Goal: Transaction & Acquisition: Purchase product/service

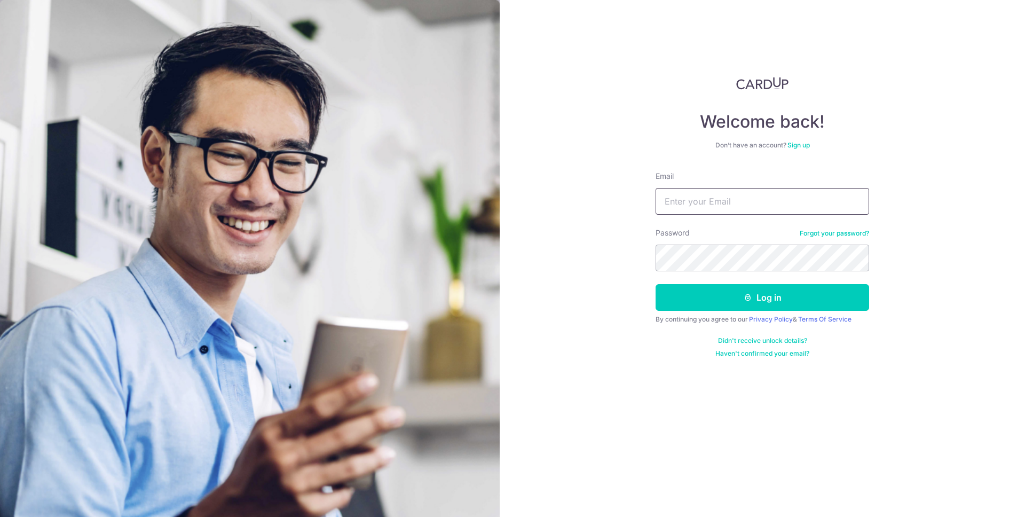
click at [707, 197] on input "Email" at bounding box center [761, 201] width 213 height 27
type input "[EMAIL_ADDRESS][DOMAIN_NAME]"
click at [655, 284] on button "Log in" at bounding box center [761, 297] width 213 height 27
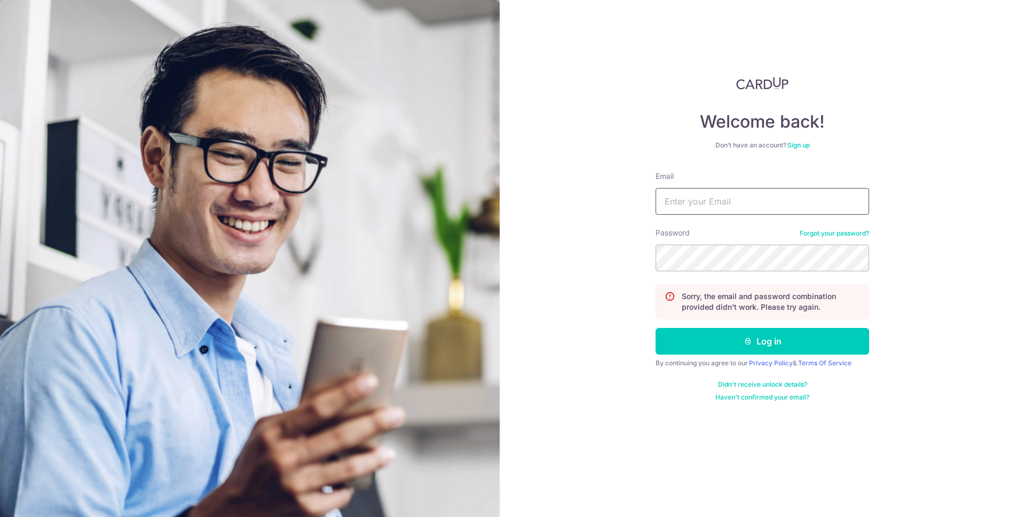
click at [769, 203] on input "Email" at bounding box center [761, 201] width 213 height 27
type input "[EMAIL_ADDRESS][DOMAIN_NAME]"
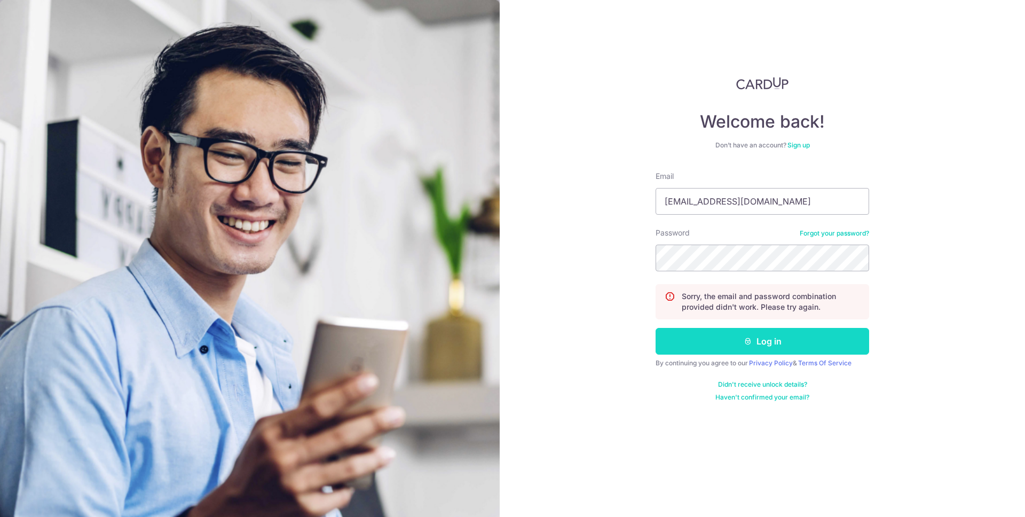
click at [746, 334] on button "Log in" at bounding box center [761, 341] width 213 height 27
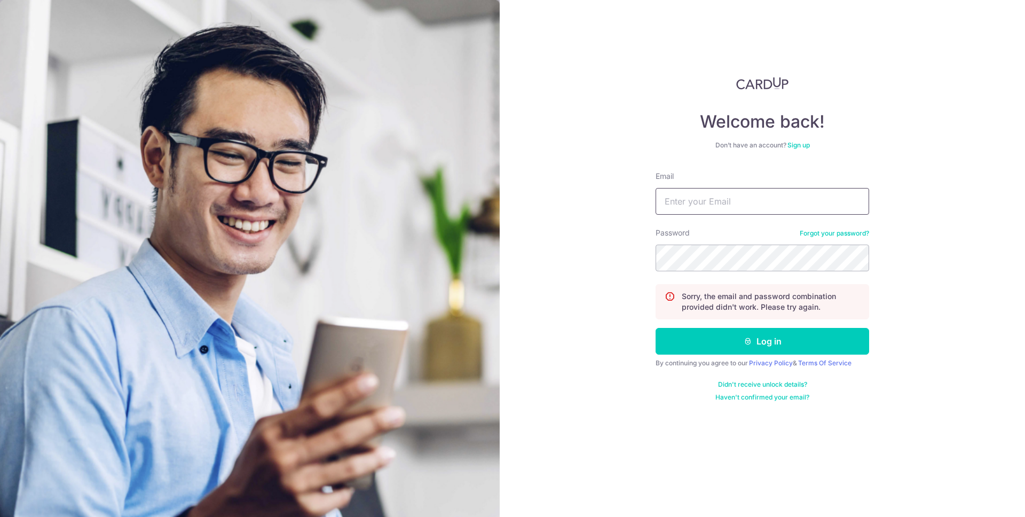
click at [761, 188] on input "Email" at bounding box center [761, 201] width 213 height 27
type input "weijie_phua@outlook.com"
click at [844, 235] on link "Forgot your password?" at bounding box center [833, 233] width 69 height 9
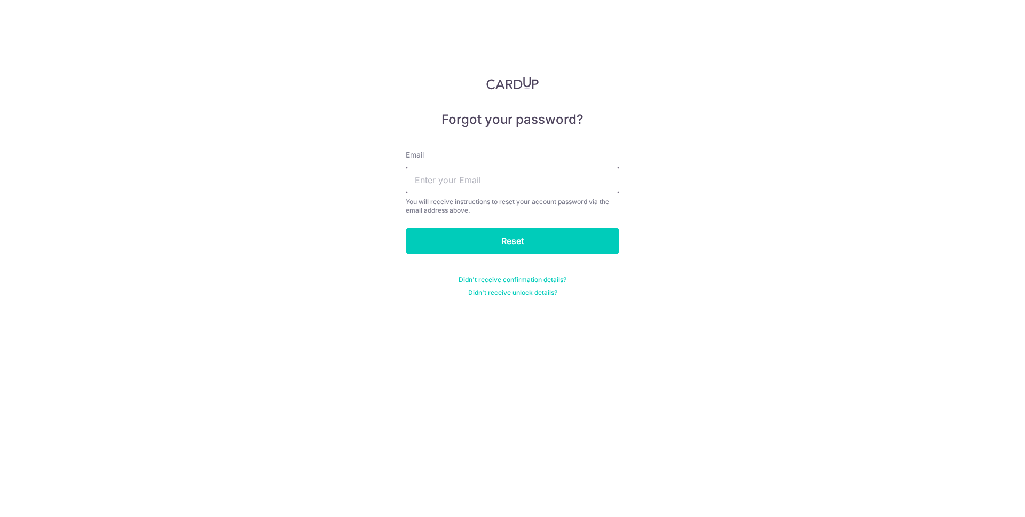
click at [546, 186] on input "text" at bounding box center [512, 180] width 213 height 27
type input "weijie_phua@outlook.com"
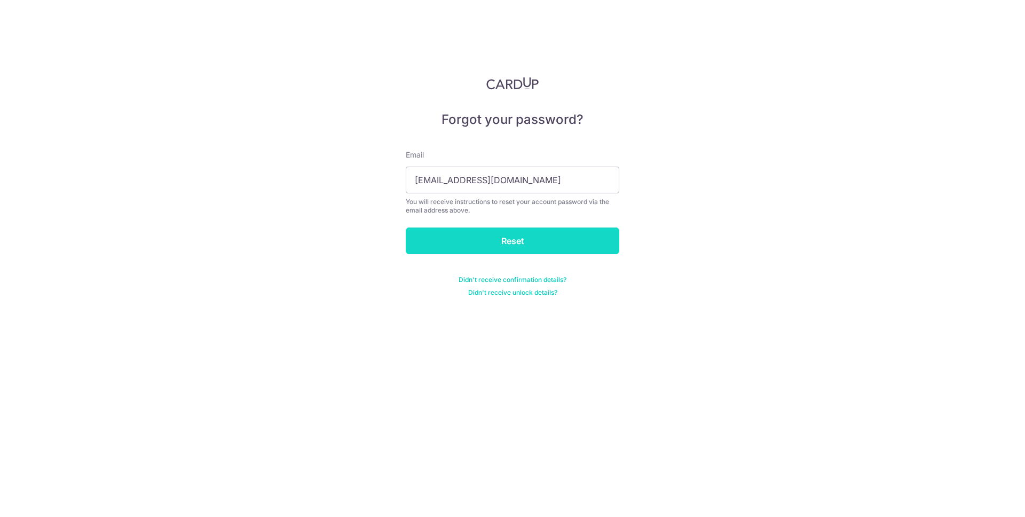
click at [535, 241] on input "Reset" at bounding box center [512, 240] width 213 height 27
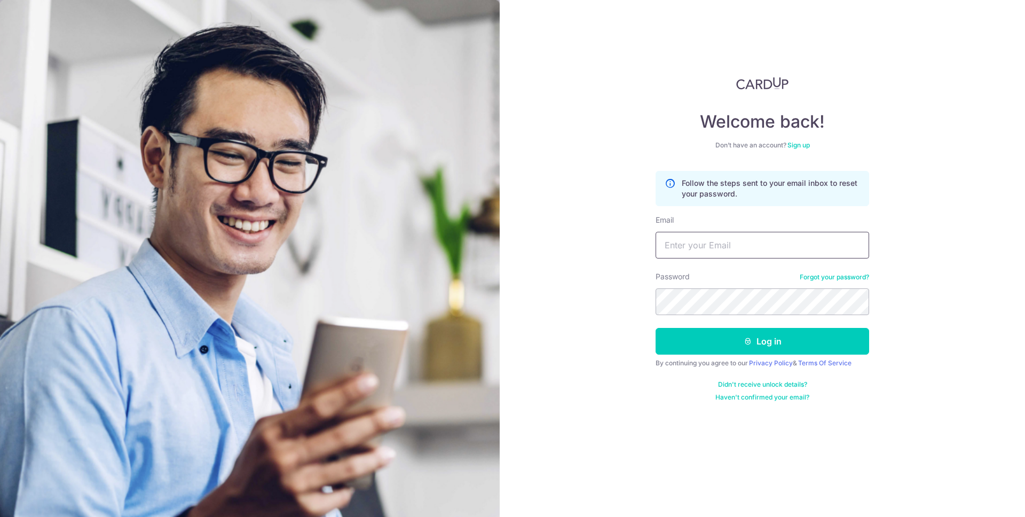
click at [800, 232] on input "Email" at bounding box center [761, 245] width 213 height 27
click at [798, 233] on input "Email" at bounding box center [761, 245] width 213 height 27
type input "[EMAIL_ADDRESS][DOMAIN_NAME]"
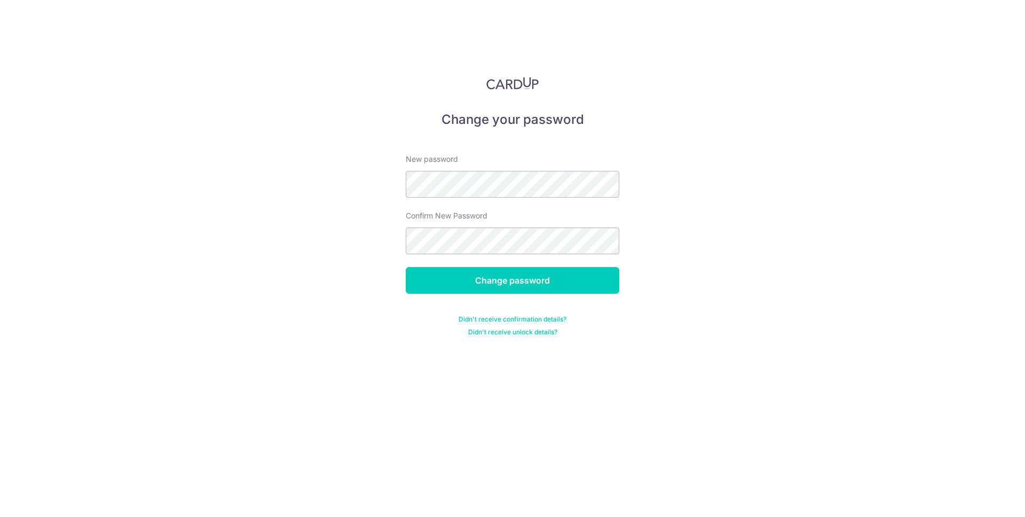
click at [472, 200] on form "New password Confirm New Password Change password Didn't receive confirmation d…" at bounding box center [512, 238] width 213 height 195
click at [482, 279] on input "Change password" at bounding box center [512, 280] width 213 height 27
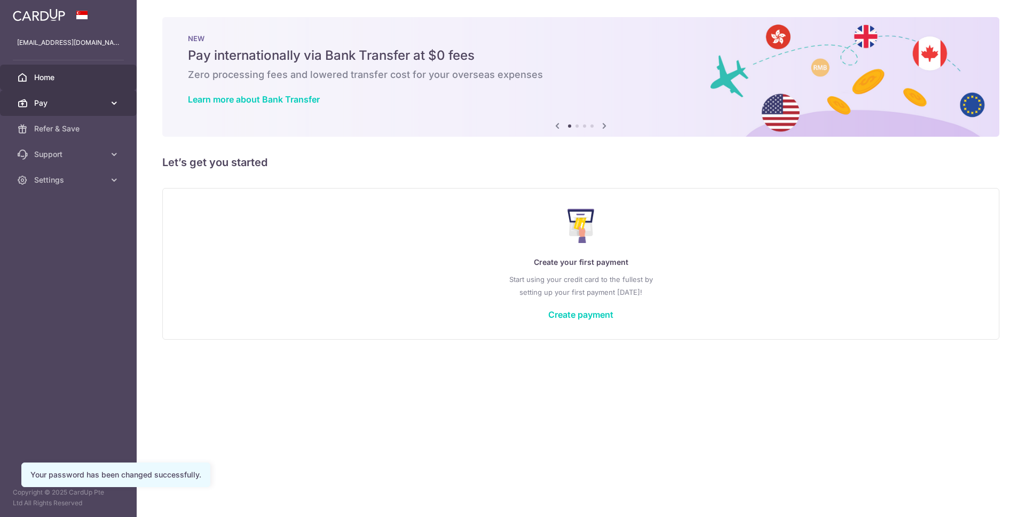
click at [56, 100] on span "Pay" at bounding box center [69, 103] width 70 height 11
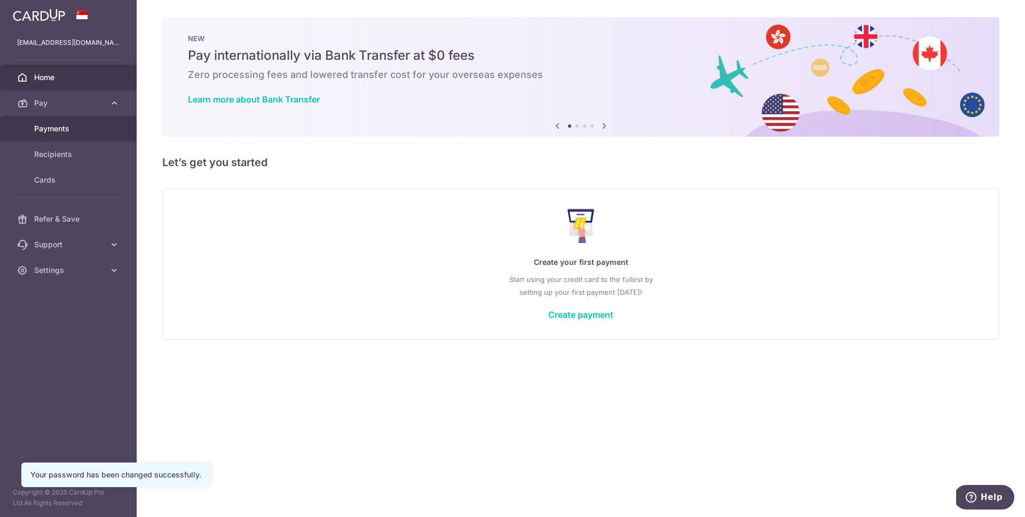
click at [69, 126] on span "Payments" at bounding box center [69, 128] width 70 height 11
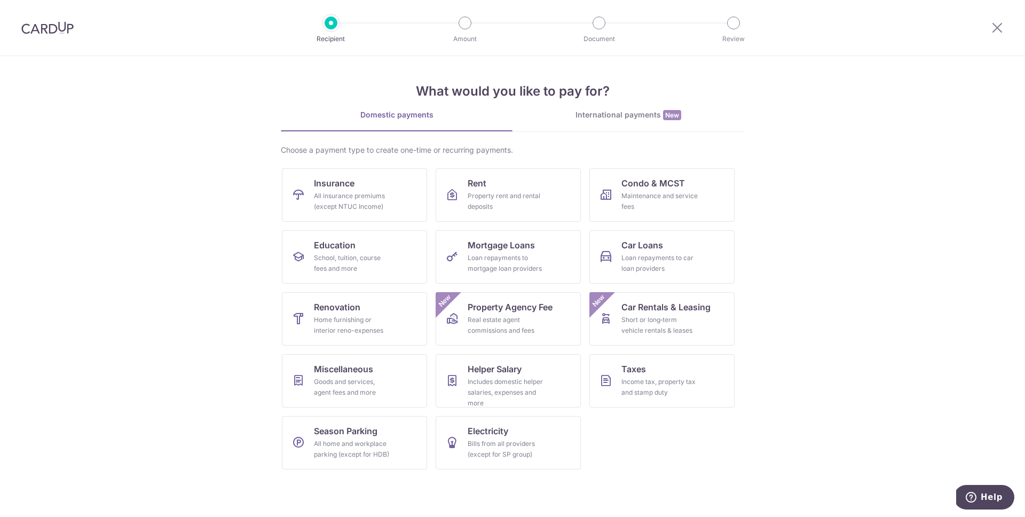
click at [238, 215] on section "What would you like to pay for? Domestic payments International payments New Ch…" at bounding box center [512, 286] width 1025 height 461
click at [476, 252] on div "Loan repayments to mortgage loan providers" at bounding box center [506, 262] width 77 height 21
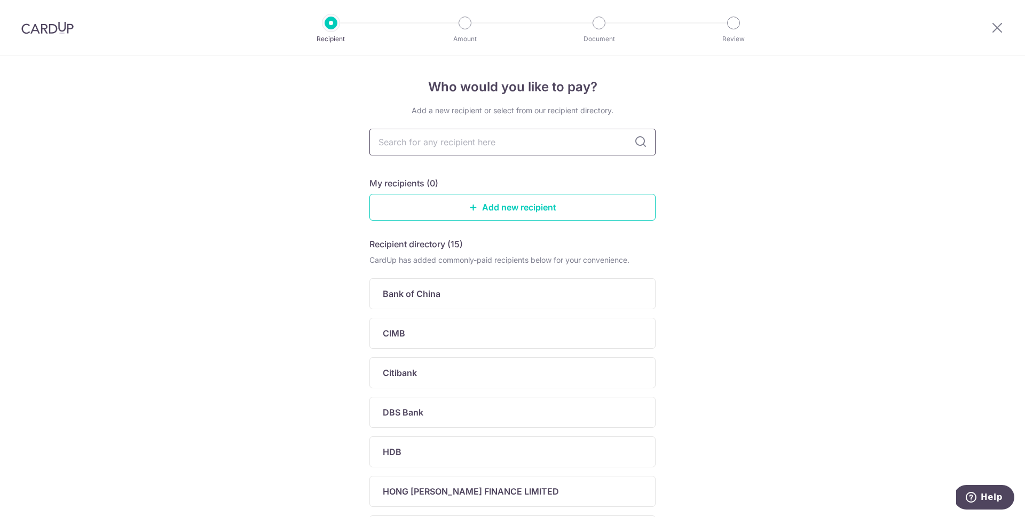
click at [457, 151] on input "text" at bounding box center [512, 142] width 286 height 27
type input "g"
type input "hdb"
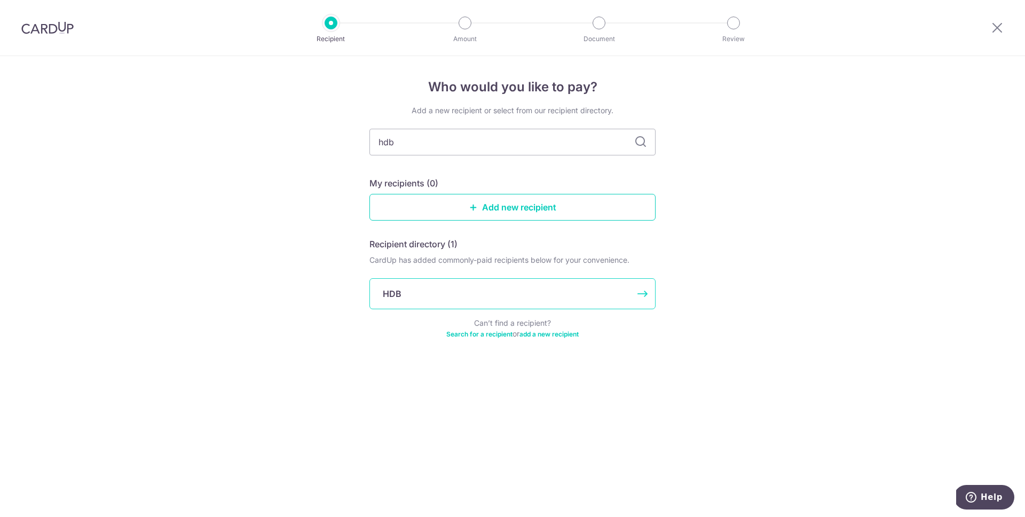
click at [428, 288] on div "HDB" at bounding box center [506, 293] width 247 height 13
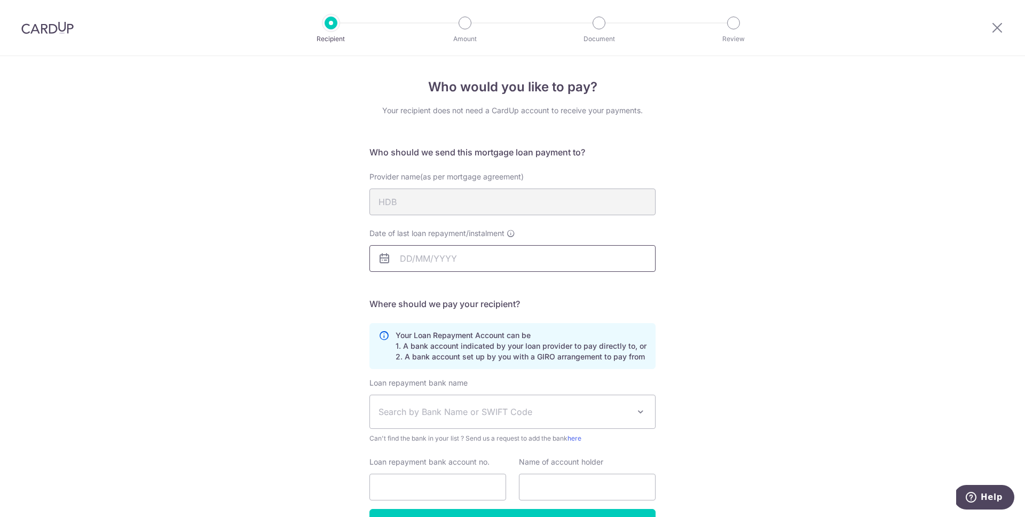
click at [402, 250] on input "Date of last loan repayment/instalment" at bounding box center [512, 258] width 286 height 27
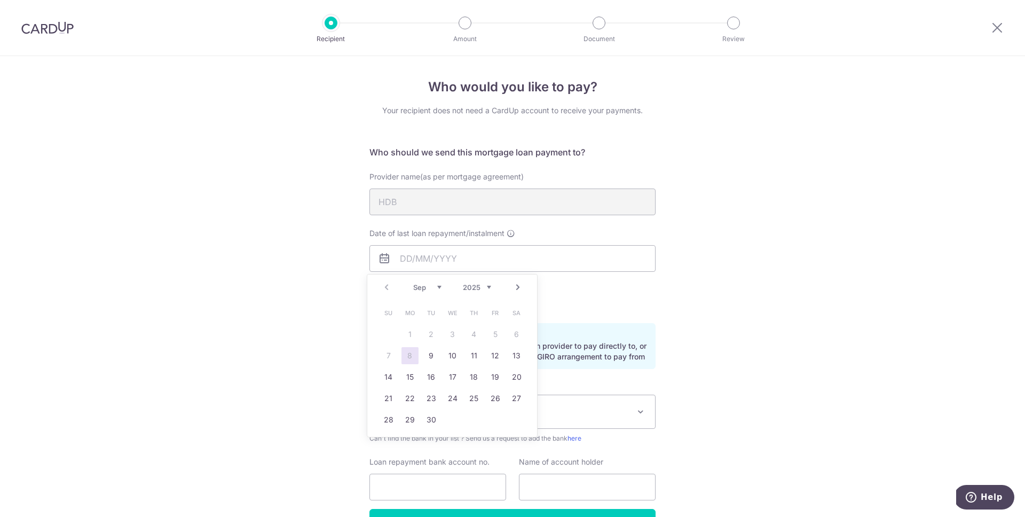
click at [338, 267] on div "Who would you like to pay? Your recipient does not need a CardUp account to rec…" at bounding box center [512, 320] width 1025 height 529
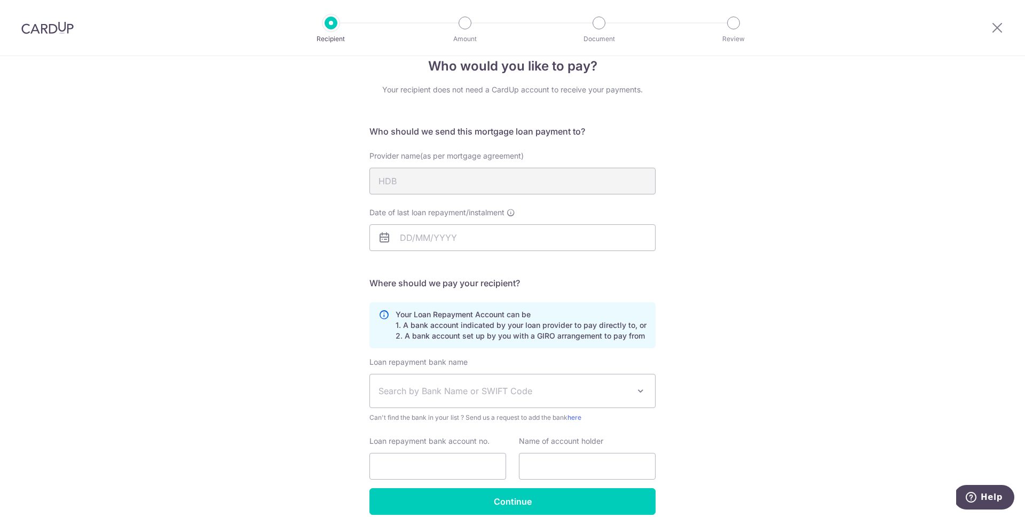
scroll to position [32, 0]
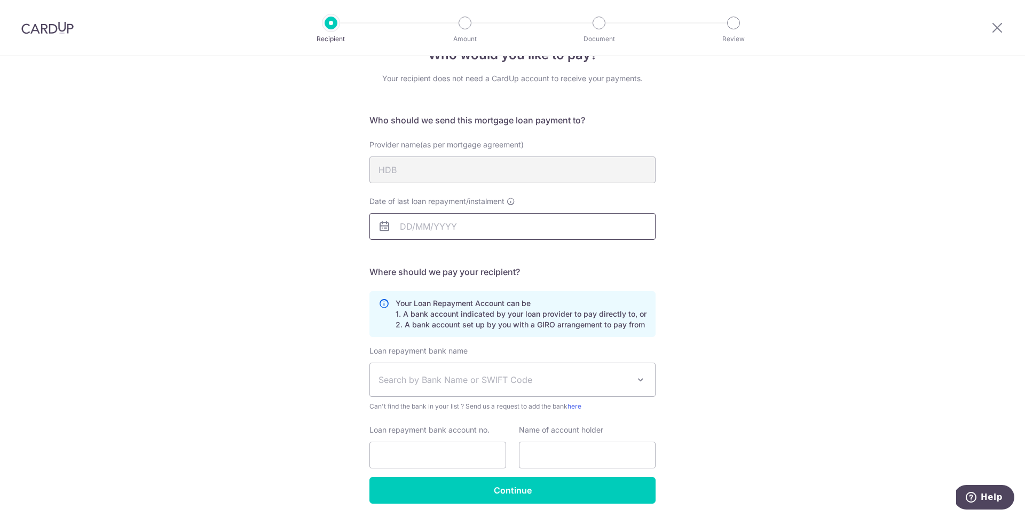
click at [424, 229] on input "Date of last loan repayment/instalment" at bounding box center [512, 226] width 286 height 27
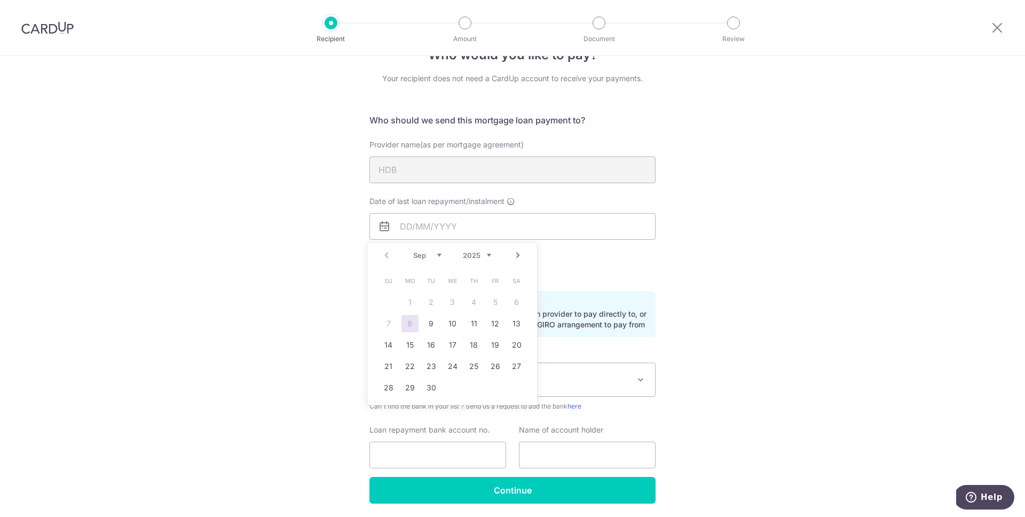
click at [508, 204] on icon at bounding box center [510, 201] width 9 height 9
click at [508, 213] on input "Date of last loan repayment/instalment" at bounding box center [512, 226] width 286 height 27
click at [458, 327] on link "10" at bounding box center [452, 323] width 17 height 17
type input "[DATE]"
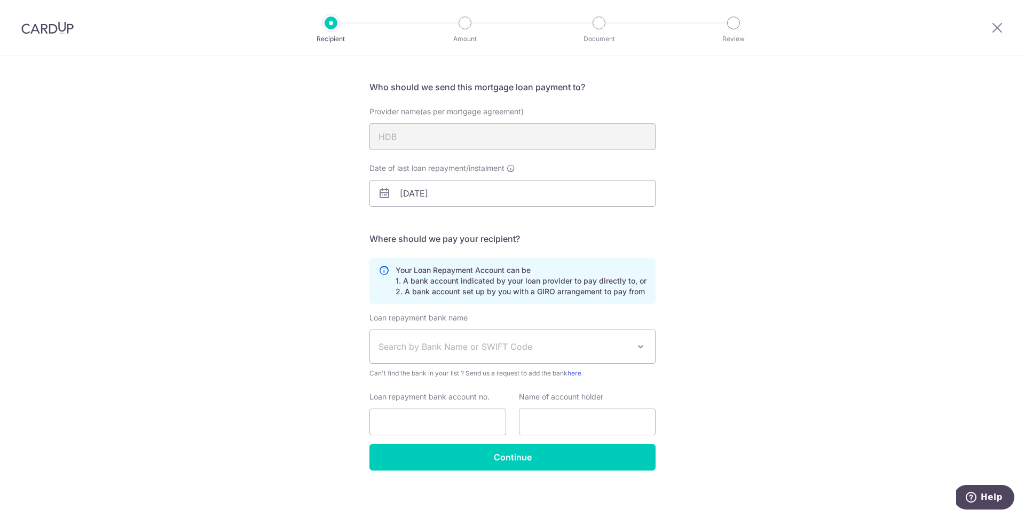
scroll to position [69, 0]
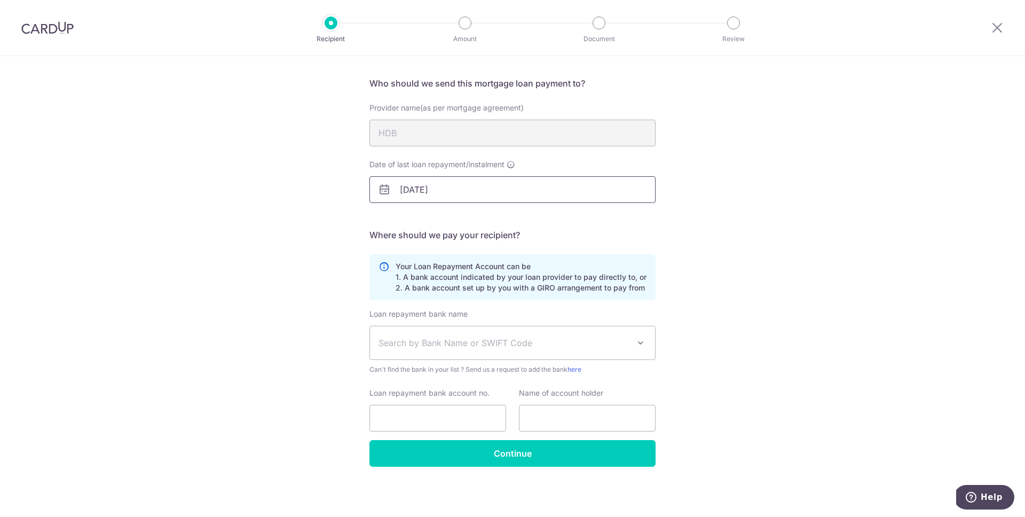
click at [492, 188] on input "[DATE]" at bounding box center [512, 189] width 286 height 27
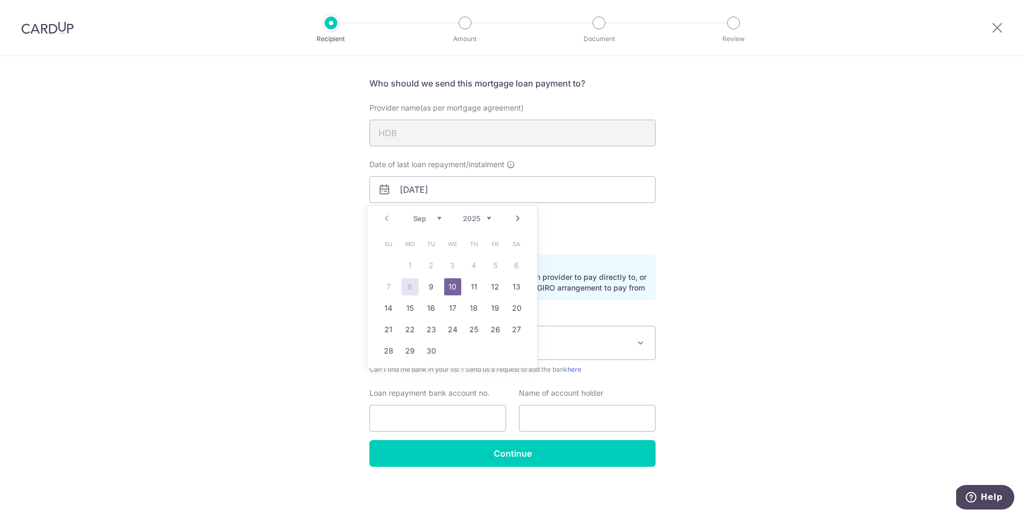
click at [585, 338] on span "Search by Bank Name or SWIFT Code" at bounding box center [503, 342] width 251 height 13
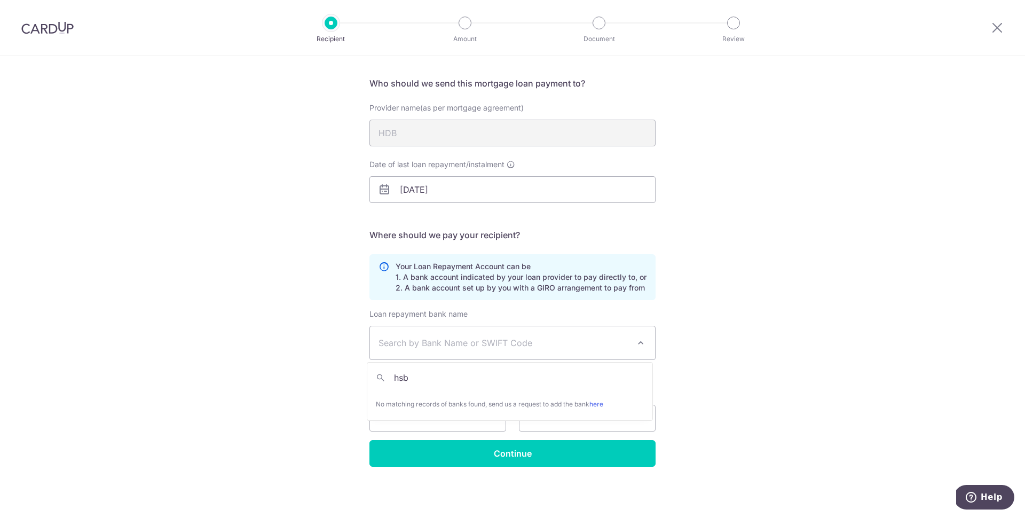
type input "hs"
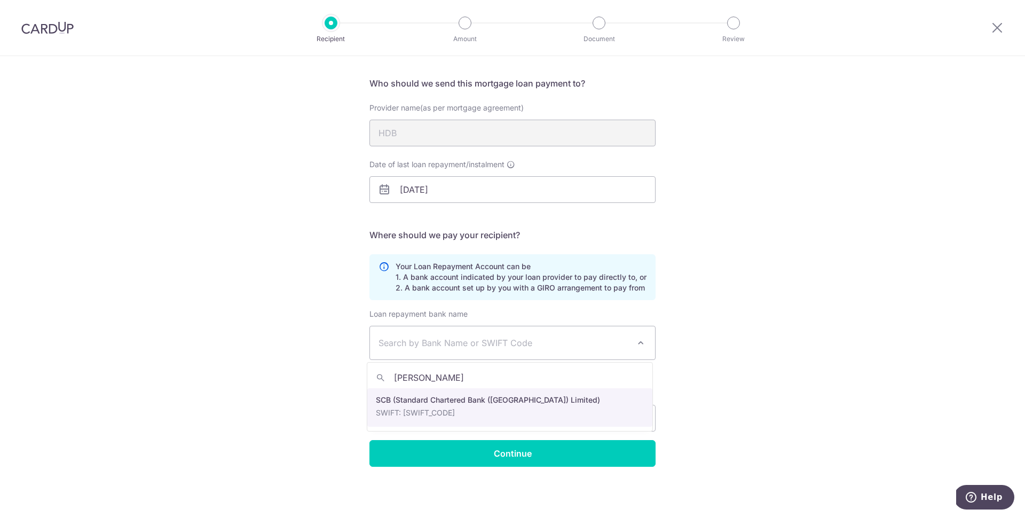
type input "stan"
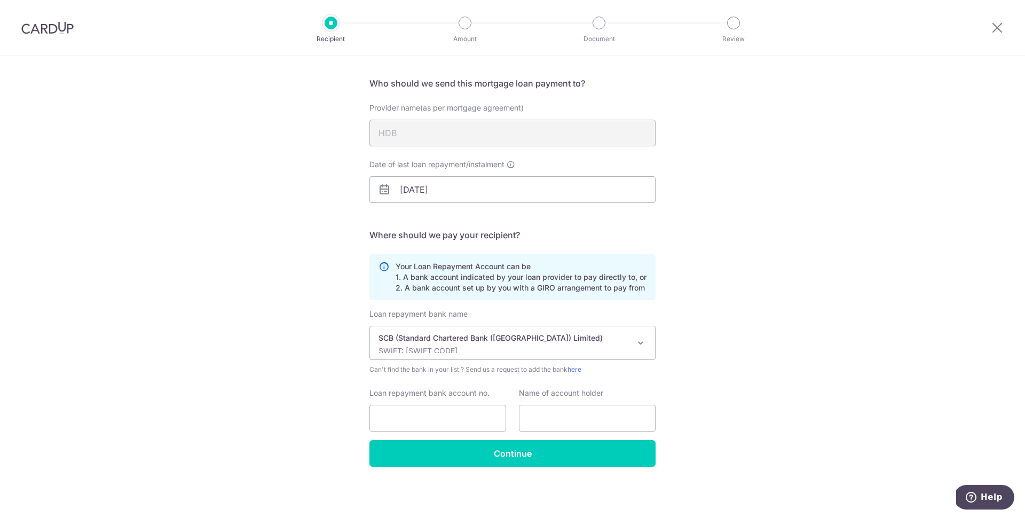
select select "14"
click at [453, 406] on input "Loan repayment bank account no." at bounding box center [437, 418] width 137 height 27
click at [274, 330] on div "Who would you like to pay? Your recipient does not need a CardUp account to rec…" at bounding box center [512, 251] width 1025 height 529
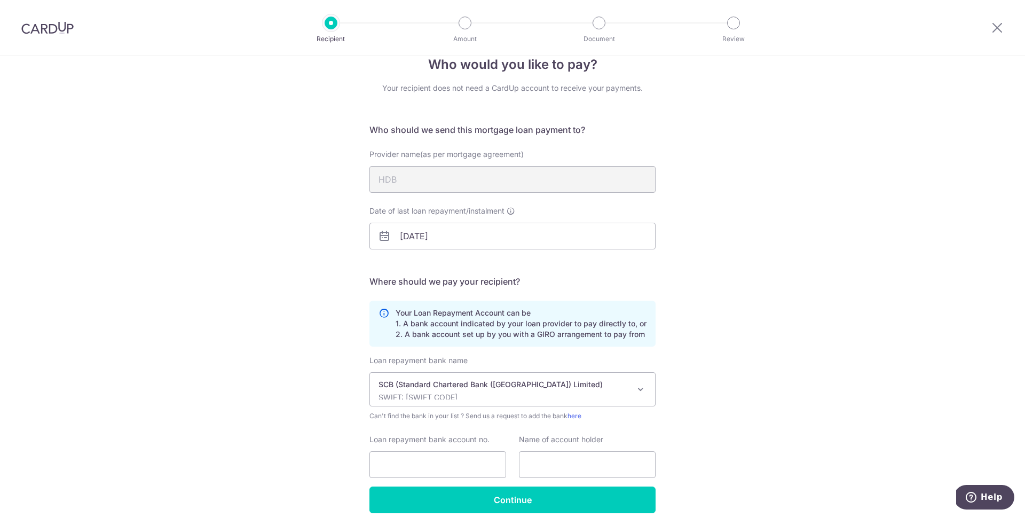
scroll to position [0, 0]
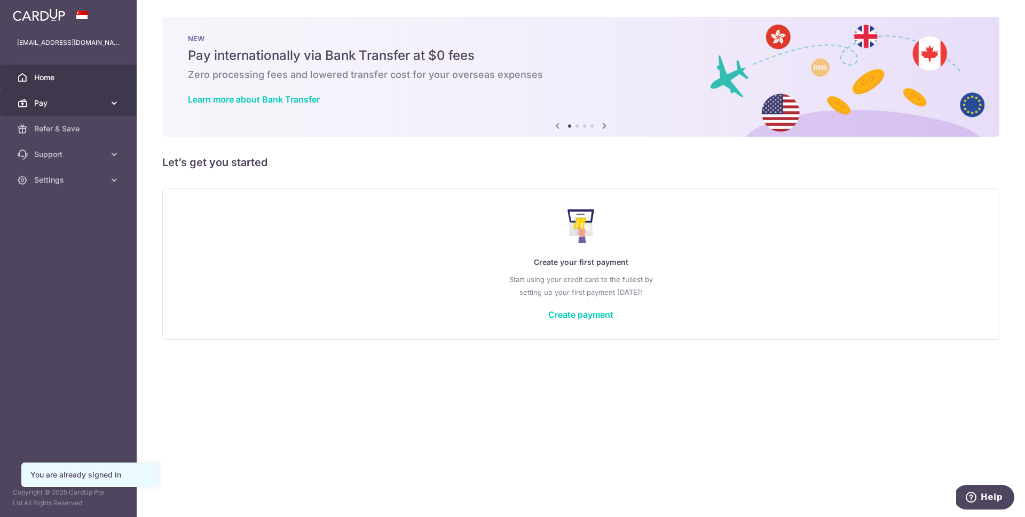
click at [83, 103] on span "Pay" at bounding box center [69, 103] width 70 height 11
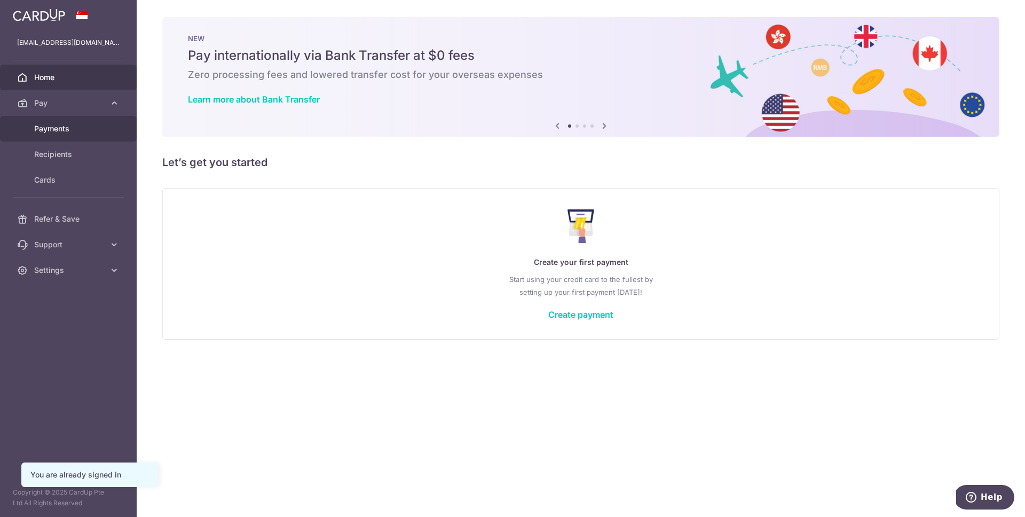
click at [82, 129] on span "Payments" at bounding box center [69, 128] width 70 height 11
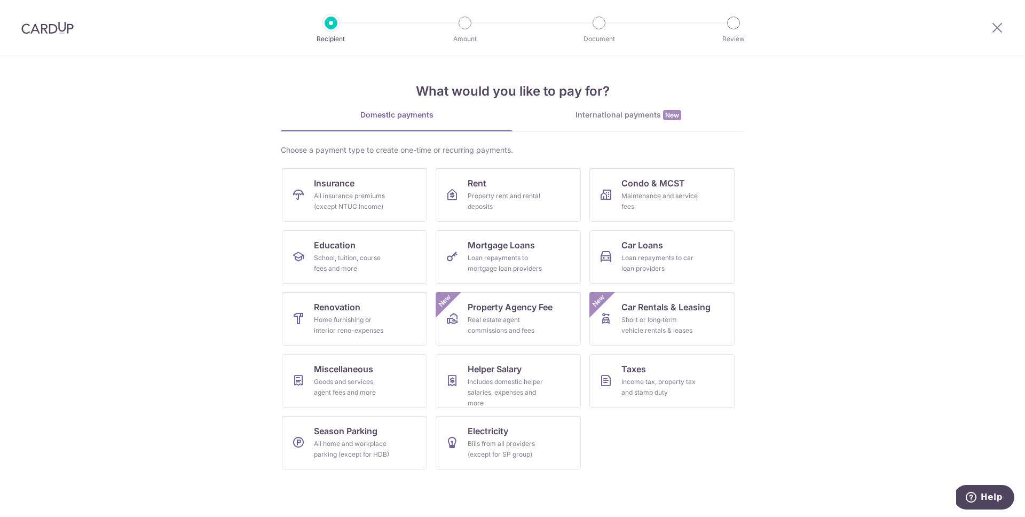
click at [418, 117] on div "Domestic payments" at bounding box center [397, 114] width 232 height 11
click at [601, 122] on link "International payments New" at bounding box center [628, 120] width 232 height 22
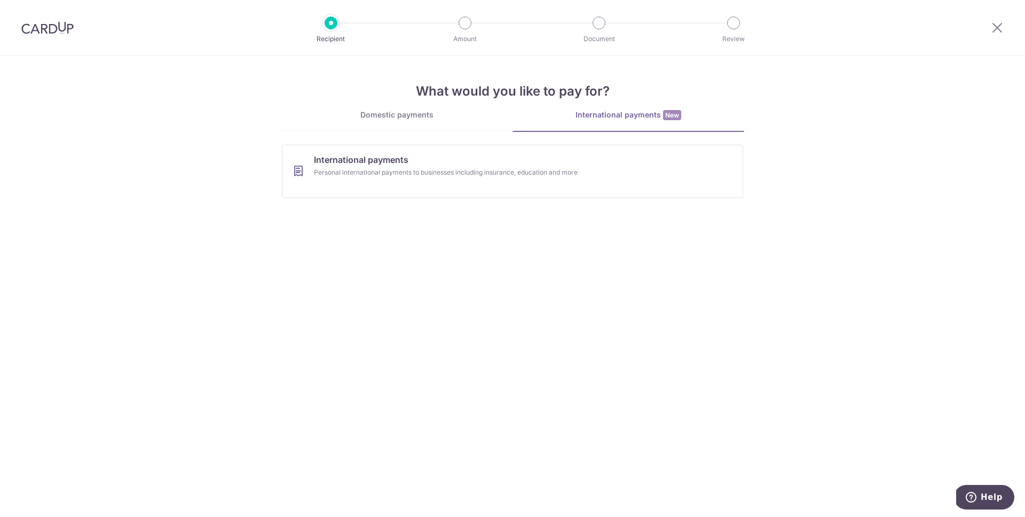
click at [465, 124] on link "Domestic payments" at bounding box center [397, 119] width 232 height 21
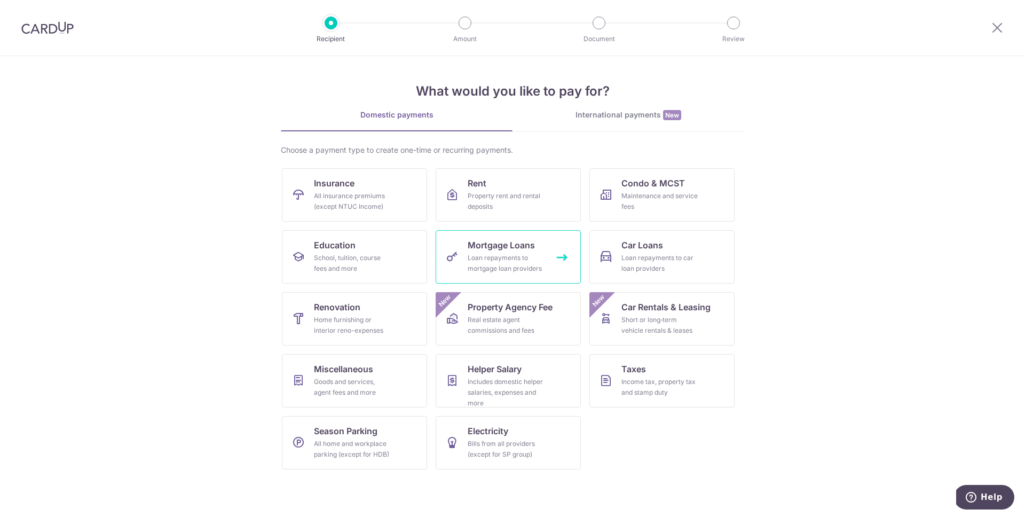
click at [495, 247] on span "Mortgage Loans" at bounding box center [501, 245] width 67 height 13
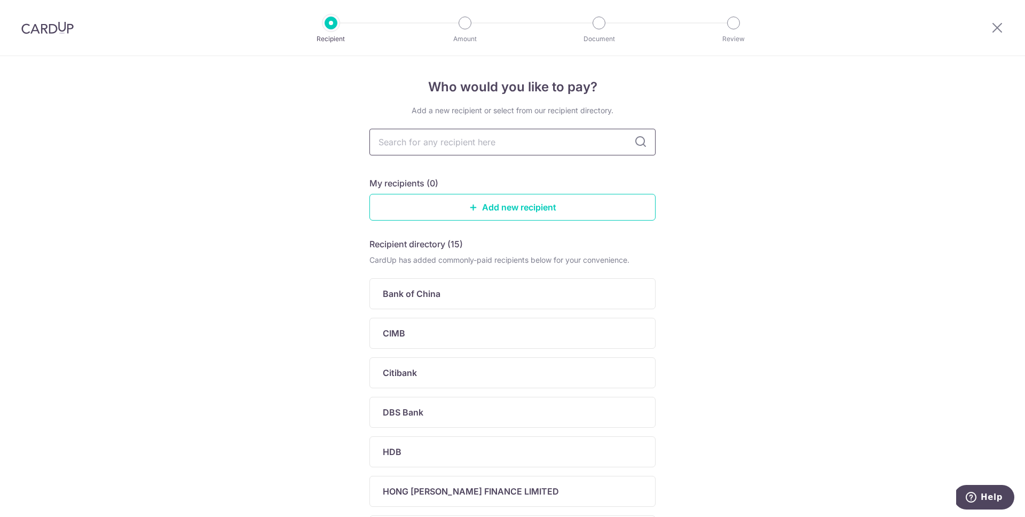
click at [482, 152] on input "text" at bounding box center [512, 142] width 286 height 27
type input "d"
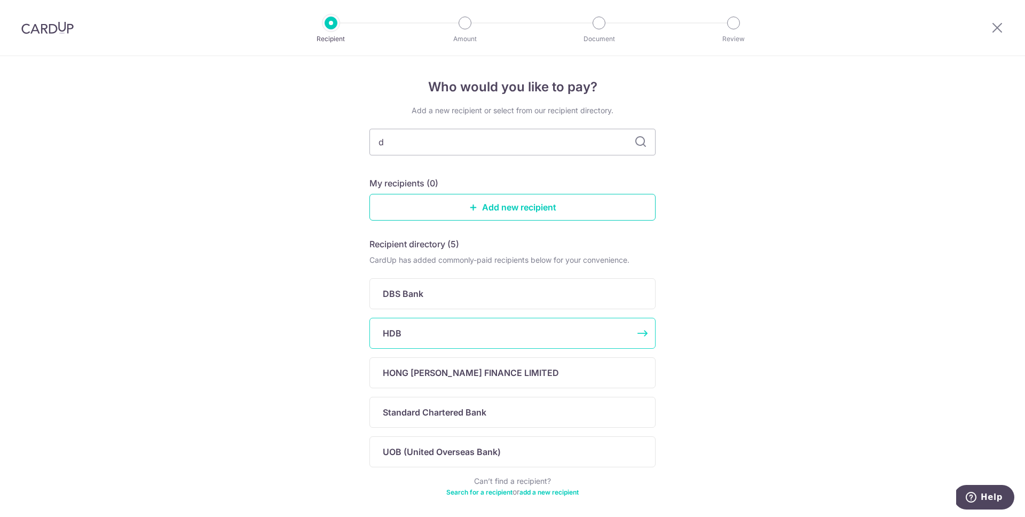
click at [399, 328] on div "HDB" at bounding box center [506, 333] width 247 height 13
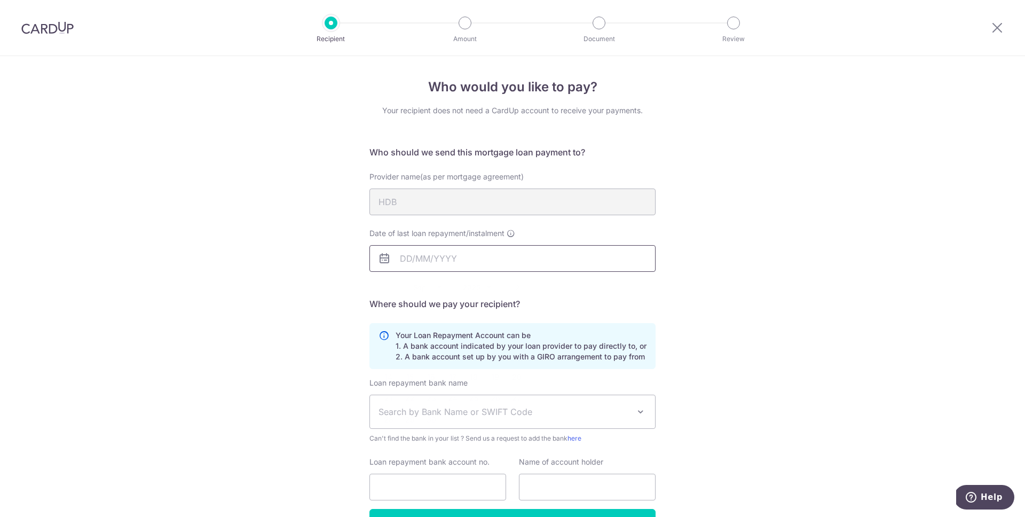
click at [439, 257] on input "Date of last loan repayment/instalment" at bounding box center [512, 258] width 286 height 27
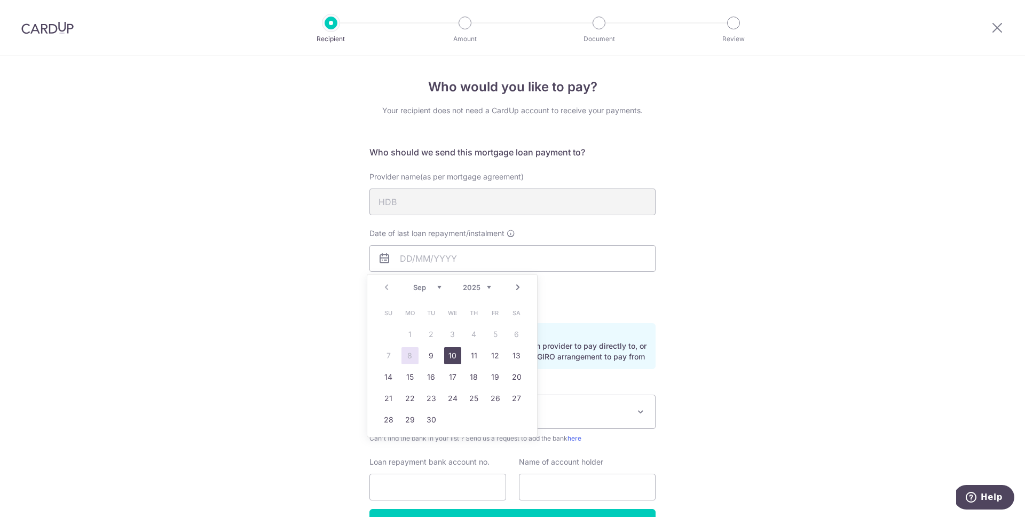
click at [458, 354] on link "10" at bounding box center [452, 355] width 17 height 17
type input "[DATE]"
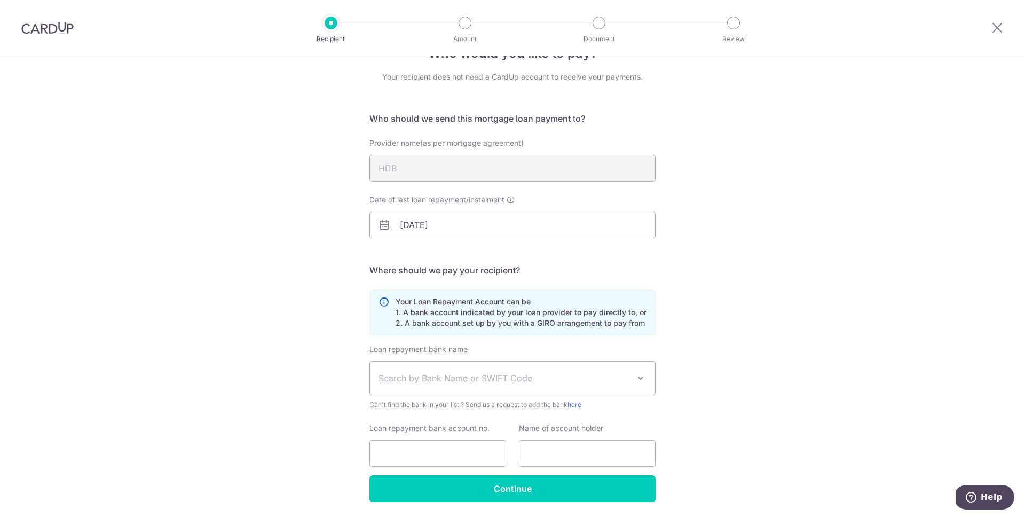
scroll to position [69, 0]
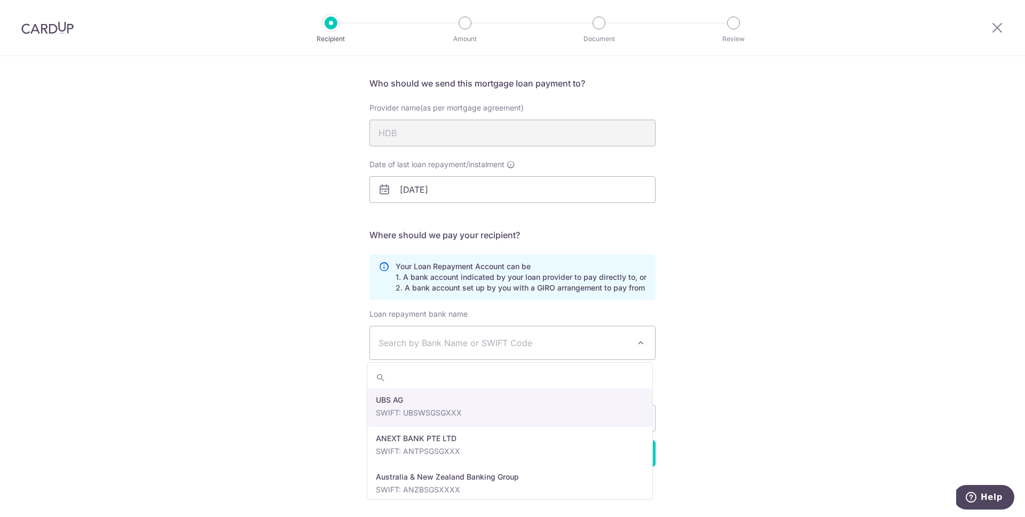
click at [491, 332] on span "Search by Bank Name or SWIFT Code" at bounding box center [512, 342] width 285 height 33
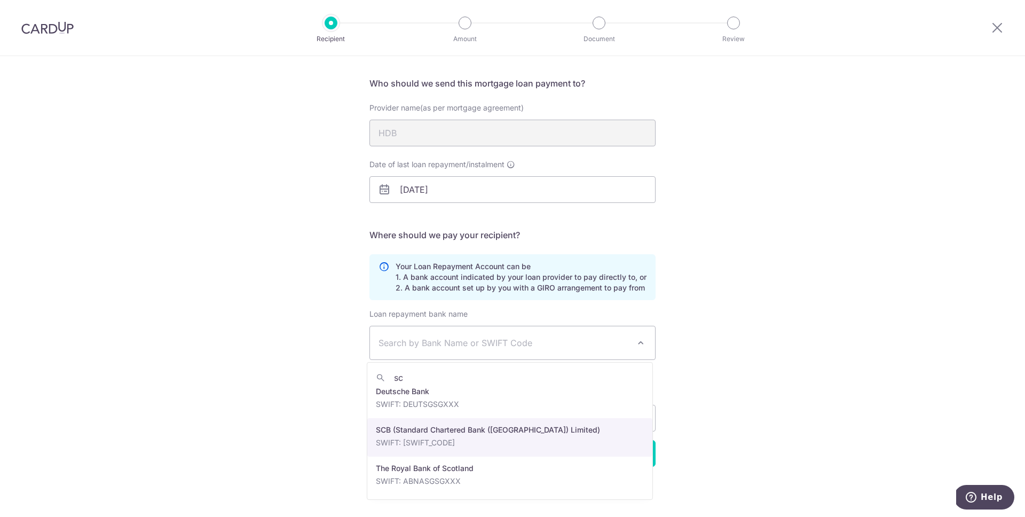
scroll to position [6, 0]
type input "sc"
select select "14"
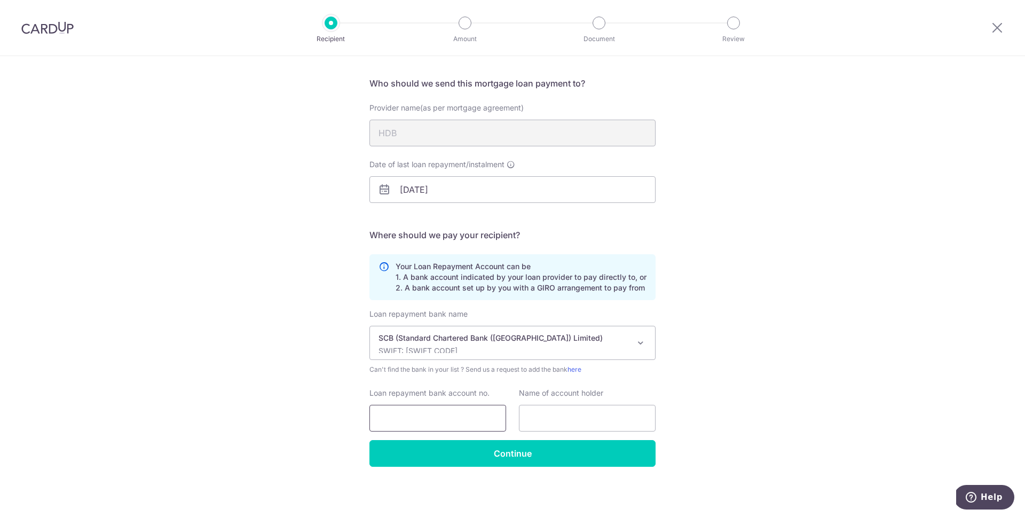
click at [398, 408] on input "Loan repayment bank account no." at bounding box center [437, 418] width 137 height 27
click at [479, 386] on div "Loan repayment bank name Select Bank UBS AG ANEXT BANK PTE LTD Australia & New …" at bounding box center [512, 373] width 286 height 131
click at [538, 387] on label "Name of account holder" at bounding box center [561, 392] width 84 height 11
click at [519, 396] on label "Name of account holder" at bounding box center [561, 392] width 84 height 11
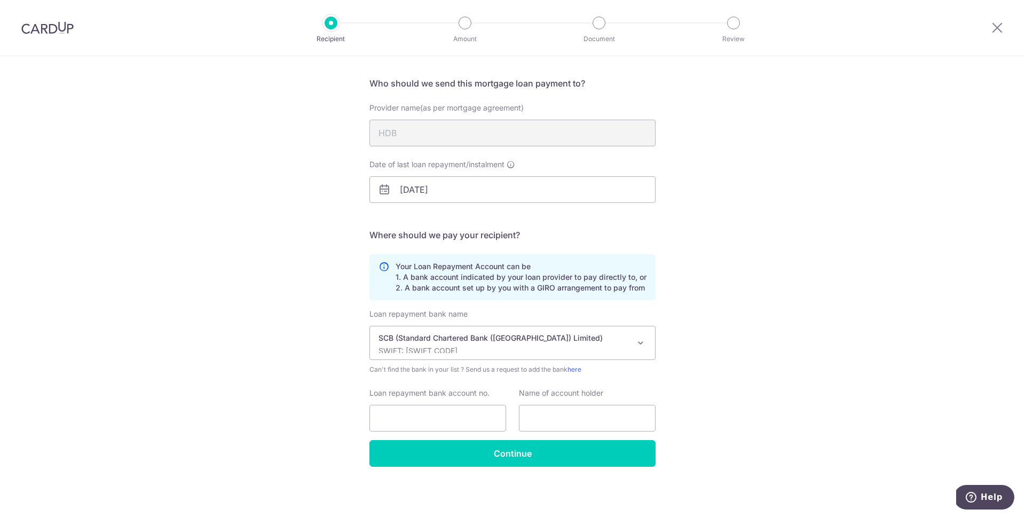
click at [449, 403] on div "Loan repayment bank account no." at bounding box center [437, 409] width 137 height 44
click at [452, 415] on input "Loan repayment bank account no." at bounding box center [437, 418] width 137 height 27
click at [426, 411] on input "Loan repayment bank account no." at bounding box center [437, 418] width 137 height 27
type input "0117877018"
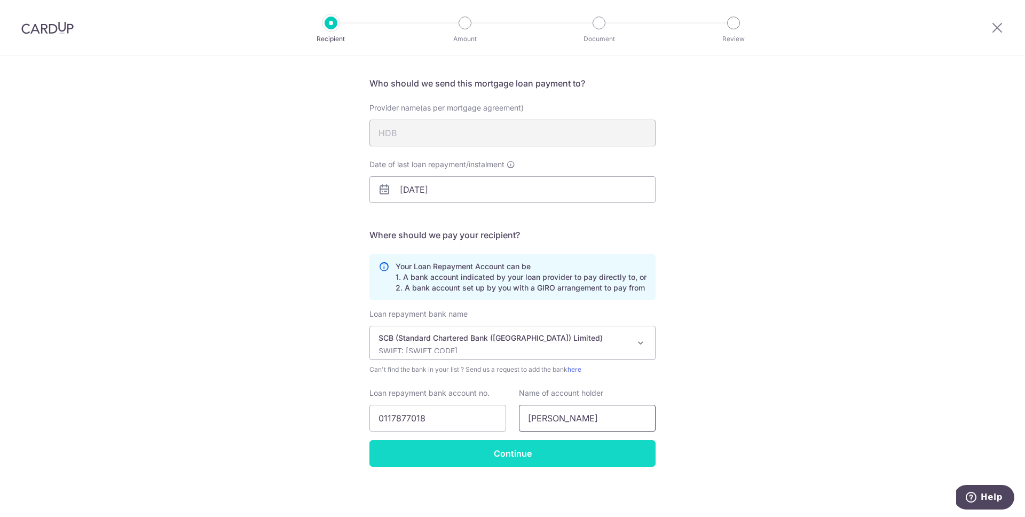
type input "PHUA WEI JIE"
click at [454, 447] on input "Continue" at bounding box center [512, 453] width 286 height 27
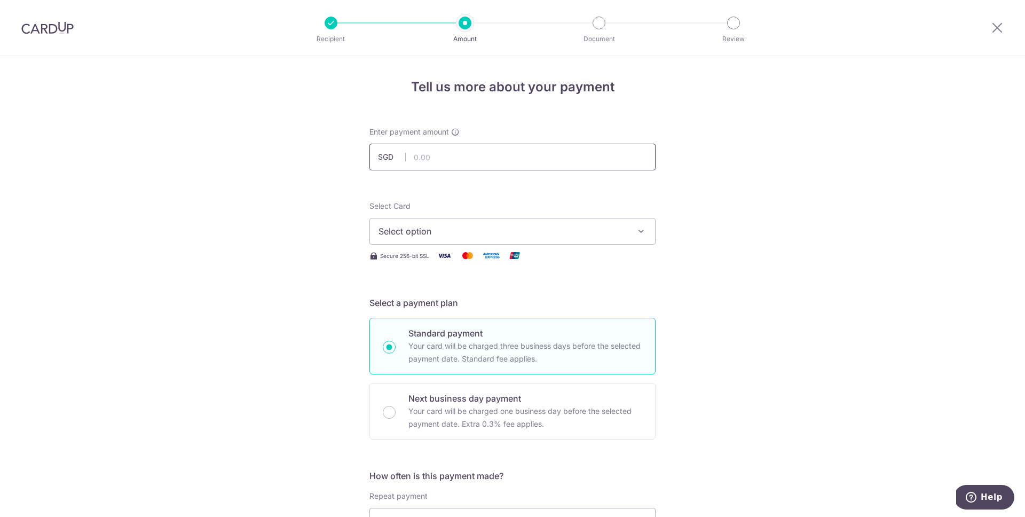
click at [470, 156] on input "text" at bounding box center [512, 157] width 286 height 27
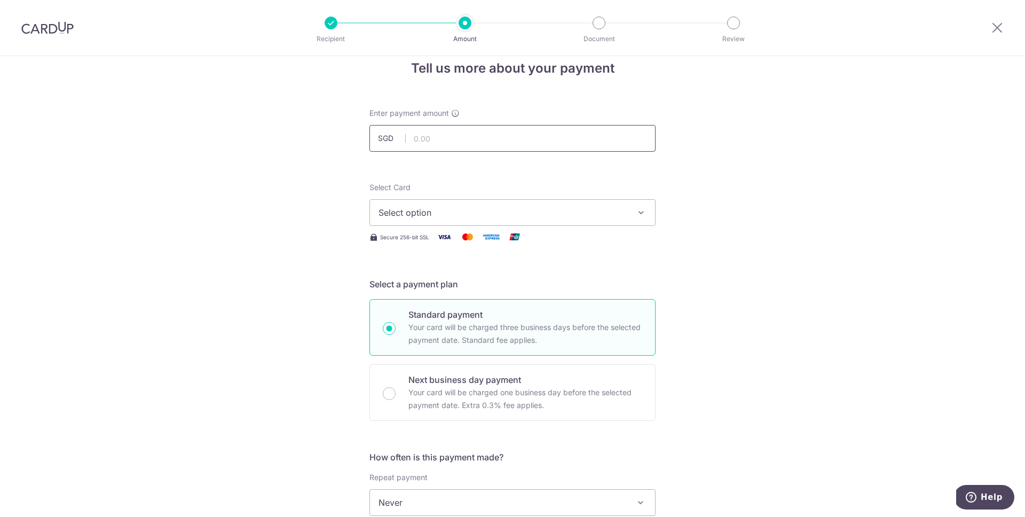
scroll to position [22, 0]
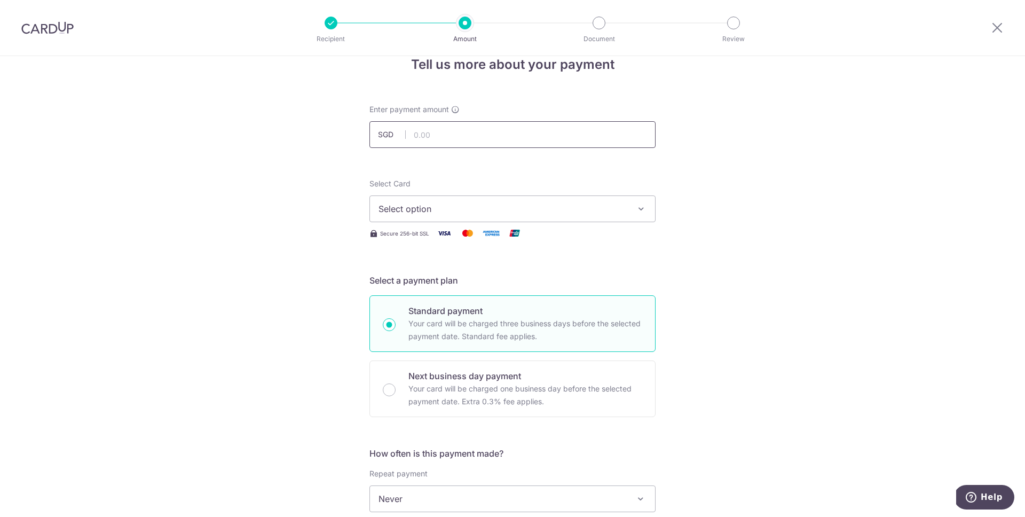
click at [462, 135] on input "text" at bounding box center [512, 134] width 286 height 27
type input "4"
click at [473, 142] on input "text" at bounding box center [512, 134] width 286 height 27
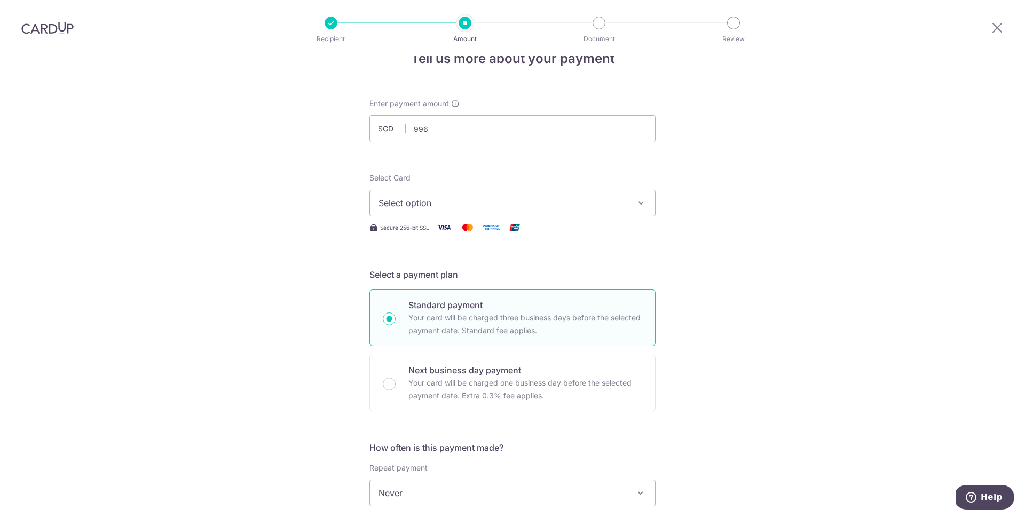
type input "996.00"
click at [466, 193] on button "Select option" at bounding box center [512, 202] width 286 height 27
click at [449, 226] on link "Add credit card" at bounding box center [512, 232] width 285 height 19
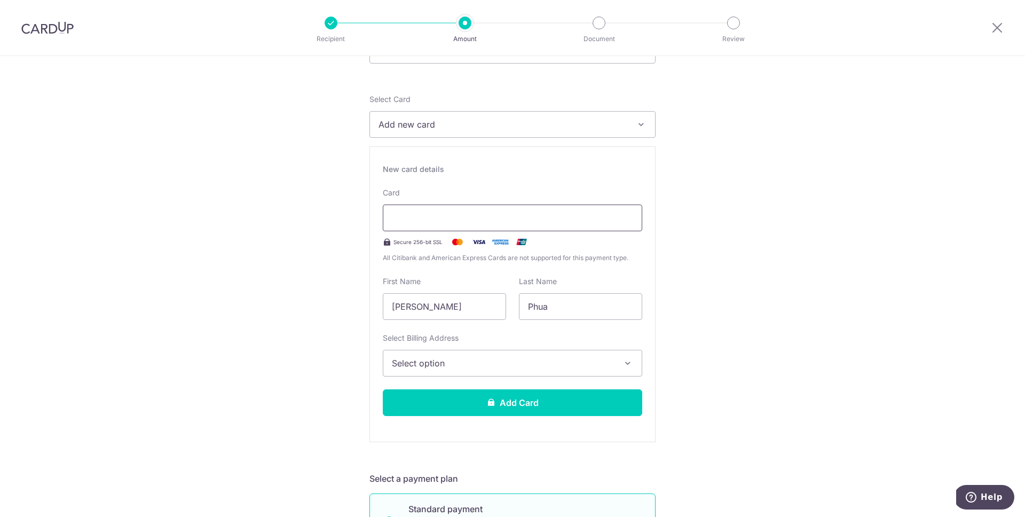
scroll to position [109, 0]
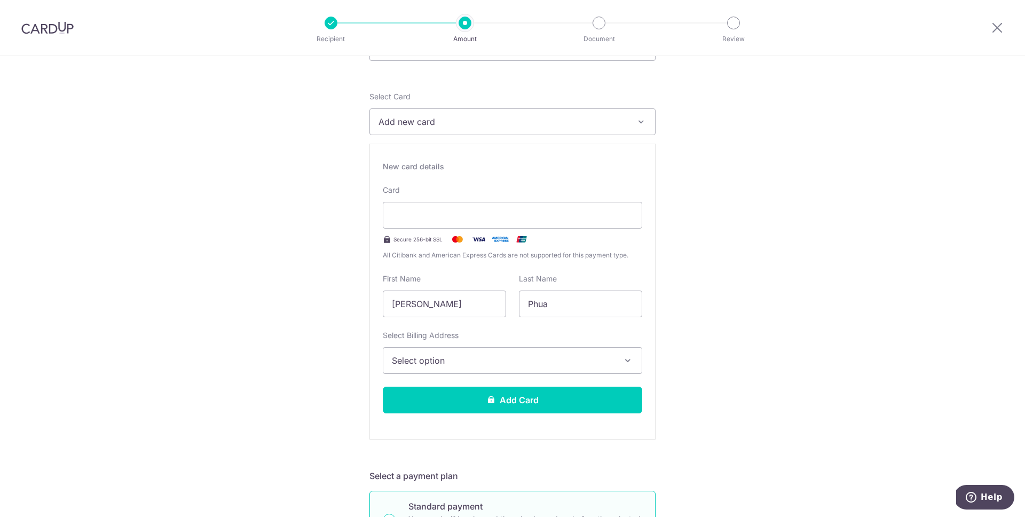
click at [446, 349] on button "Select option" at bounding box center [512, 360] width 259 height 27
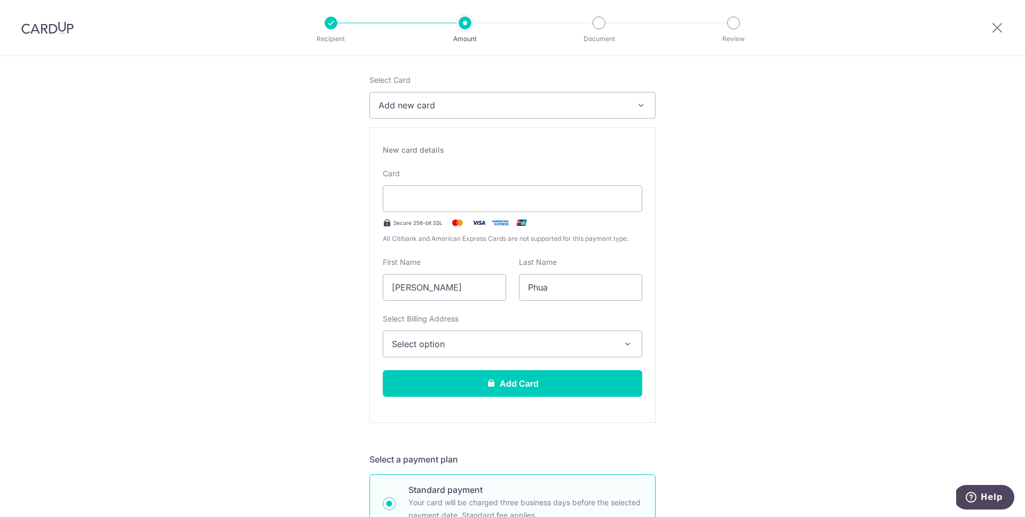
scroll to position [127, 0]
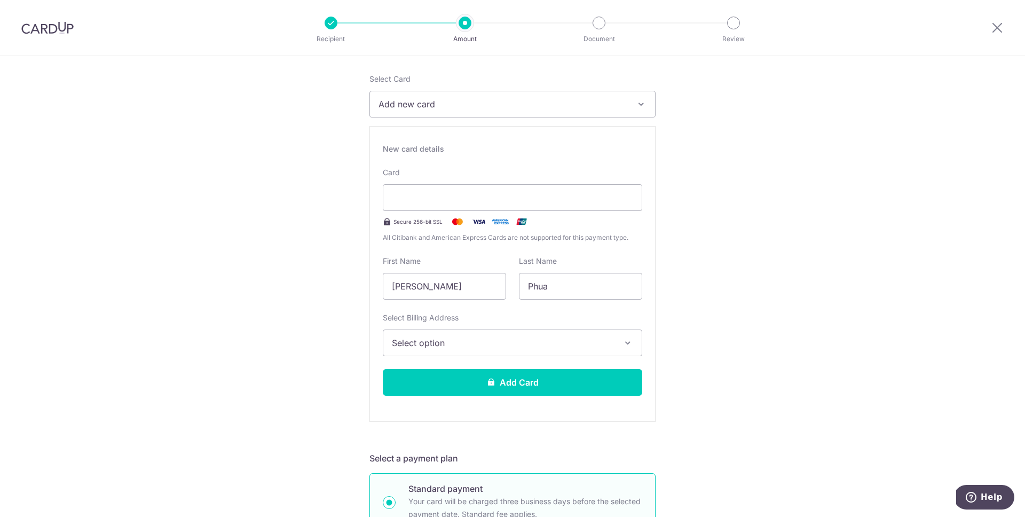
click at [480, 347] on span "Select option" at bounding box center [503, 342] width 222 height 13
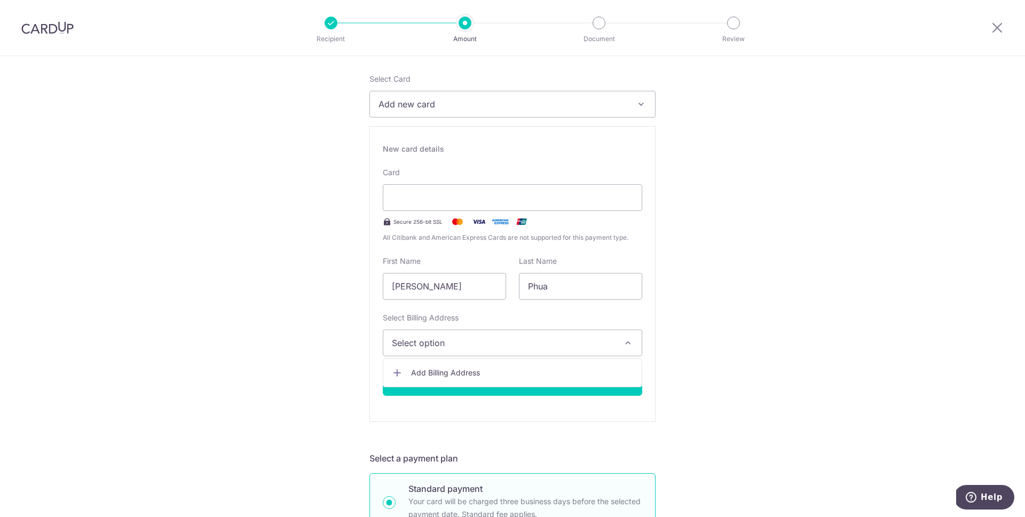
click at [469, 375] on span "Add Billing Address" at bounding box center [522, 372] width 222 height 11
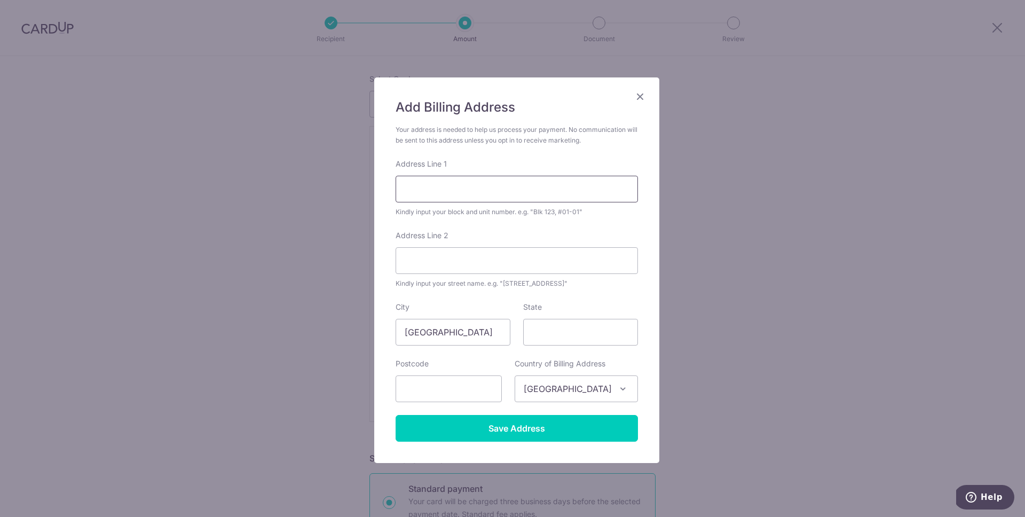
click at [474, 195] on input "Address Line 1" at bounding box center [516, 189] width 242 height 27
type input "compassvale drive blk 201a"
type input "#05-515"
type input "541201"
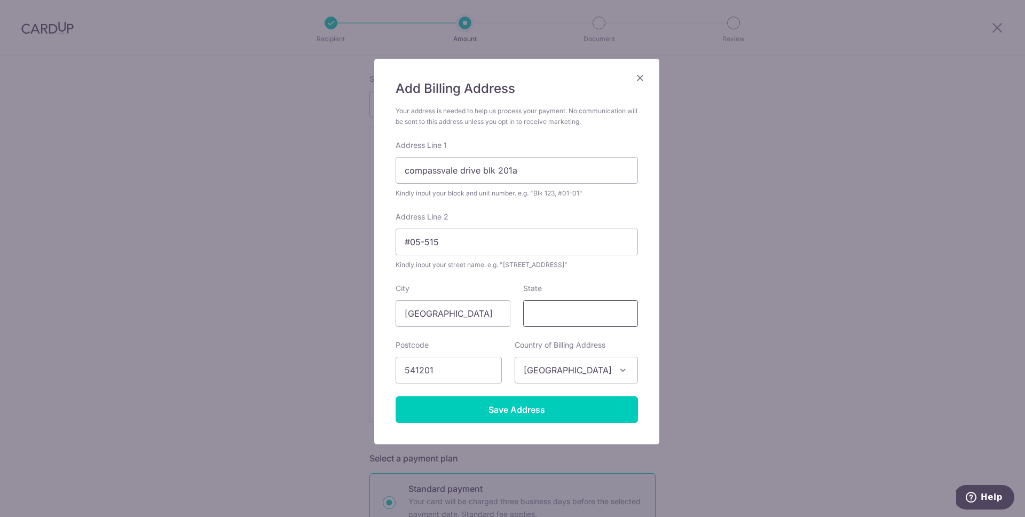
click at [581, 309] on input "State" at bounding box center [580, 313] width 115 height 27
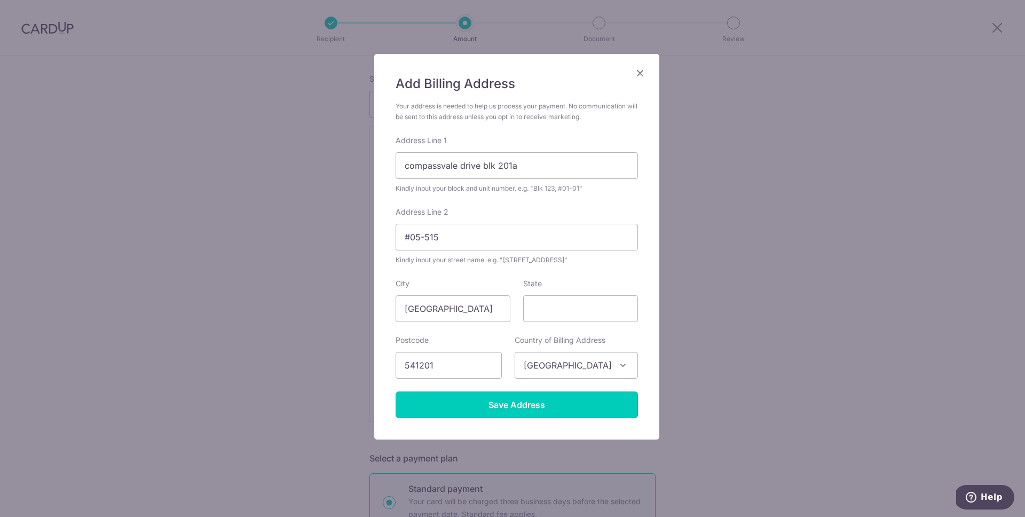
drag, startPoint x: 512, startPoint y: 413, endPoint x: 536, endPoint y: 409, distance: 23.8
click at [513, 413] on input "Save Address" at bounding box center [516, 404] width 242 height 27
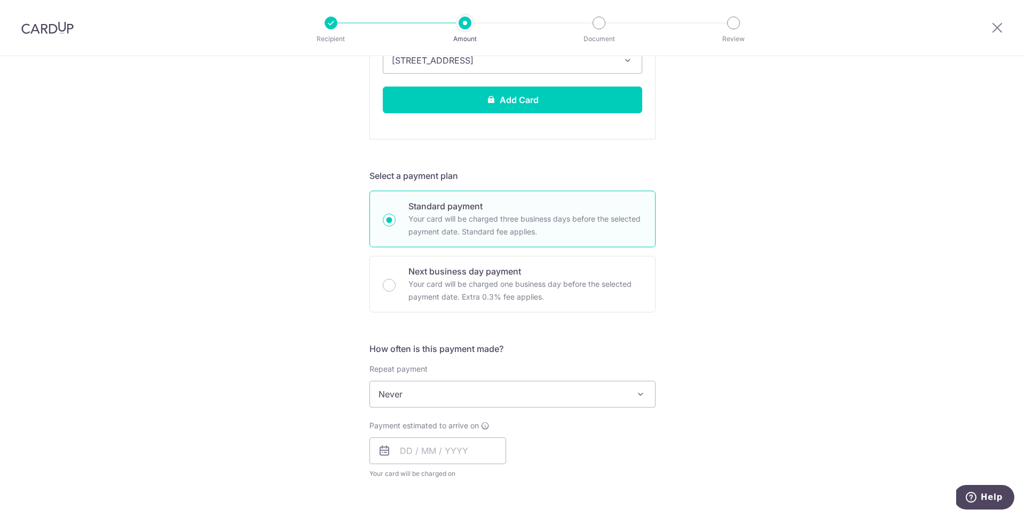
scroll to position [415, 0]
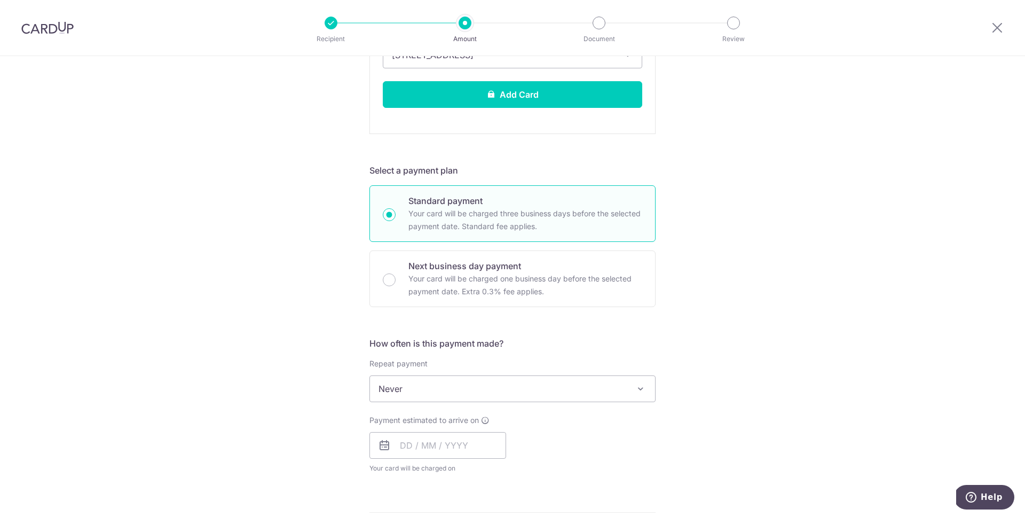
click at [426, 381] on span "Never" at bounding box center [512, 389] width 285 height 26
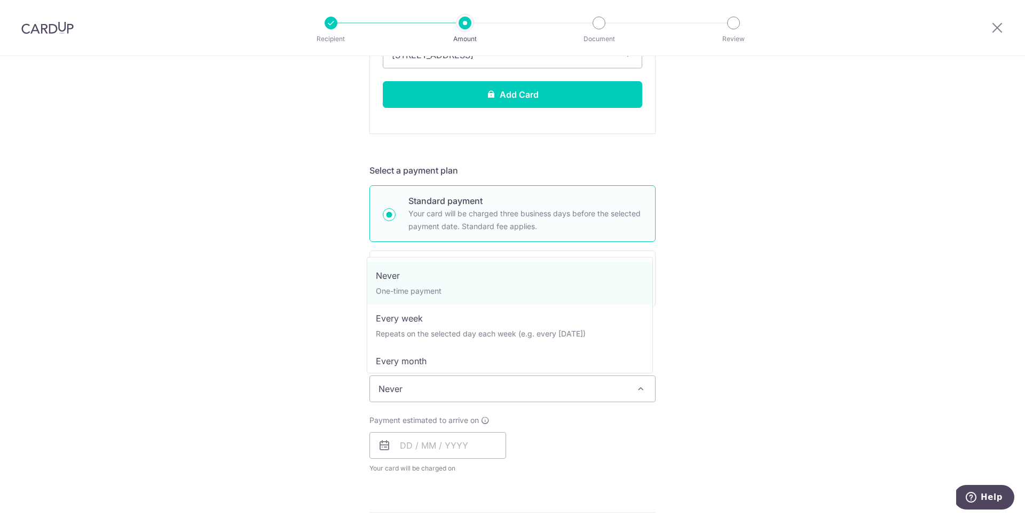
click at [304, 370] on div "Tell us more about your payment Enter payment amount SGD 996.00 996.00 Recipien…" at bounding box center [512, 265] width 1025 height 1248
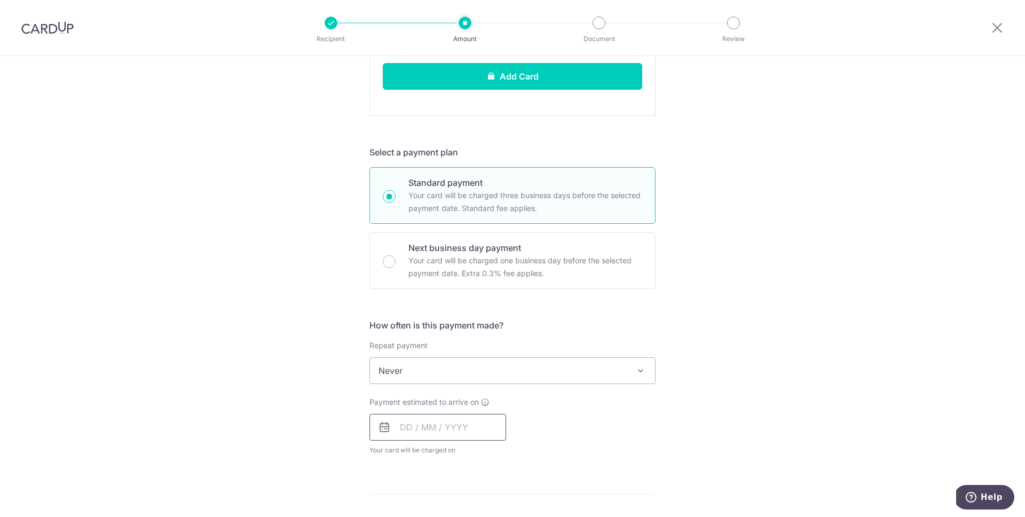
scroll to position [435, 0]
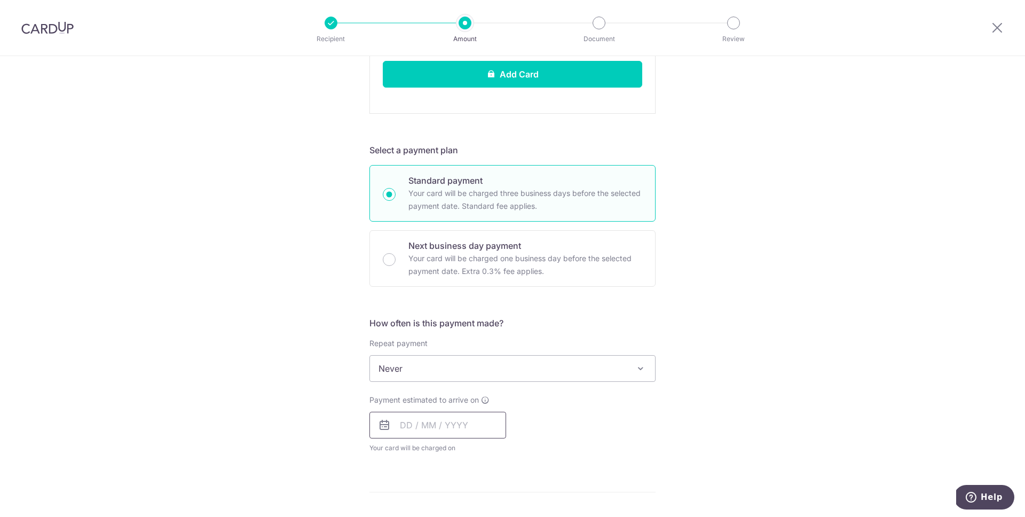
click at [415, 430] on input "text" at bounding box center [437, 424] width 137 height 27
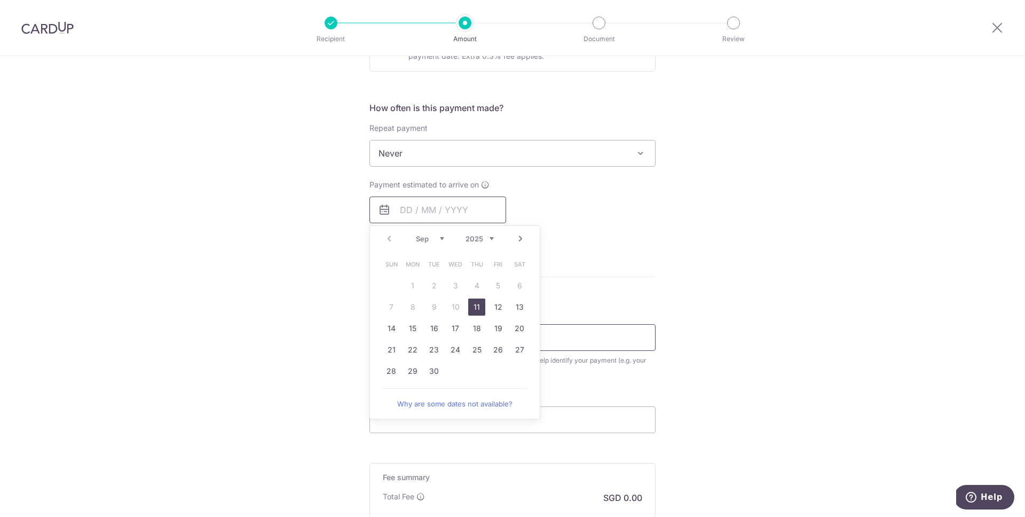
scroll to position [651, 0]
click at [484, 182] on icon at bounding box center [485, 184] width 9 height 9
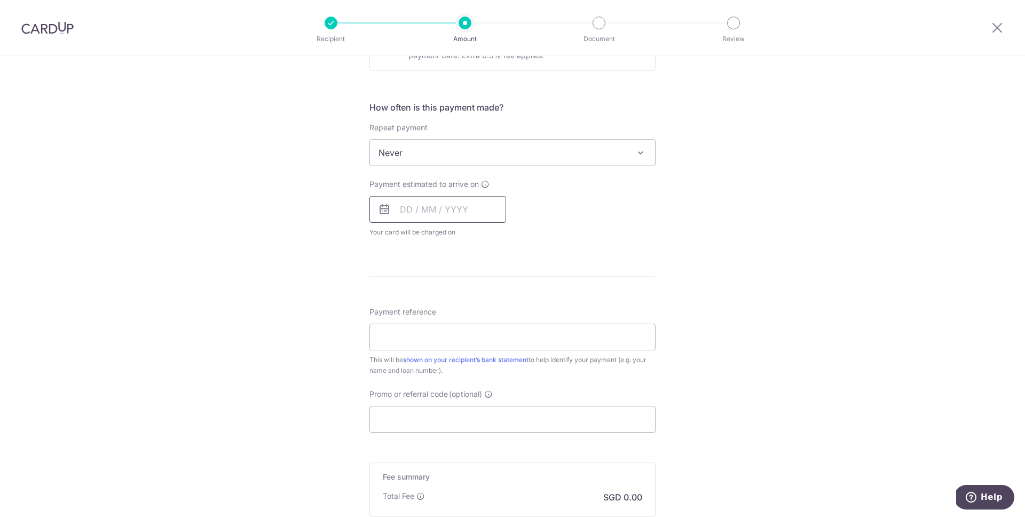
click at [439, 203] on input "text" at bounding box center [437, 209] width 137 height 27
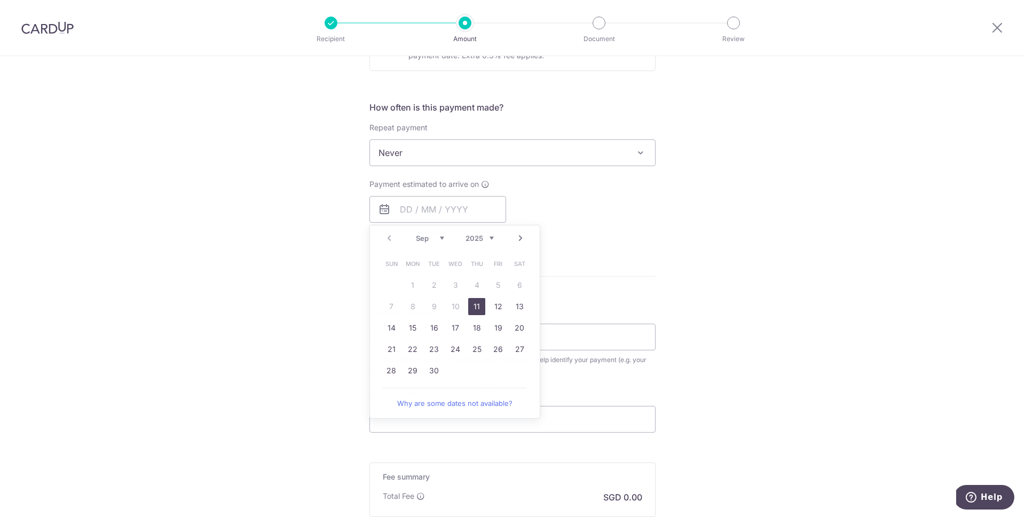
click at [625, 249] on form "Enter payment amount SGD 996.00 996.00 Recipient added successfully! Select Car…" at bounding box center [512, 39] width 286 height 1127
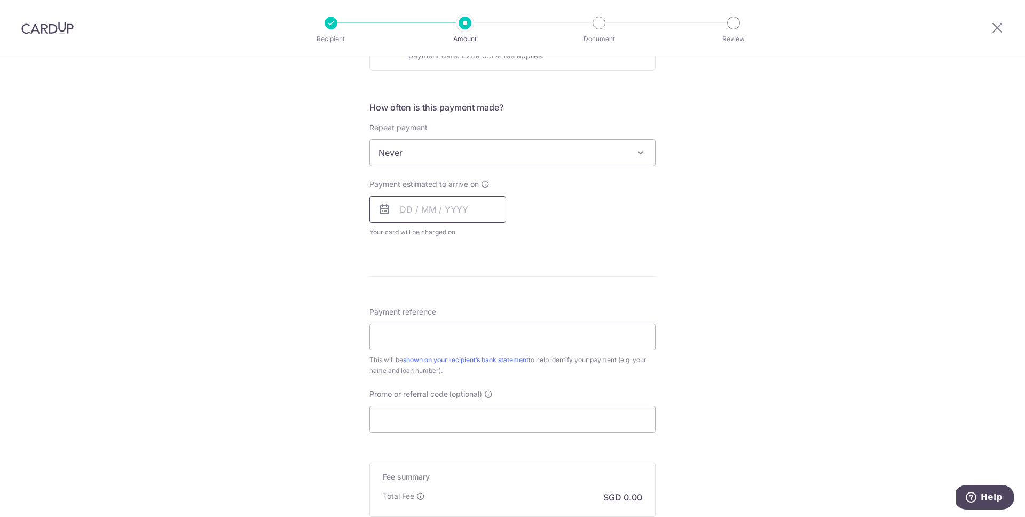
click at [425, 213] on input "text" at bounding box center [437, 209] width 137 height 27
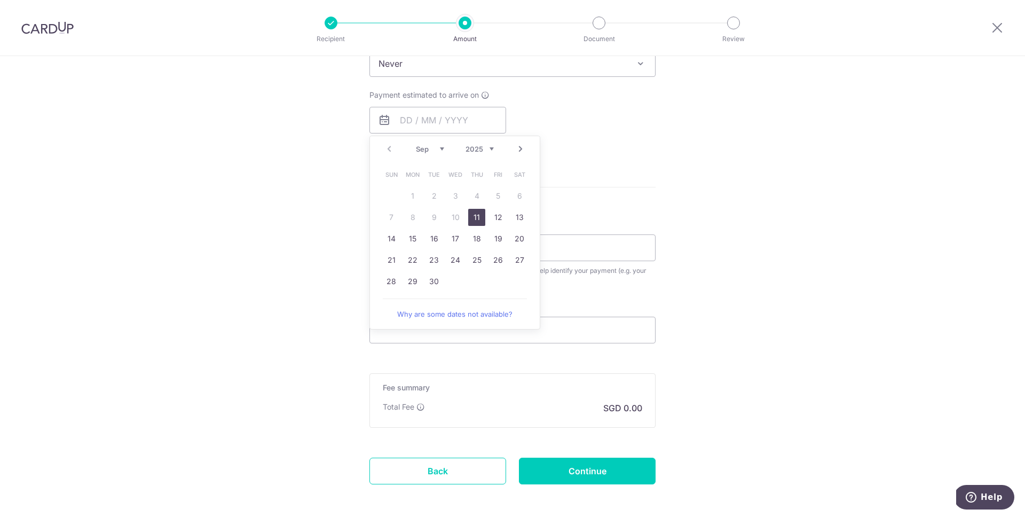
scroll to position [746, 0]
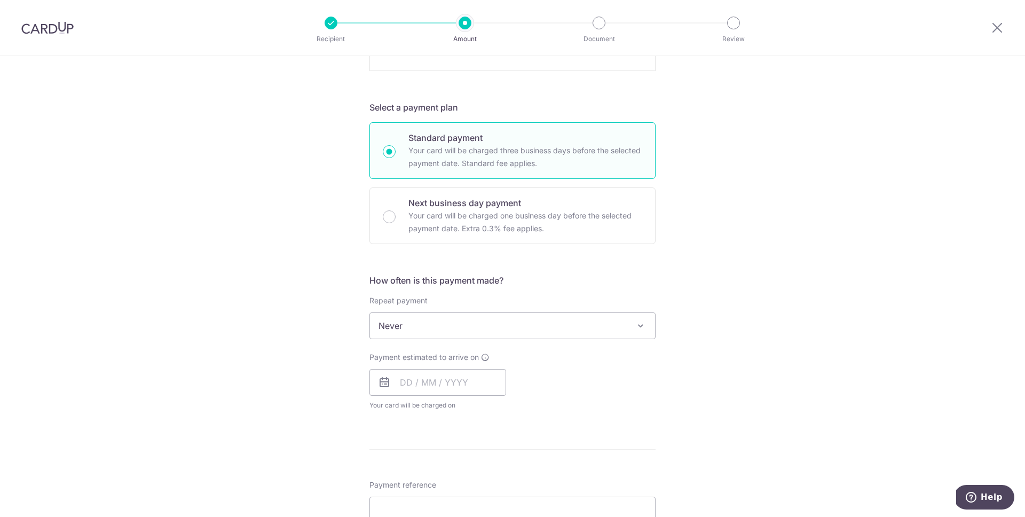
scroll to position [484, 0]
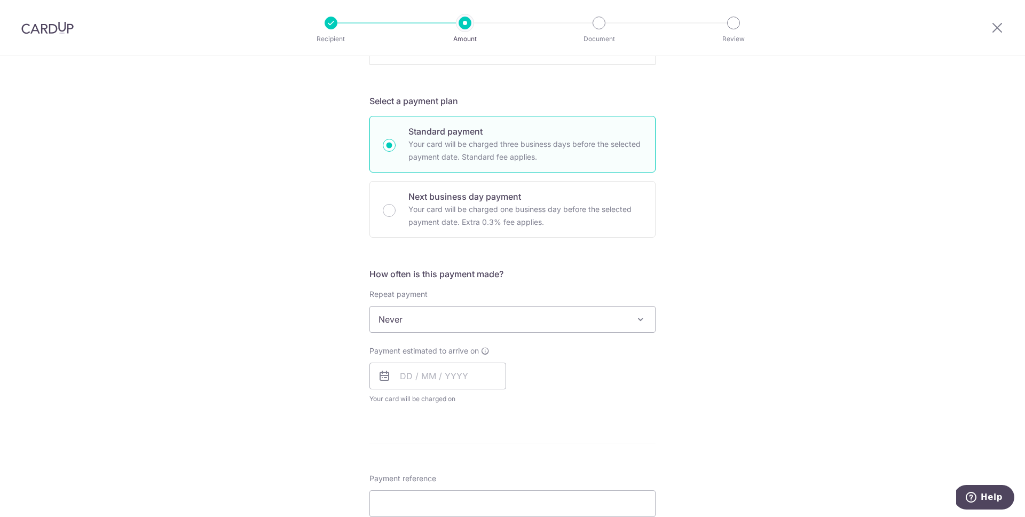
click at [308, 310] on div "Tell us more about your payment Enter payment amount SGD 996.00 996.00 Recipien…" at bounding box center [512, 196] width 1025 height 1248
click at [418, 371] on input "text" at bounding box center [437, 375] width 137 height 27
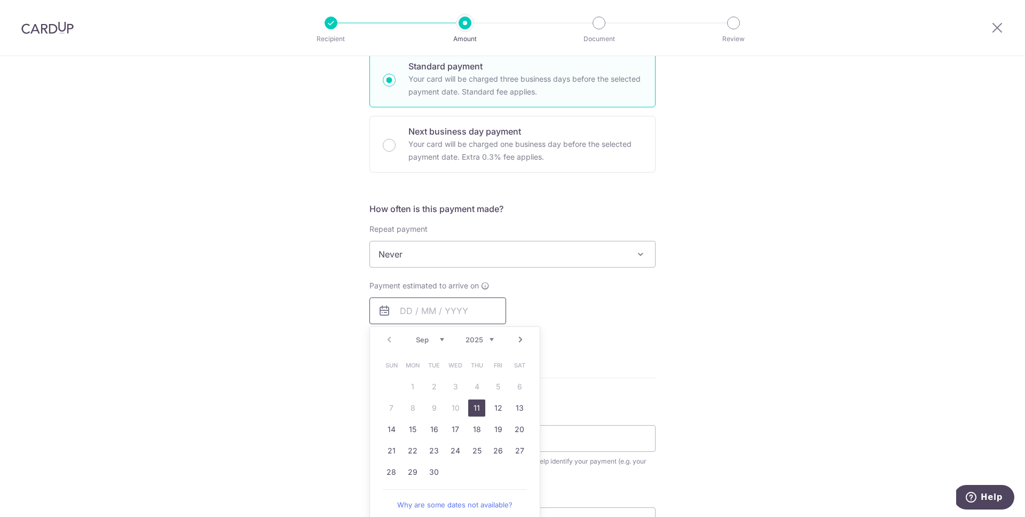
scroll to position [565, 0]
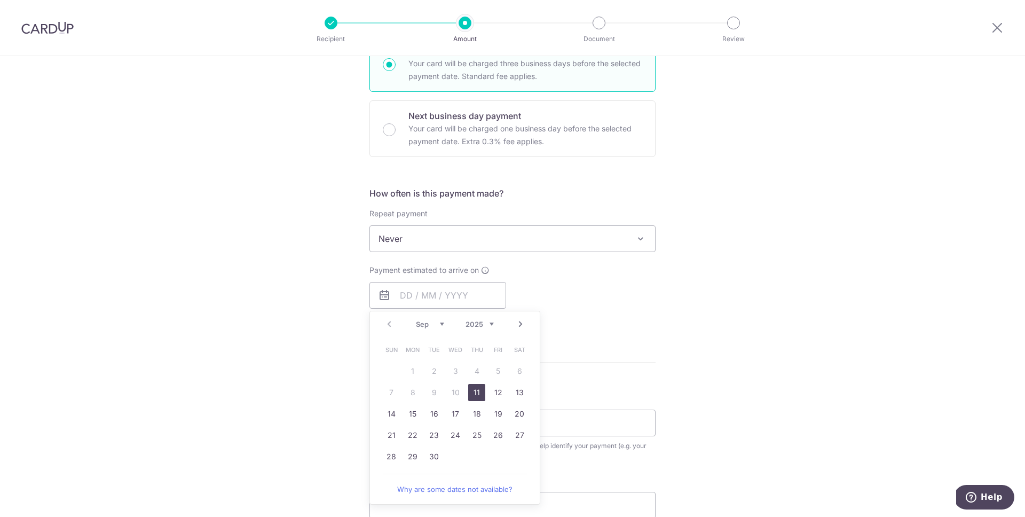
click at [474, 390] on link "11" at bounding box center [476, 392] width 17 height 17
type input "11/09/2025"
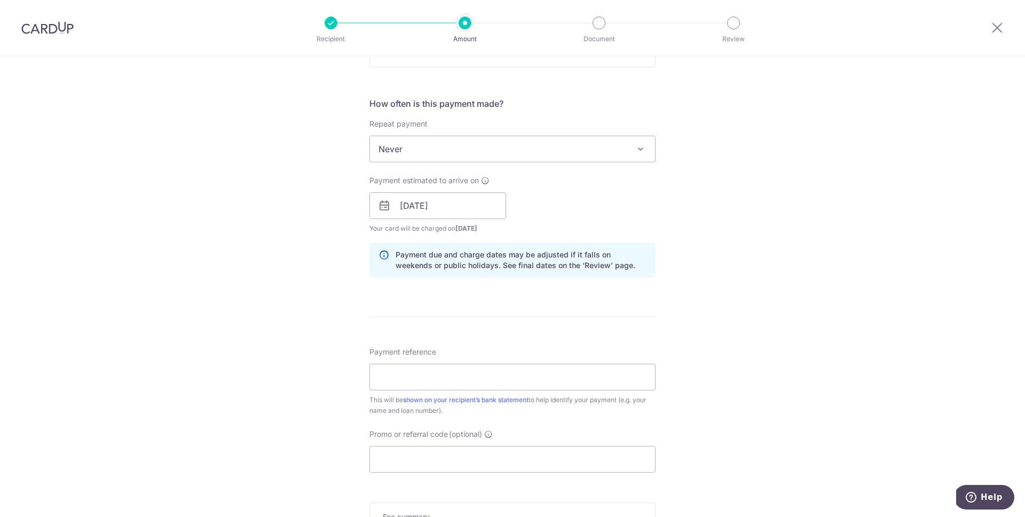
scroll to position [679, 0]
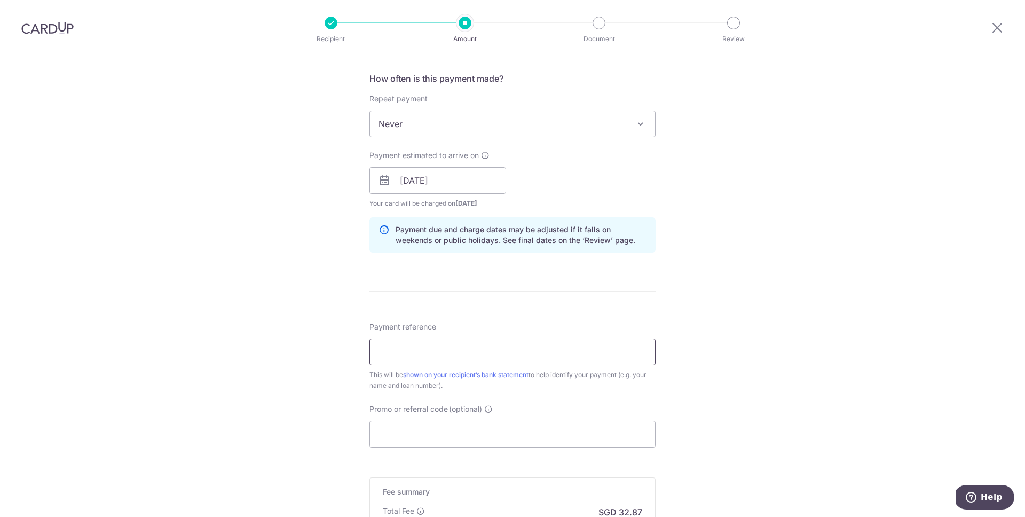
click at [477, 345] on input "Payment reference" at bounding box center [512, 351] width 286 height 27
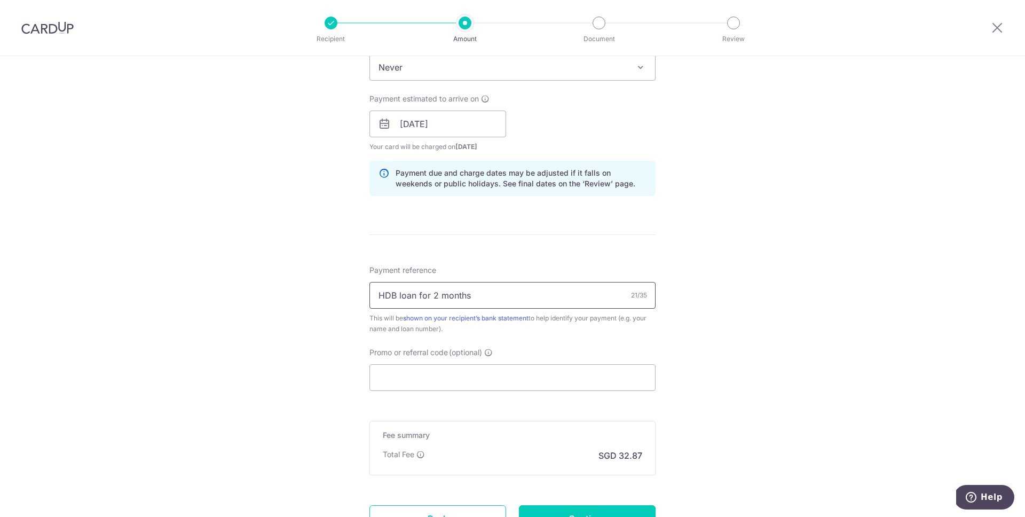
scroll to position [752, 0]
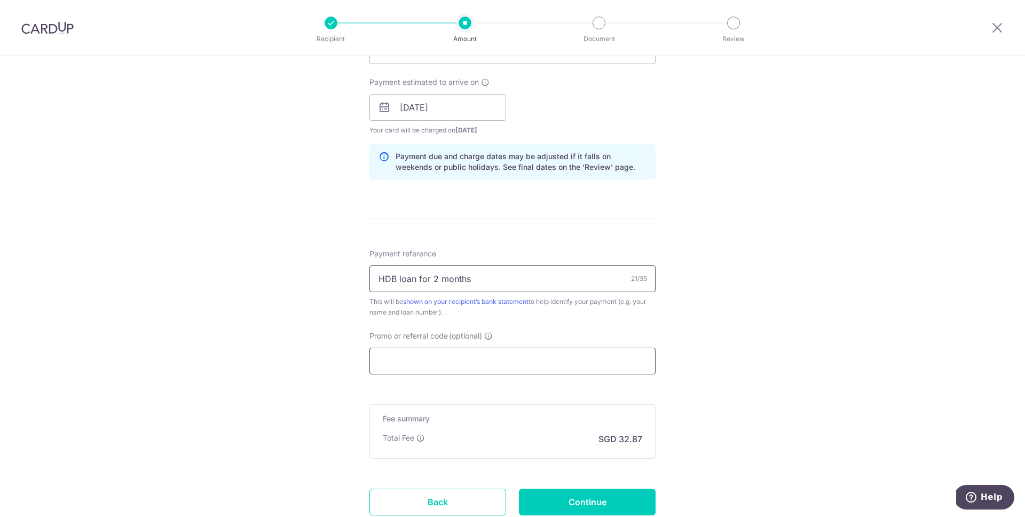
type input "HDB loan for 2 months"
click at [474, 357] on input "Promo or referral code (optional)" at bounding box center [512, 360] width 286 height 27
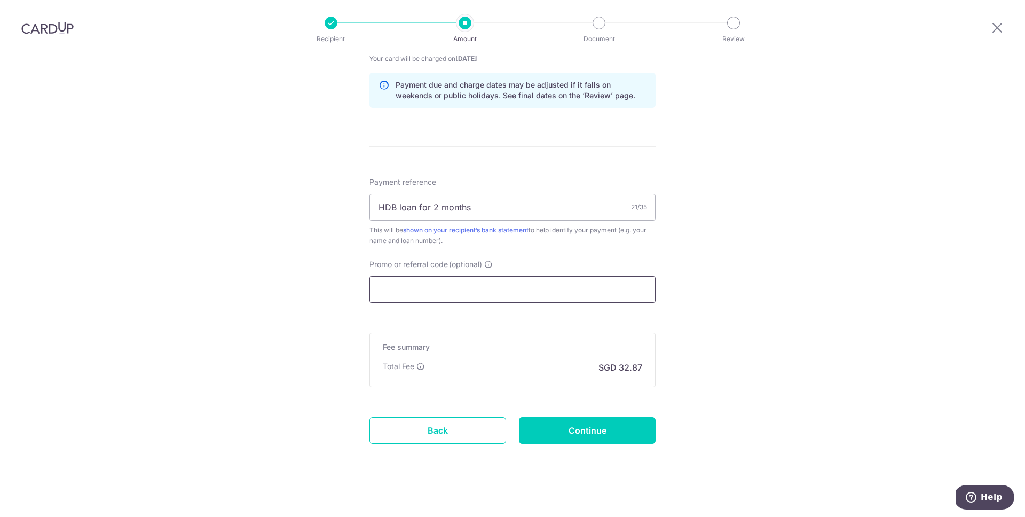
scroll to position [825, 0]
click at [434, 288] on input "Promo or referral code (optional)" at bounding box center [512, 288] width 286 height 27
click at [404, 283] on input "Promo or referral code (optional)" at bounding box center [512, 288] width 286 height 27
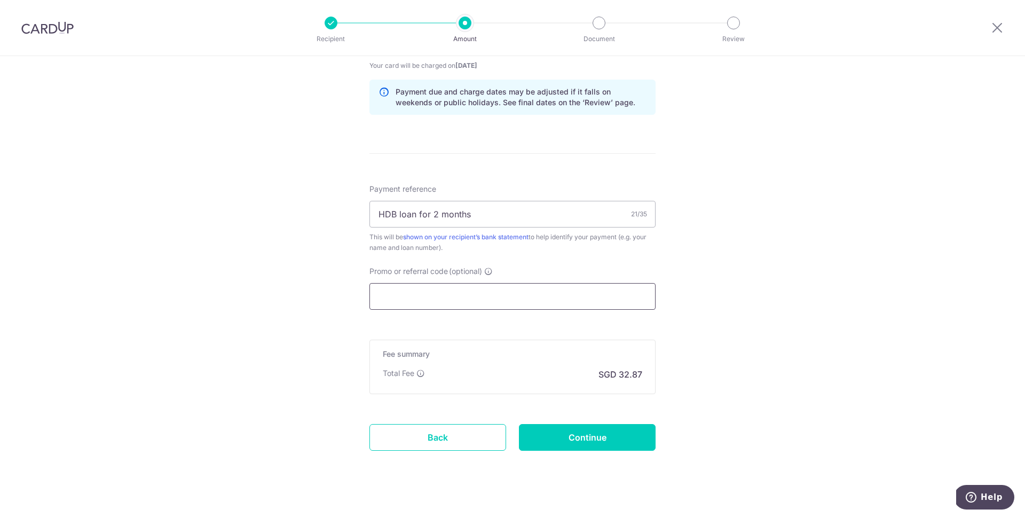
scroll to position [818, 0]
click at [534, 298] on input "Promo or referral code (optional)" at bounding box center [512, 295] width 286 height 27
paste input "HONEYMONEY"
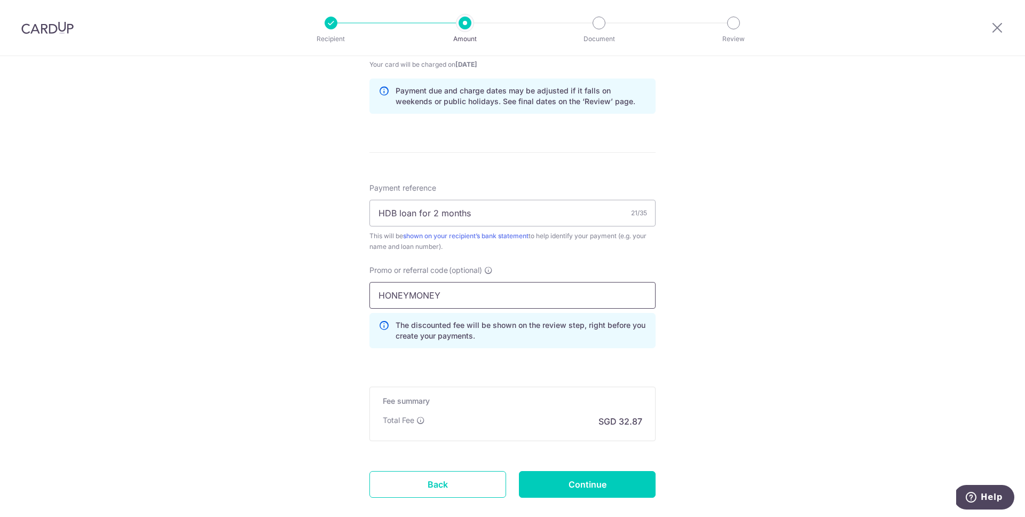
type input "HONEYMONEY"
click at [657, 353] on div "Promo or referral code (optional) HONEYMONEY The discounted fee will be shown o…" at bounding box center [512, 311] width 299 height 92
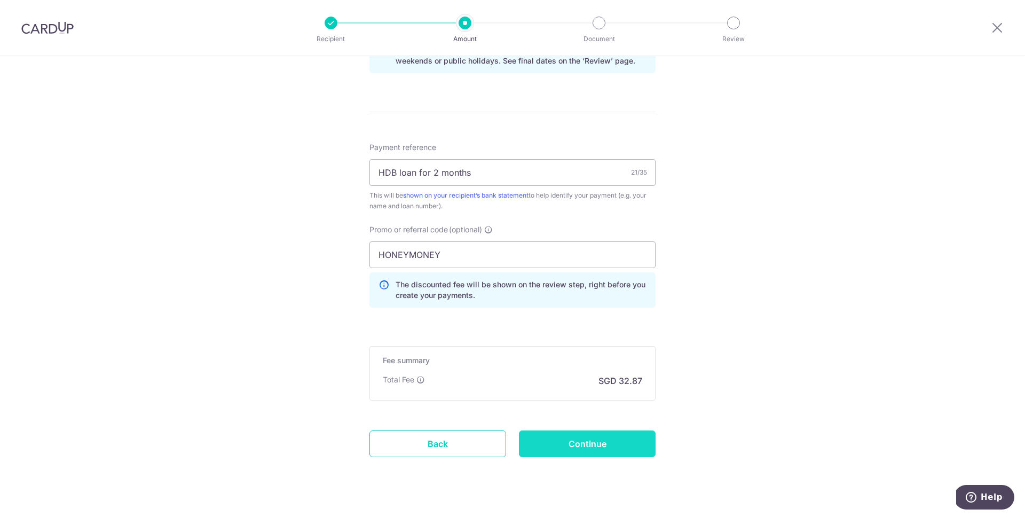
scroll to position [861, 0]
click at [604, 439] on input "Continue" at bounding box center [587, 440] width 137 height 27
type input "Create Schedule"
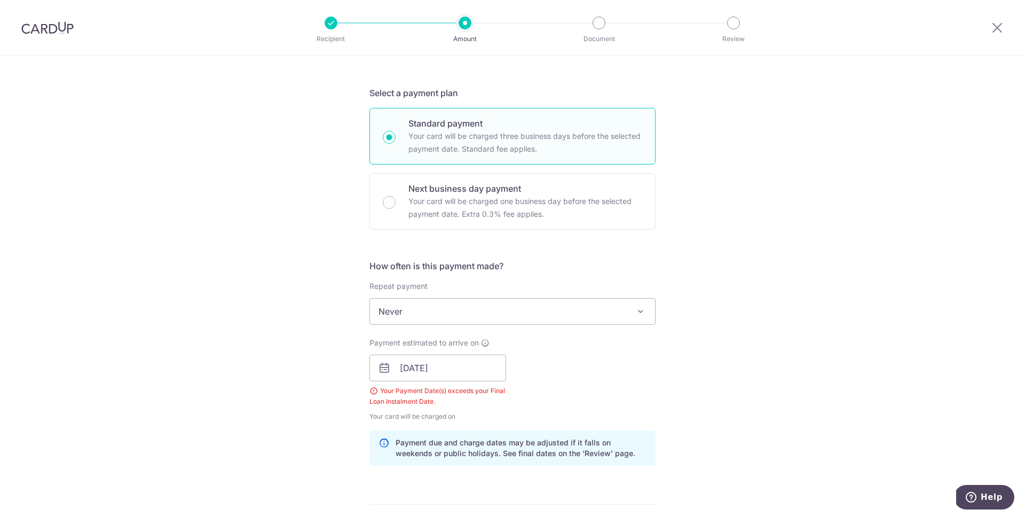
scroll to position [227, 0]
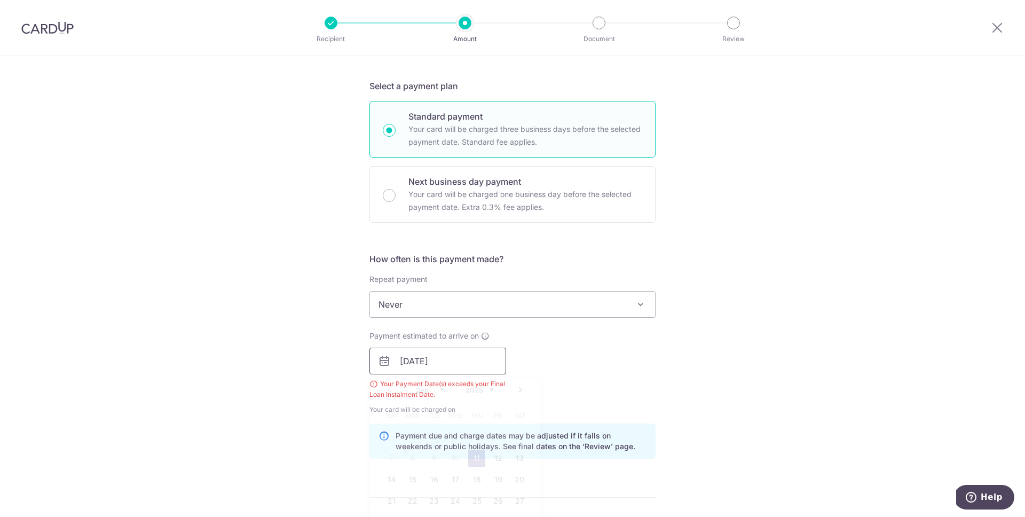
click at [446, 366] on input "11/09/2025" at bounding box center [437, 360] width 137 height 27
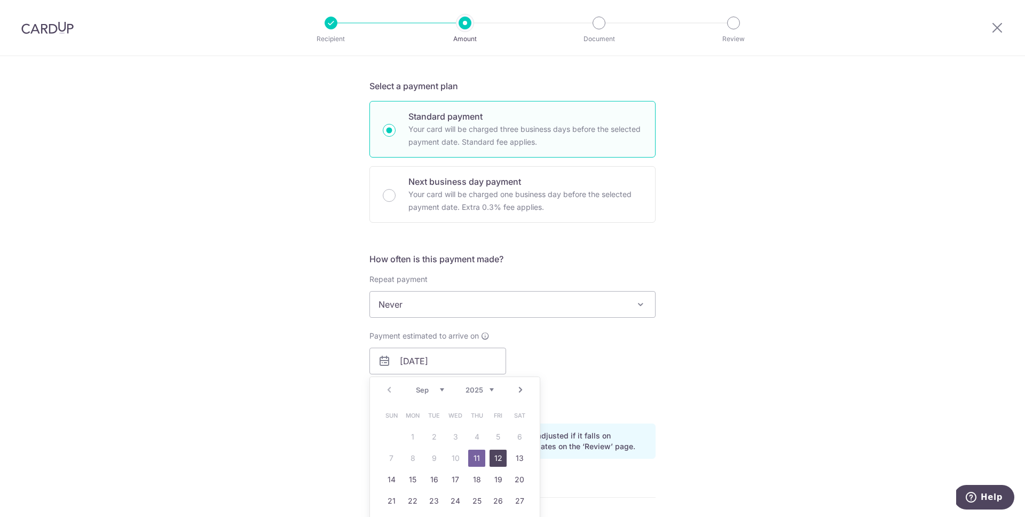
click at [491, 462] on link "12" at bounding box center [497, 457] width 17 height 17
type input "[DATE]"
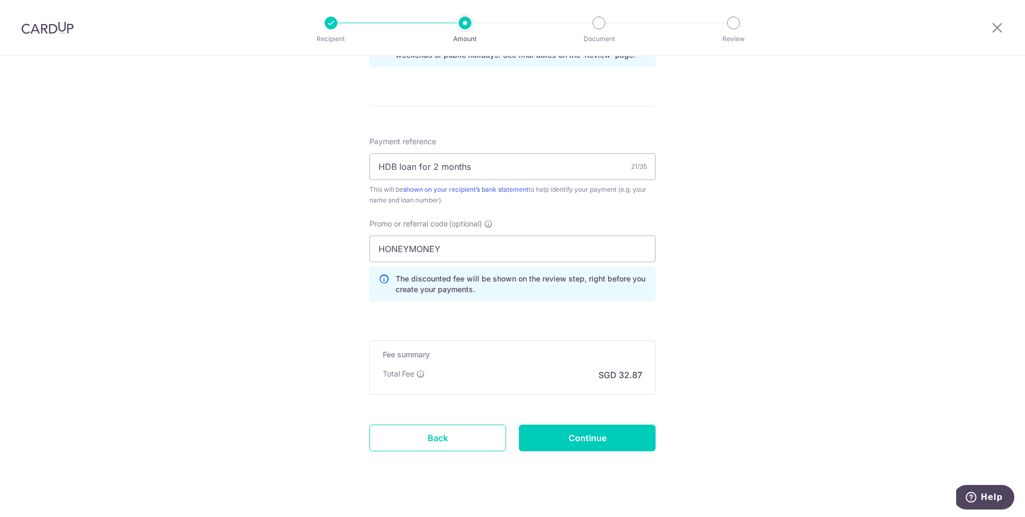
scroll to position [598, 0]
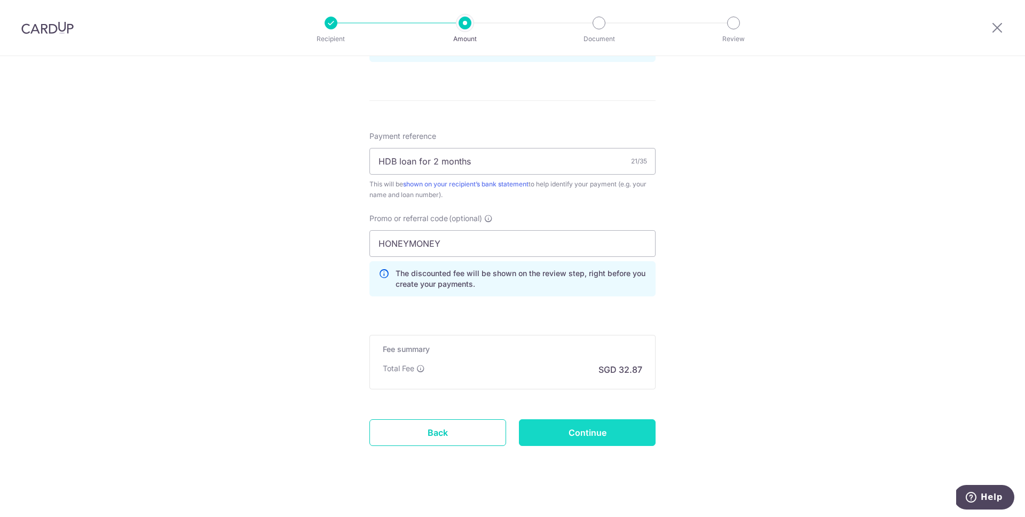
click at [568, 427] on input "Continue" at bounding box center [587, 432] width 137 height 27
type input "Create Schedule"
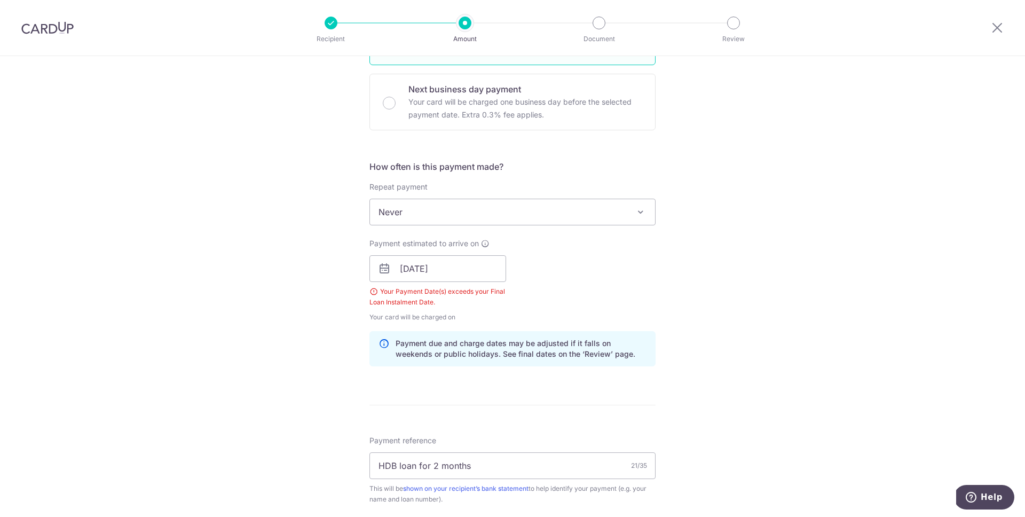
scroll to position [320, 0]
click at [477, 267] on input "[DATE]" at bounding box center [437, 268] width 137 height 27
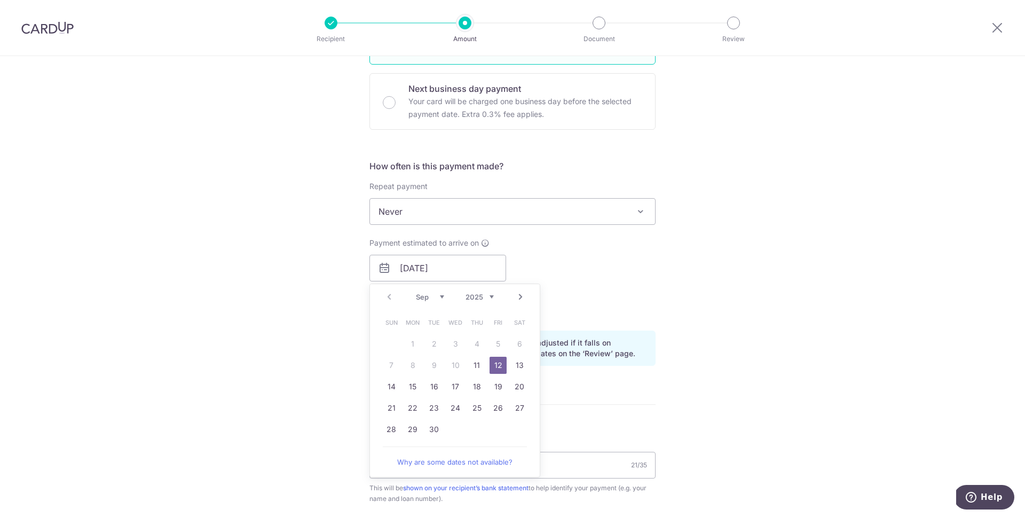
click at [588, 284] on div "Payment estimated to arrive on 12/09/2025 Prev Next Sep Oct Nov Dec 2025 2026 2…" at bounding box center [512, 279] width 299 height 84
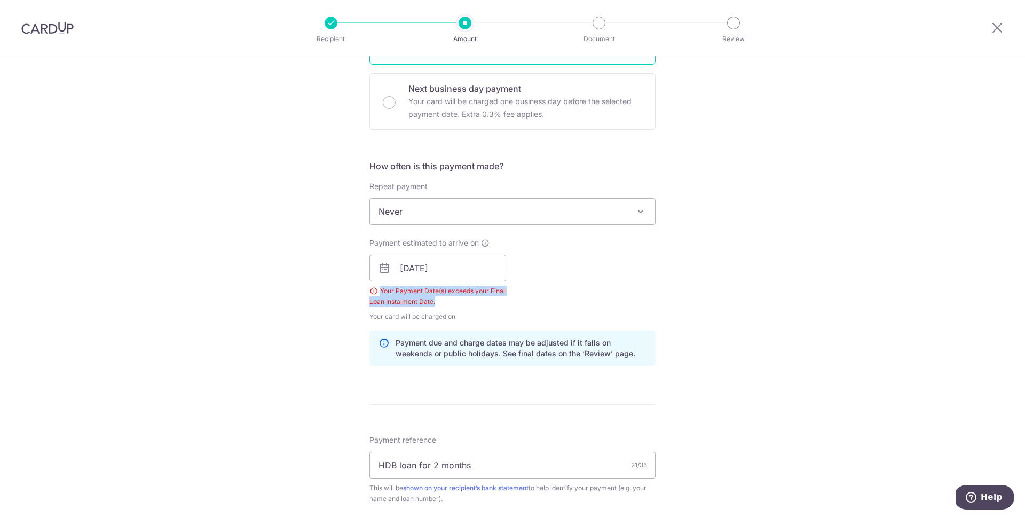
drag, startPoint x: 435, startPoint y: 302, endPoint x: 360, endPoint y: 292, distance: 75.9
click at [363, 292] on div "Payment estimated to arrive on 12/09/2025 Prev Next Sep Oct Nov Dec 2025 2026 2…" at bounding box center [437, 279] width 149 height 84
click at [407, 274] on input "12/09/2025" at bounding box center [437, 268] width 137 height 27
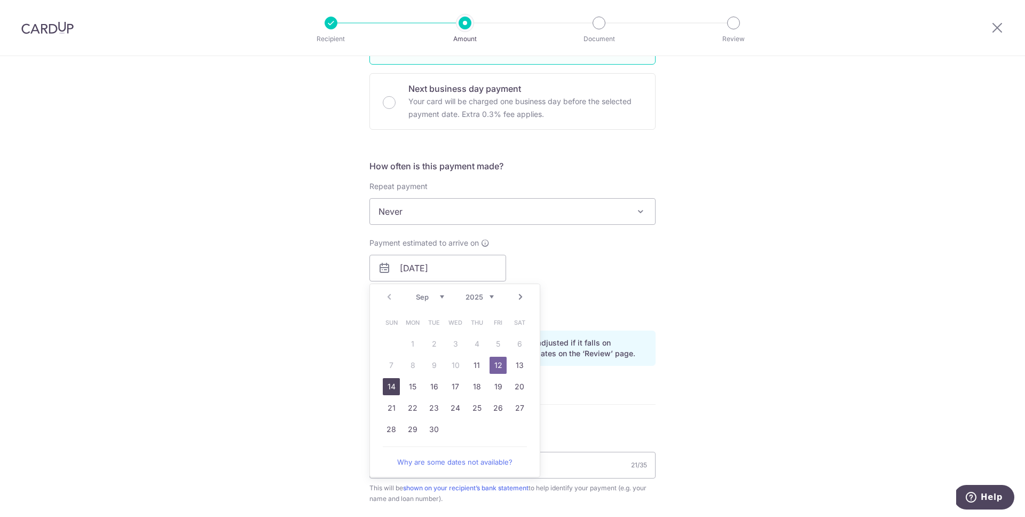
click at [390, 387] on link "14" at bounding box center [391, 386] width 17 height 17
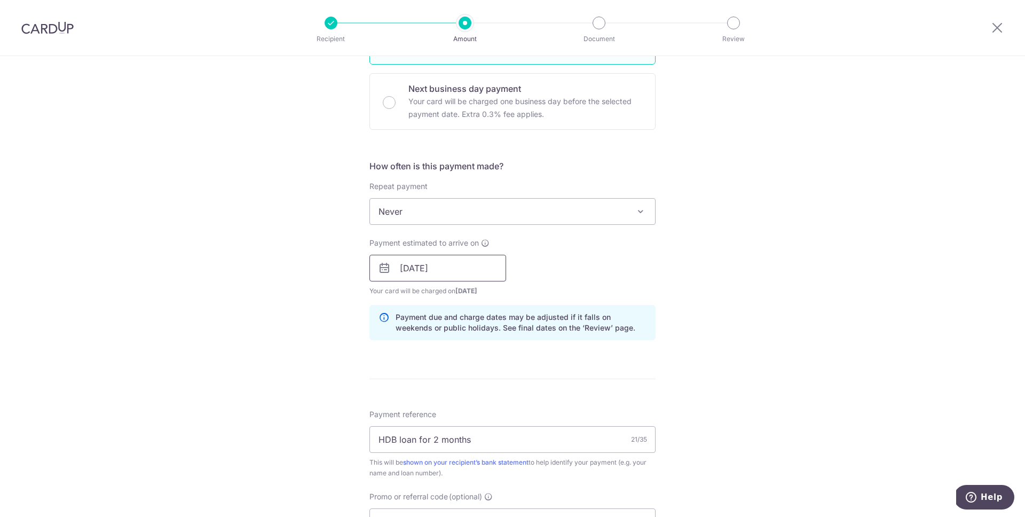
click at [409, 276] on input "14/09/2025" at bounding box center [437, 268] width 137 height 27
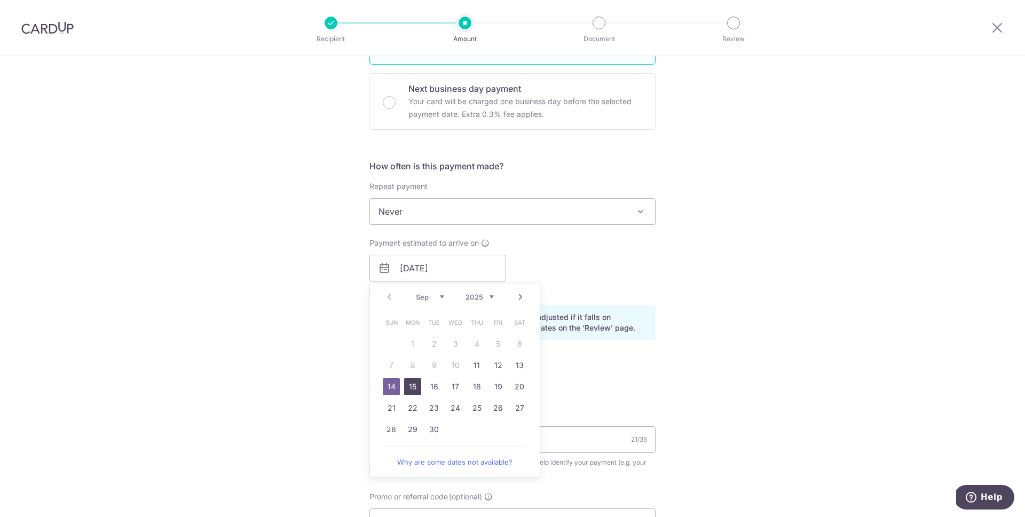
click at [406, 386] on link "15" at bounding box center [412, 386] width 17 height 17
type input "15/09/2025"
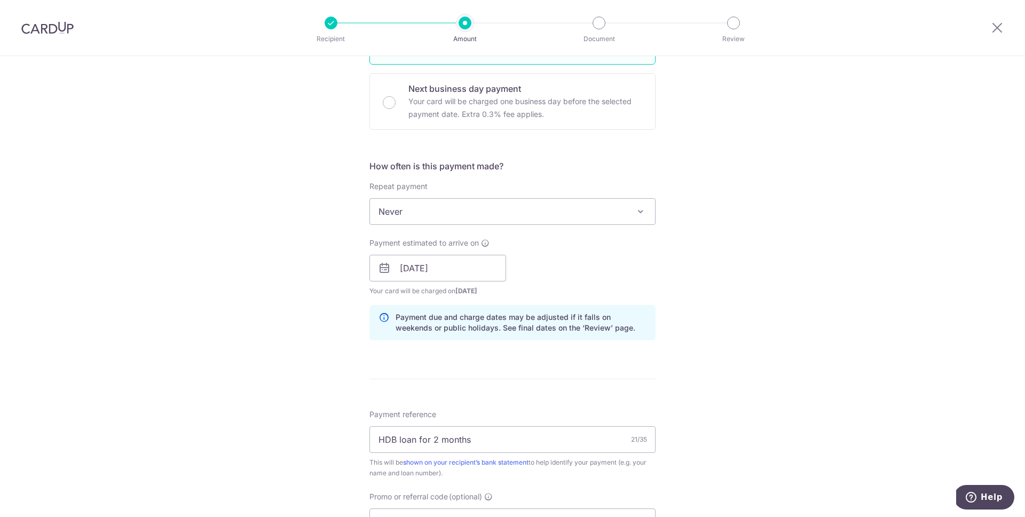
click at [628, 373] on form "Enter payment amount SGD 996.00 996.00 Select Card Select option Add credit car…" at bounding box center [512, 279] width 286 height 947
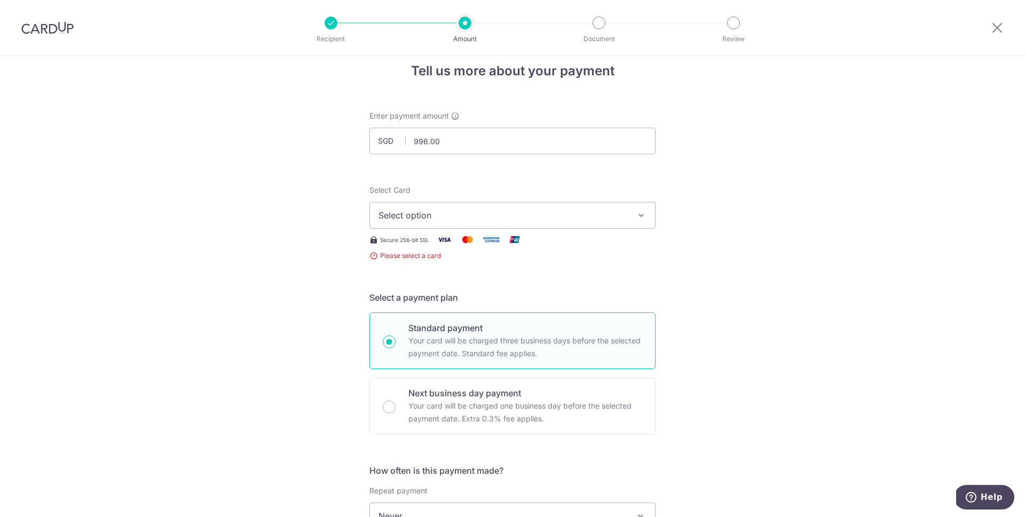
scroll to position [0, 0]
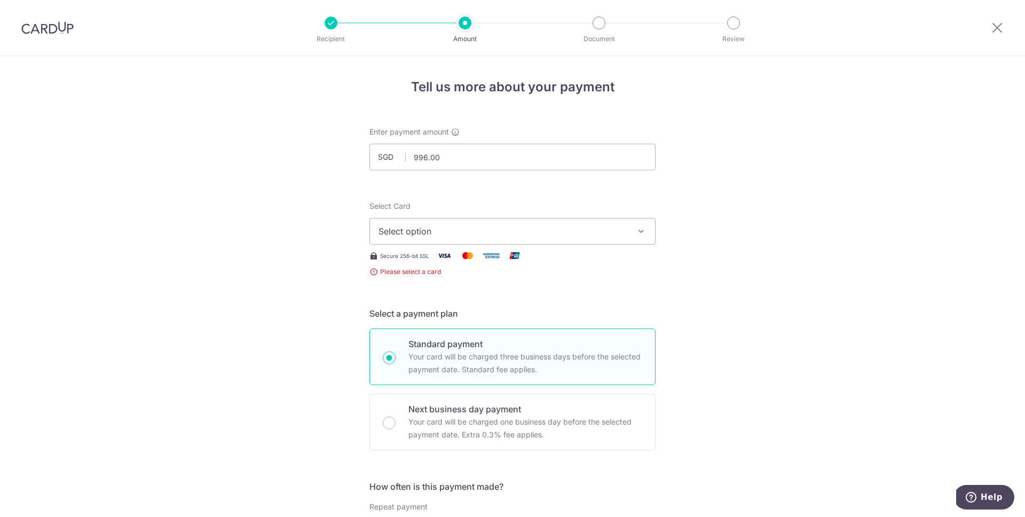
click at [540, 237] on span "Select option" at bounding box center [502, 231] width 249 height 13
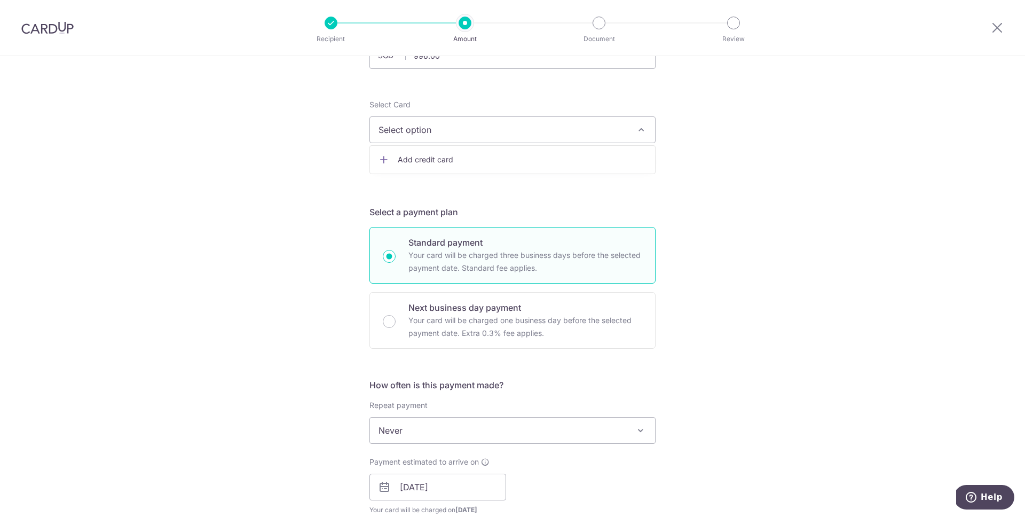
scroll to position [66, 0]
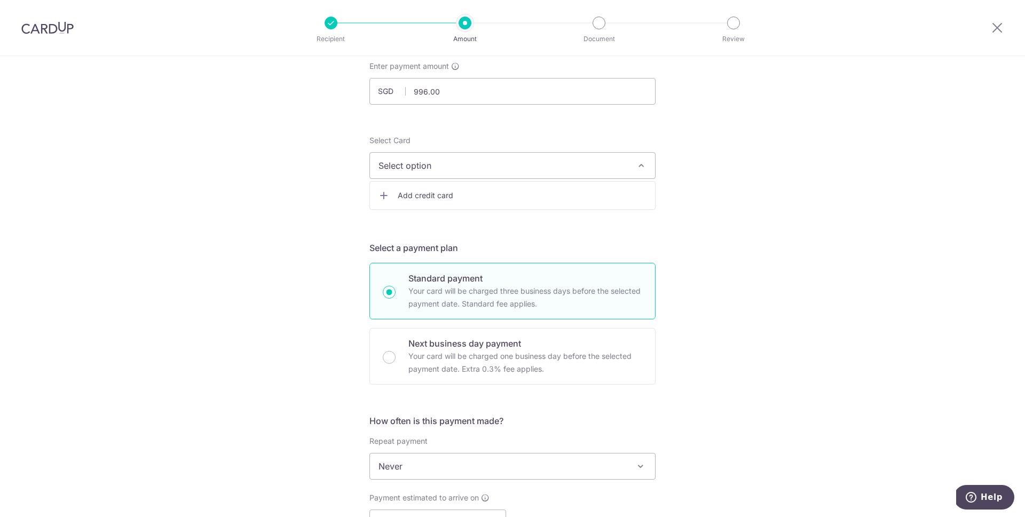
click at [443, 189] on link "Add credit card" at bounding box center [512, 195] width 285 height 19
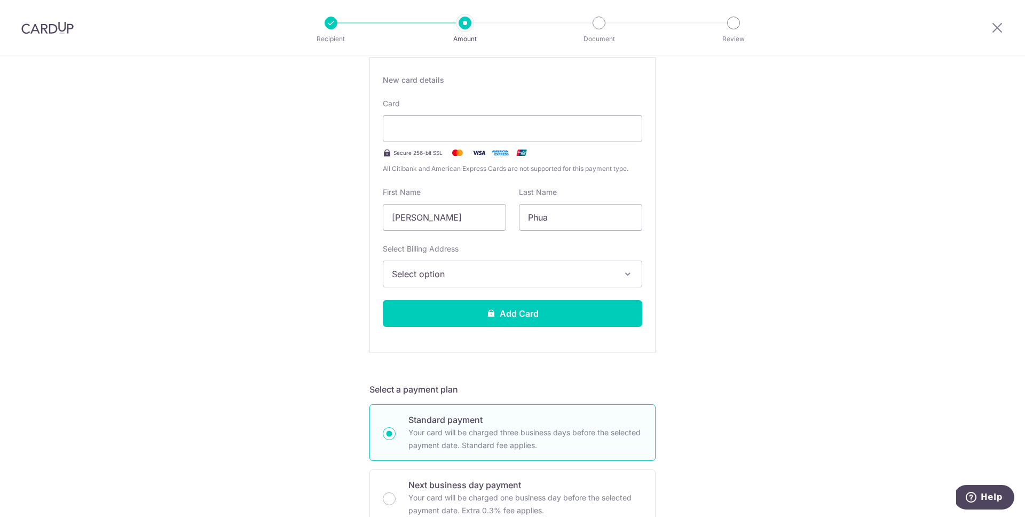
scroll to position [207, 0]
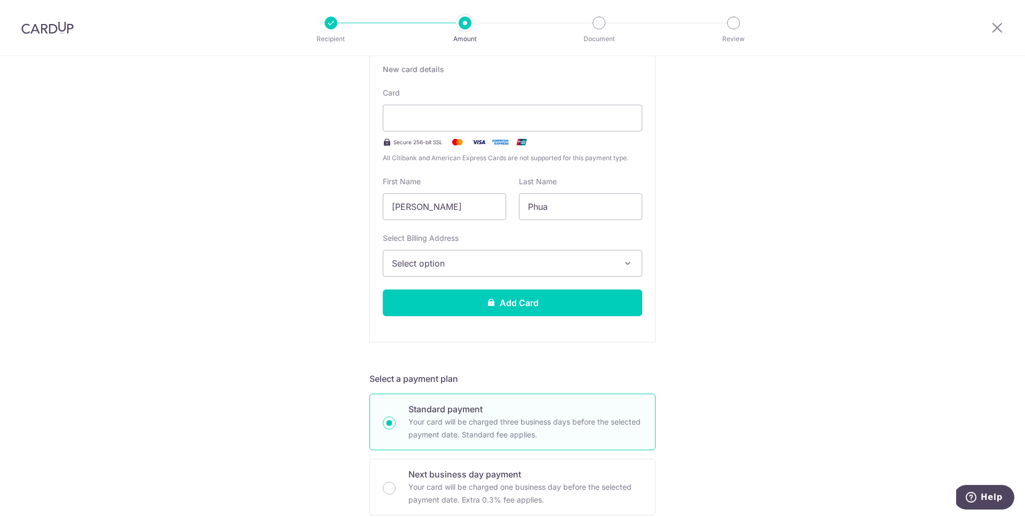
click at [555, 260] on span "Select option" at bounding box center [503, 263] width 222 height 13
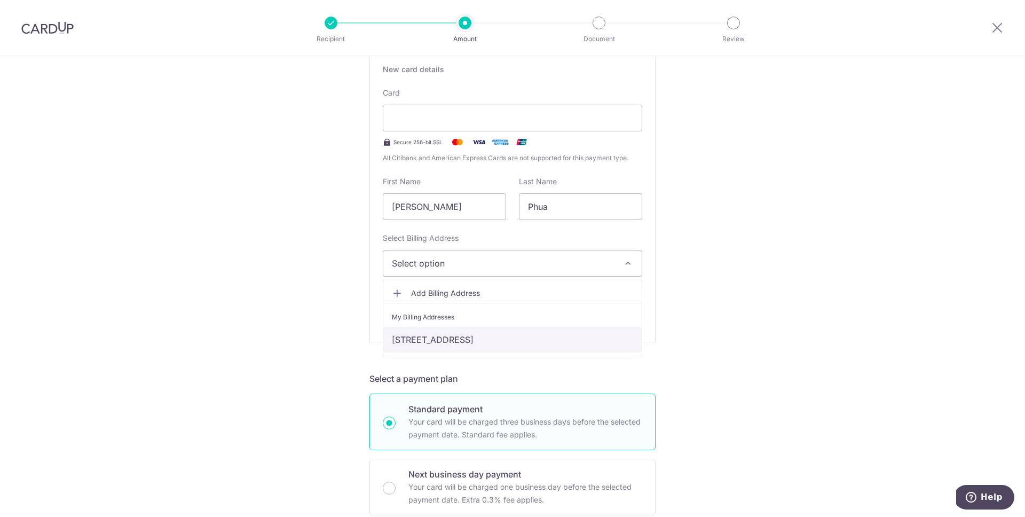
click at [521, 342] on link "[STREET_ADDRESS]" at bounding box center [512, 340] width 258 height 26
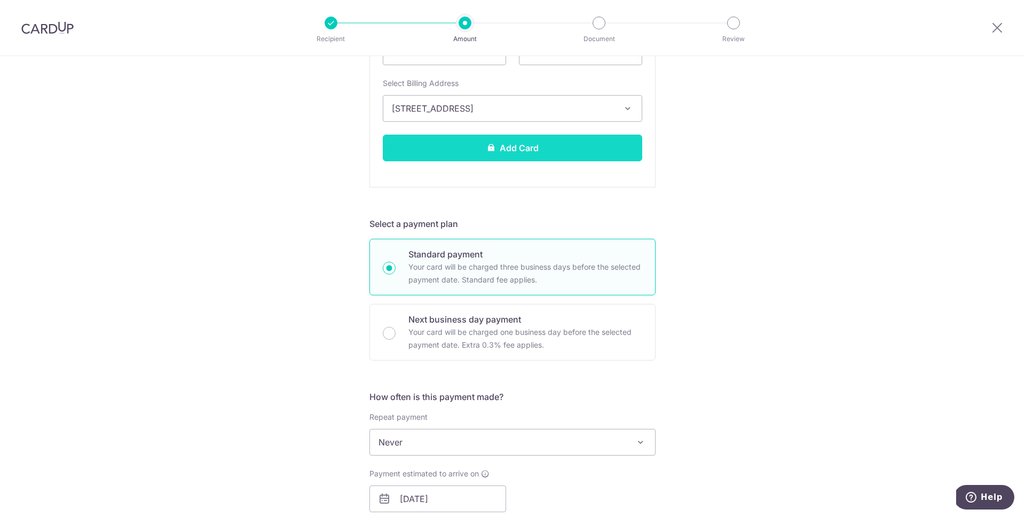
click at [521, 145] on button "Add Card" at bounding box center [512, 147] width 259 height 27
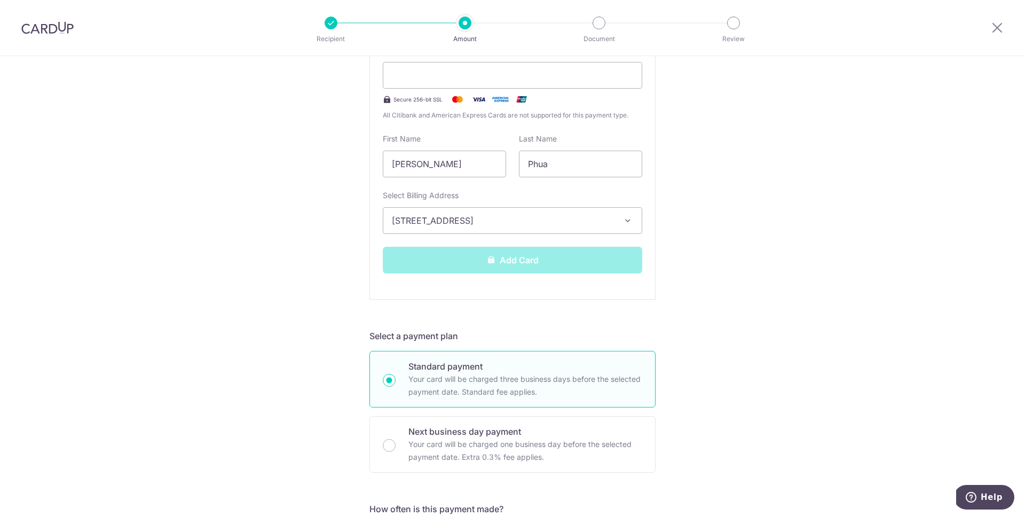
scroll to position [317, 0]
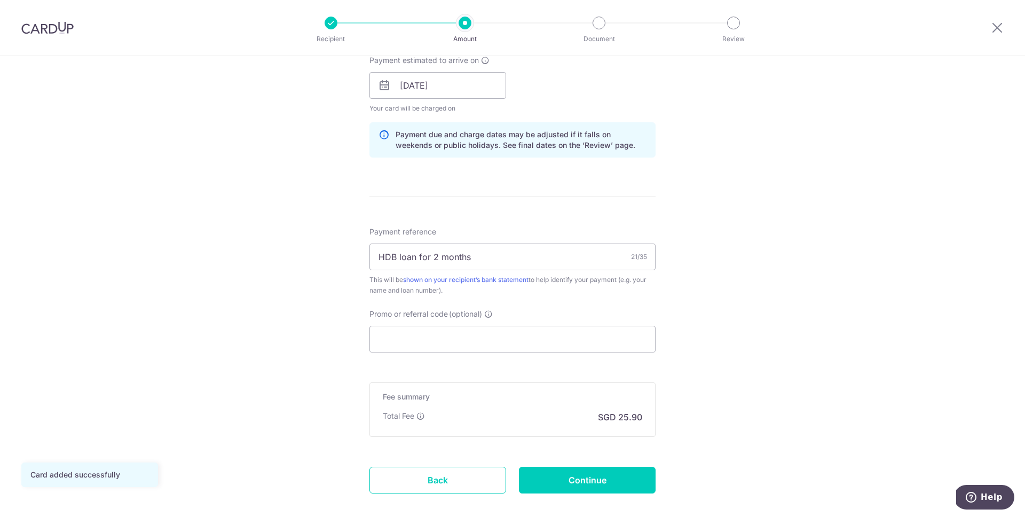
scroll to position [504, 0]
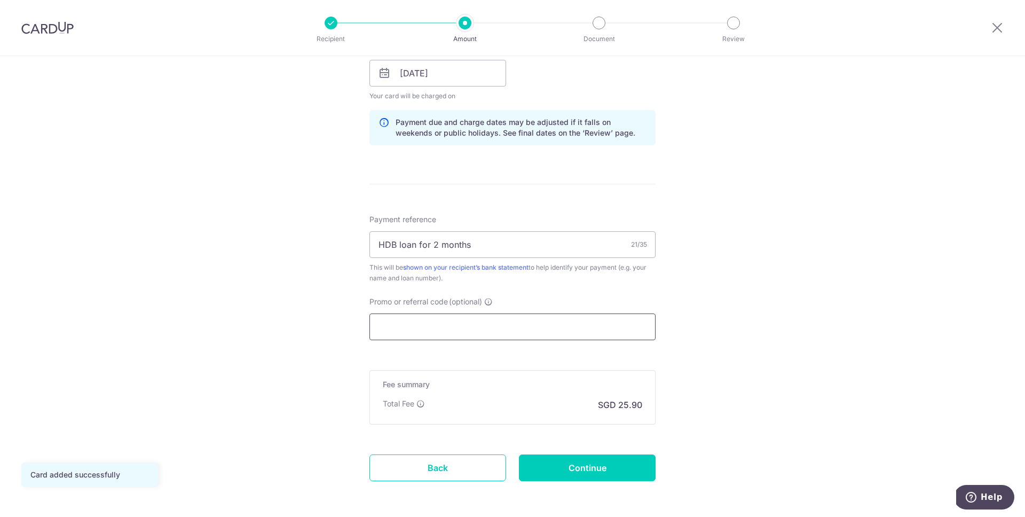
click at [491, 330] on input "Promo or referral code (optional)" at bounding box center [512, 326] width 286 height 27
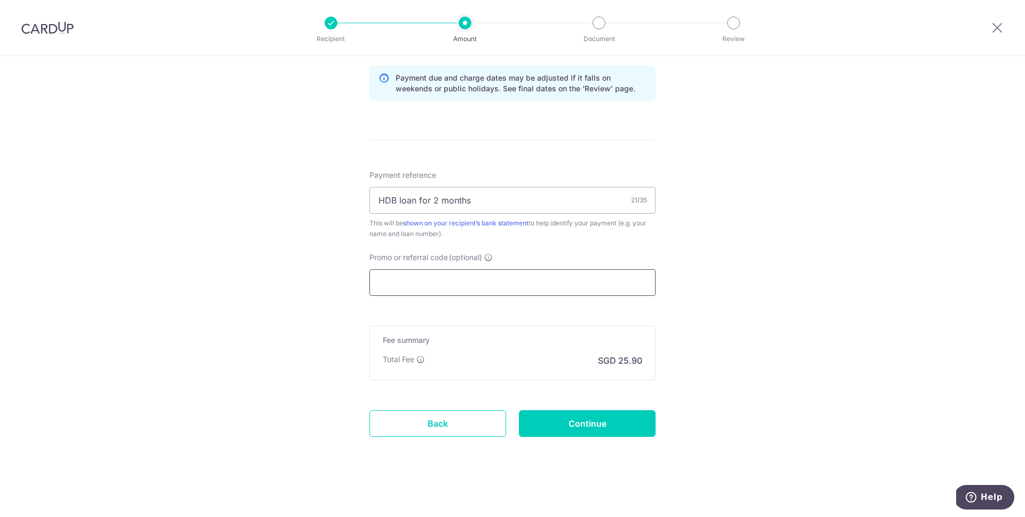
paste input "HONEYMONEY"
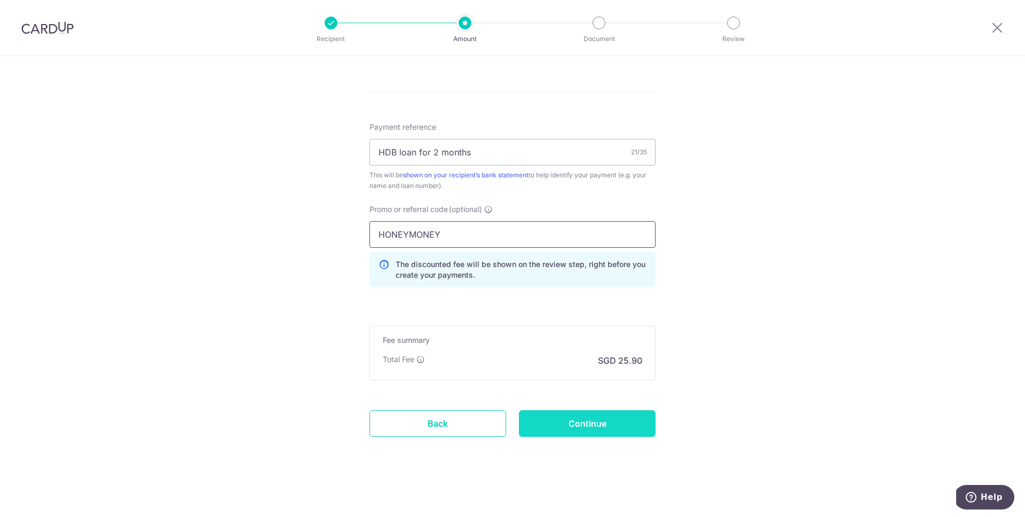
type input "HONEYMONEY"
click at [601, 424] on input "Continue" at bounding box center [587, 423] width 137 height 27
type input "Create Schedule"
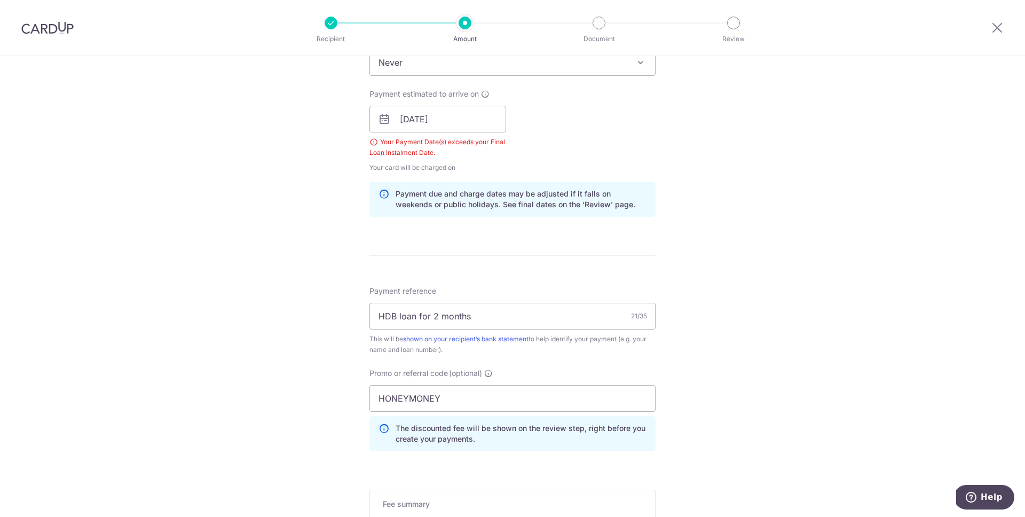
scroll to position [457, 0]
drag, startPoint x: 429, startPoint y: 153, endPoint x: 361, endPoint y: 146, distance: 68.7
click at [363, 146] on div "Payment estimated to arrive on [DATE] Your Payment Date(s) exceeds your Final L…" at bounding box center [437, 132] width 149 height 84
copy div "Your Payment Date(s) exceeds your Final Loan Instalment Date."
click at [455, 117] on input "[DATE]" at bounding box center [437, 120] width 137 height 27
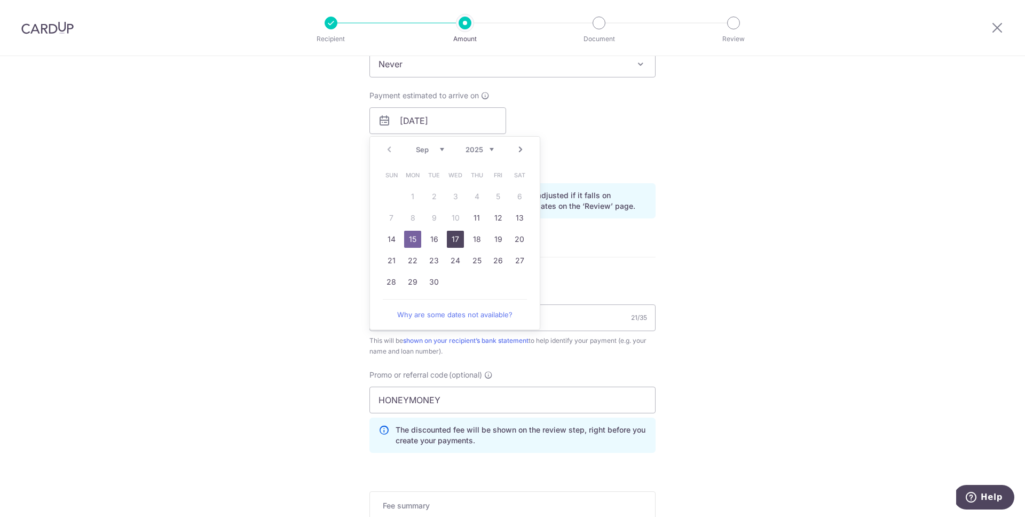
click at [451, 245] on link "17" at bounding box center [455, 239] width 17 height 17
type input "17/09/2025"
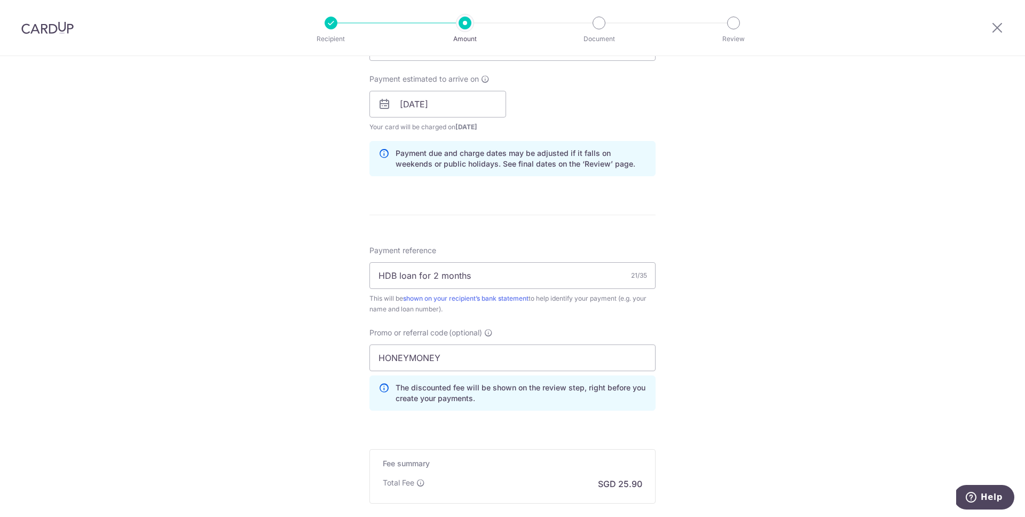
scroll to position [597, 0]
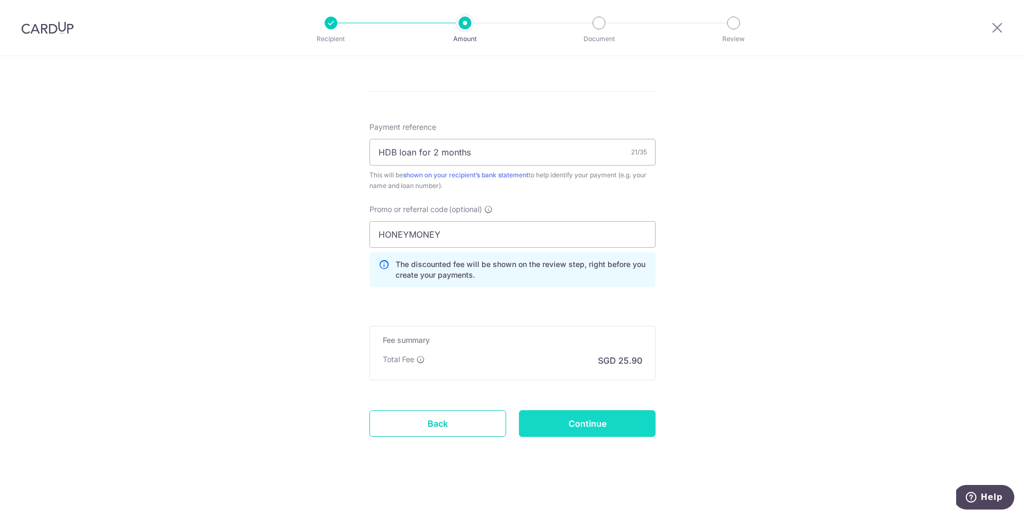
click at [557, 421] on input "Continue" at bounding box center [587, 423] width 137 height 27
type input "Create Schedule"
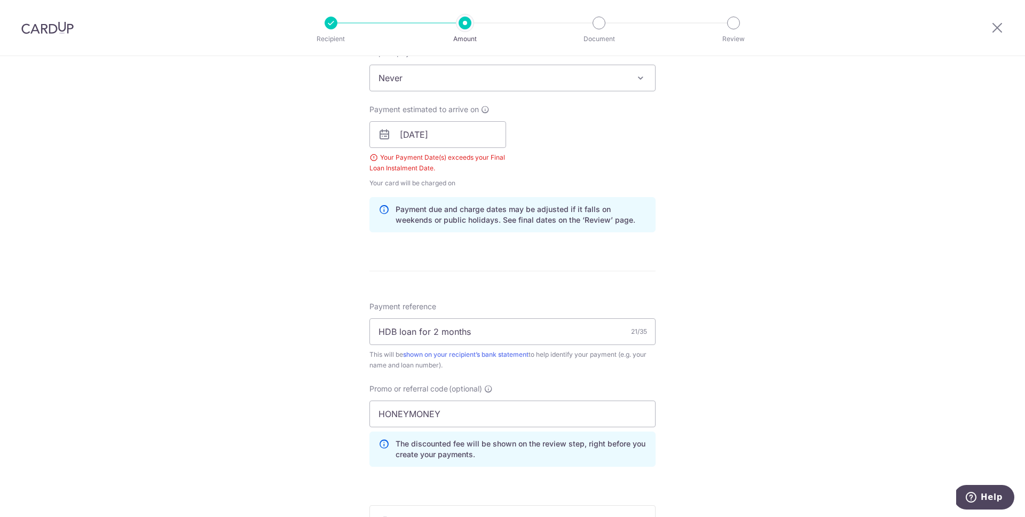
scroll to position [405, 0]
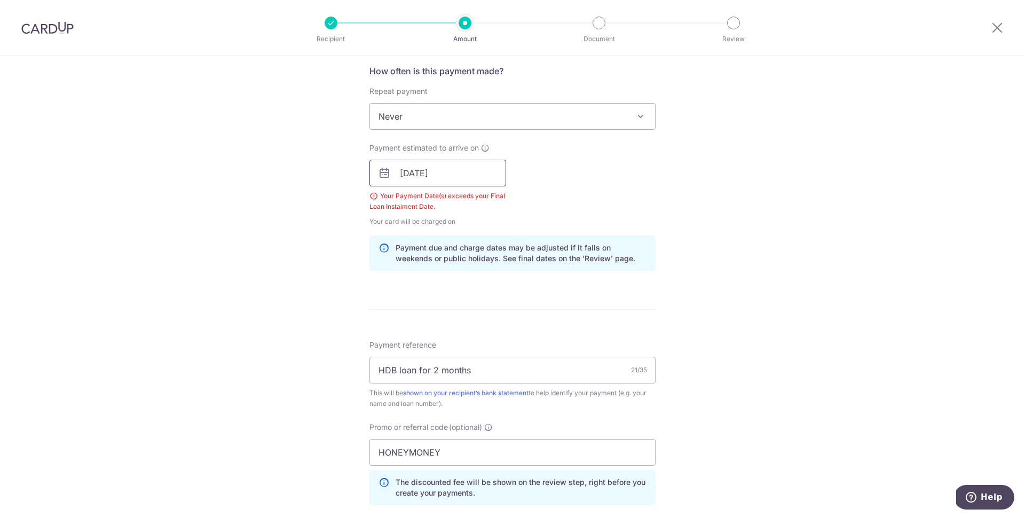
click at [440, 170] on input "[DATE]" at bounding box center [437, 173] width 137 height 27
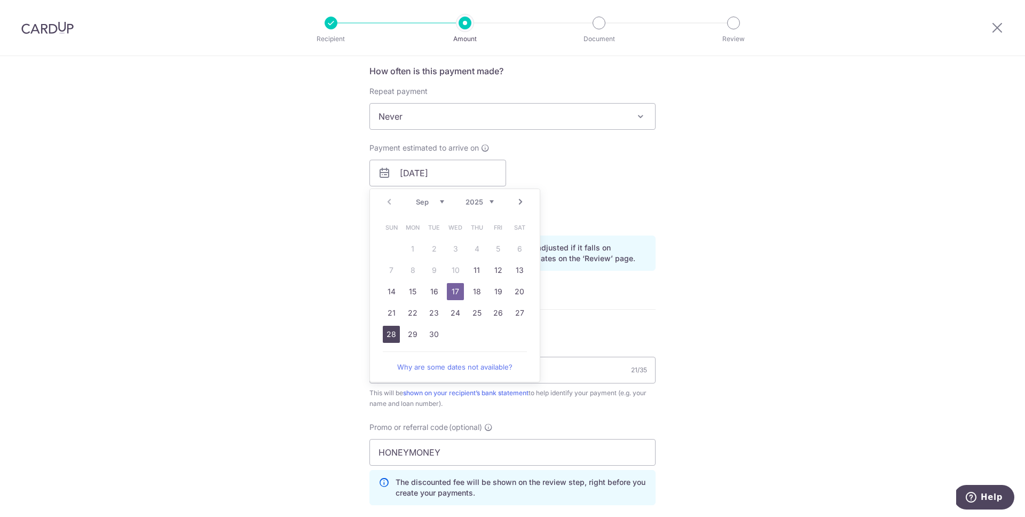
click at [389, 334] on link "28" at bounding box center [391, 334] width 17 height 17
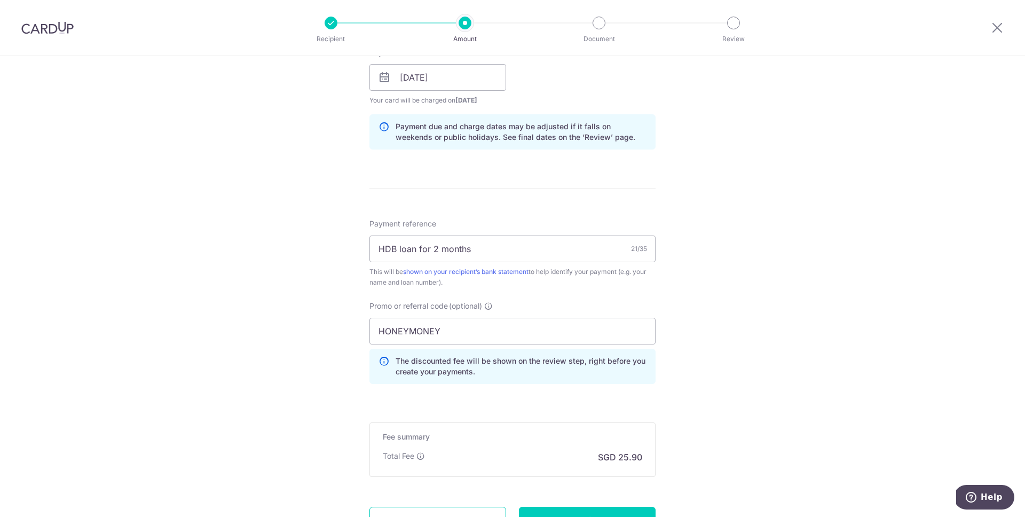
scroll to position [487, 0]
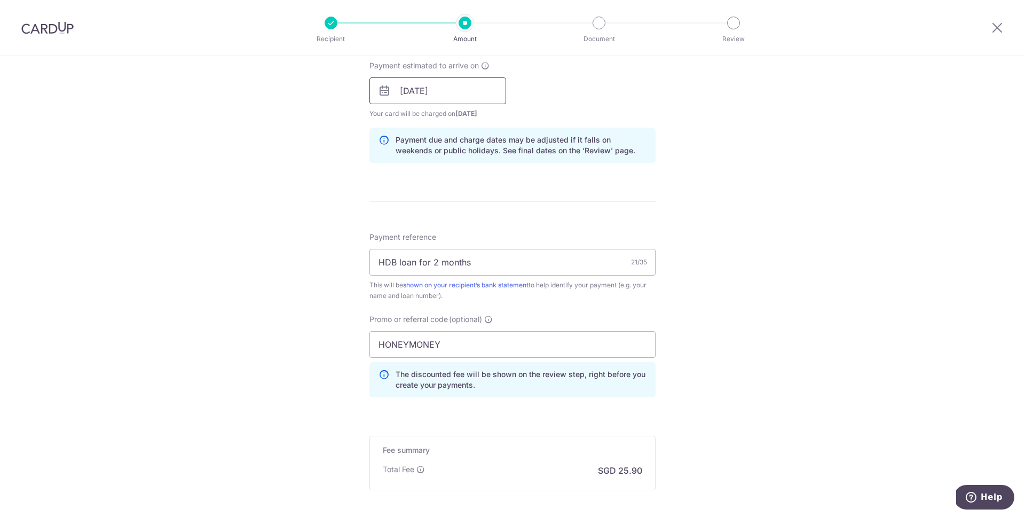
click at [431, 99] on input "28/09/2025" at bounding box center [437, 90] width 137 height 27
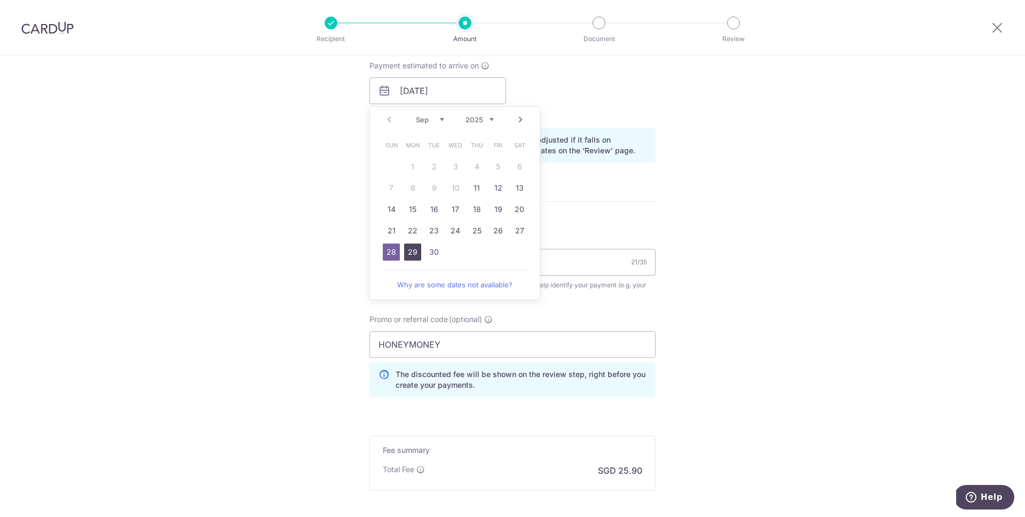
click at [414, 247] on link "29" at bounding box center [412, 251] width 17 height 17
type input "[DATE]"
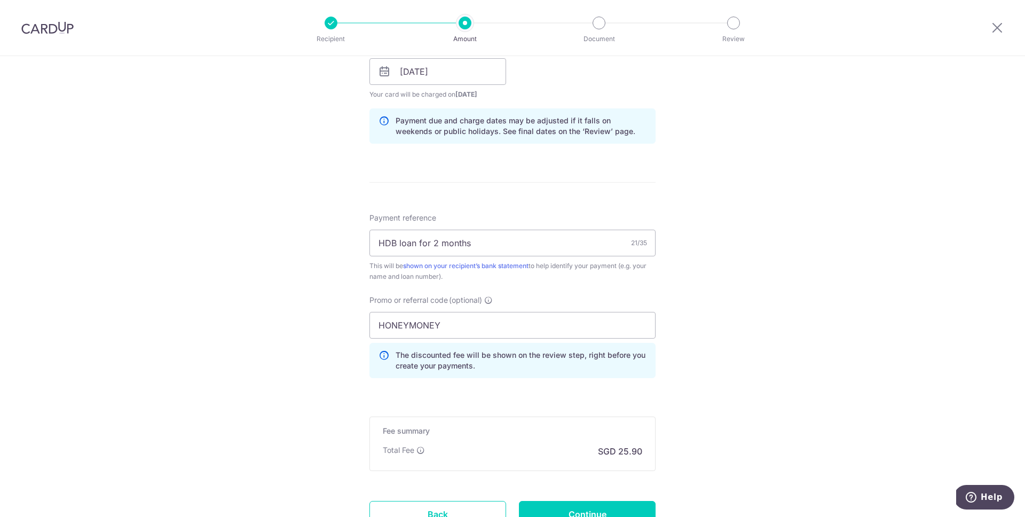
scroll to position [597, 0]
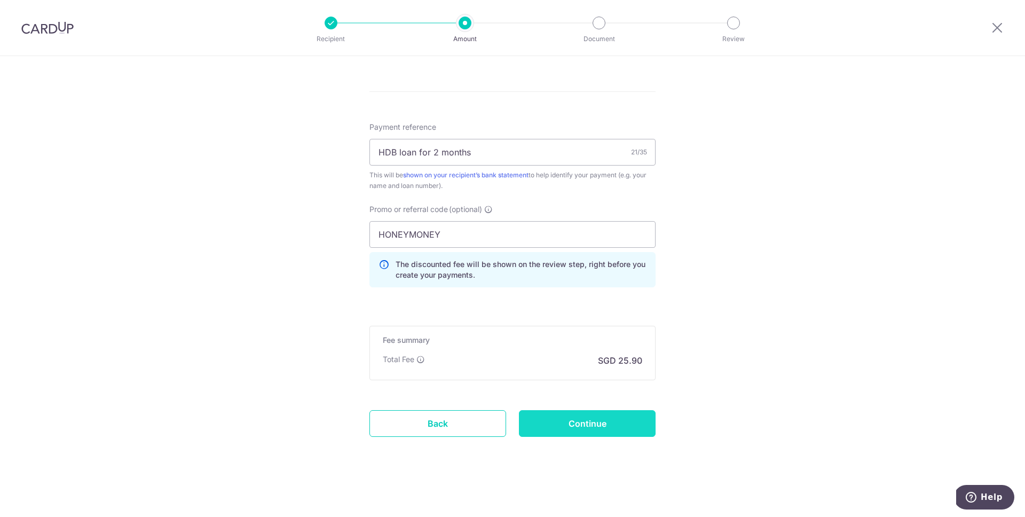
click at [574, 411] on input "Continue" at bounding box center [587, 423] width 137 height 27
type input "Create Schedule"
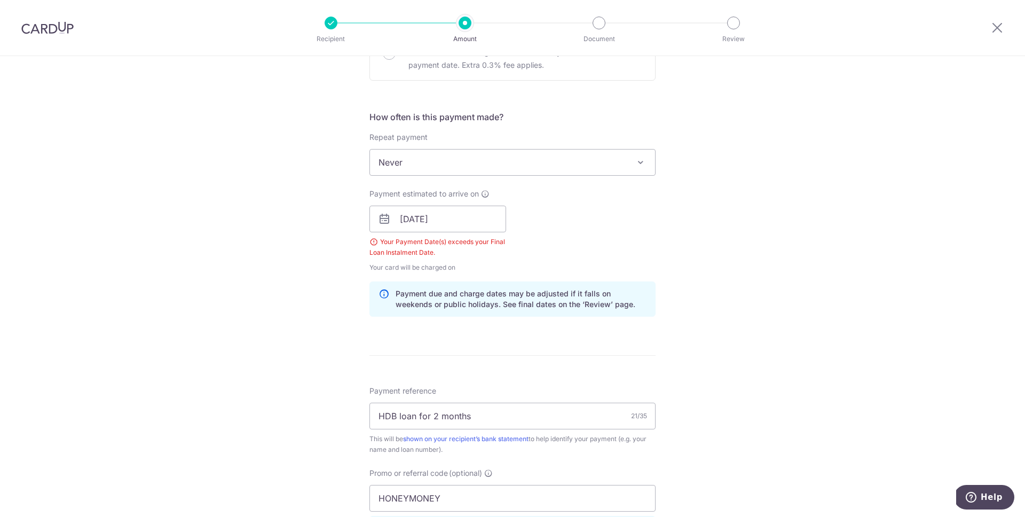
scroll to position [339, 0]
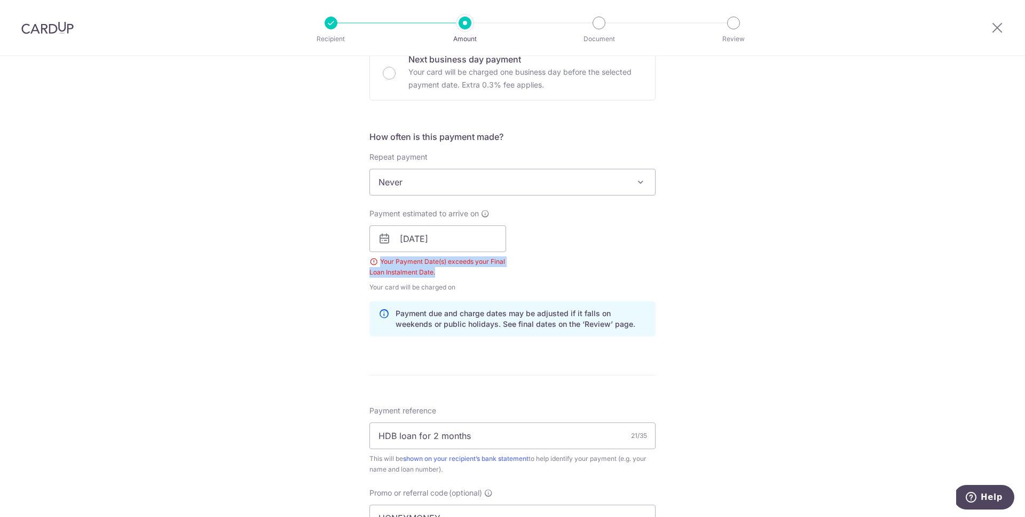
drag, startPoint x: 431, startPoint y: 272, endPoint x: 377, endPoint y: 262, distance: 55.3
click at [377, 262] on div "Your Payment Date(s) exceeds your Final Loan Instalment Date." at bounding box center [437, 266] width 137 height 21
copy div "Your Payment Date(s) exceeds your Final Loan Instalment Date."
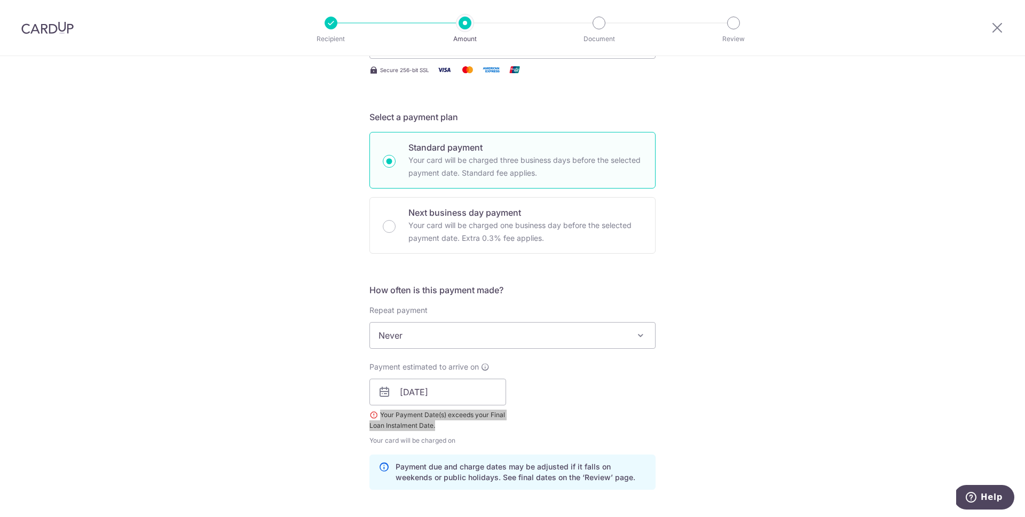
scroll to position [207, 0]
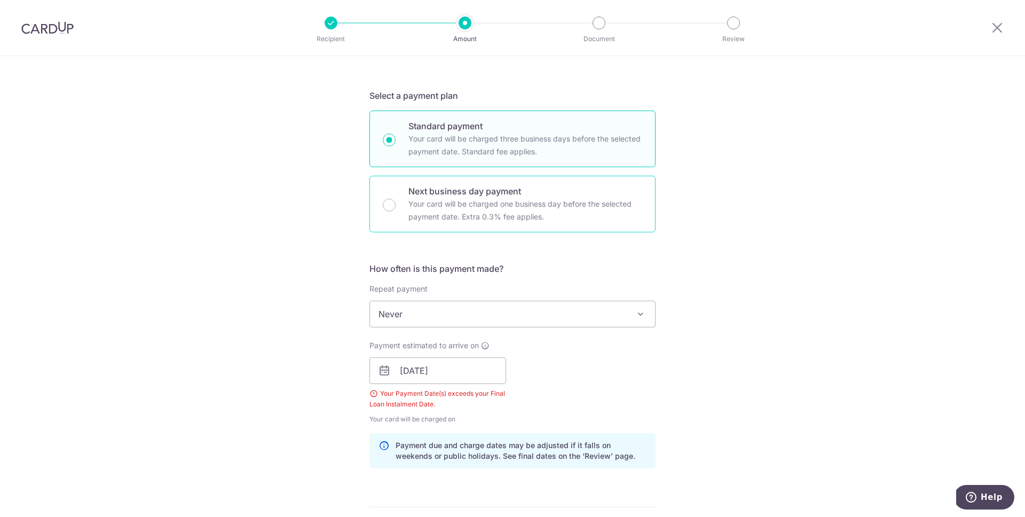
click at [556, 205] on p "Your card will be charged one business day before the selected payment date. Ex…" at bounding box center [525, 210] width 234 height 26
click at [395, 205] on input "Next business day payment Your card will be charged one business day before the…" at bounding box center [389, 205] width 13 height 13
radio input "false"
radio input "true"
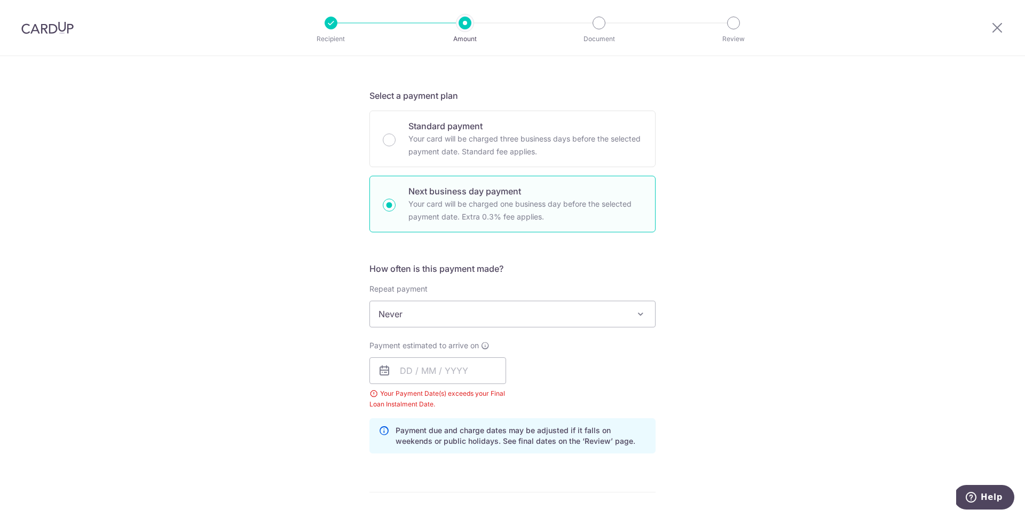
click at [501, 195] on p "Next business day payment" at bounding box center [525, 191] width 234 height 13
click at [395, 199] on input "Next business day payment Your card will be charged one business day before the…" at bounding box center [389, 205] width 13 height 13
radio input "true"
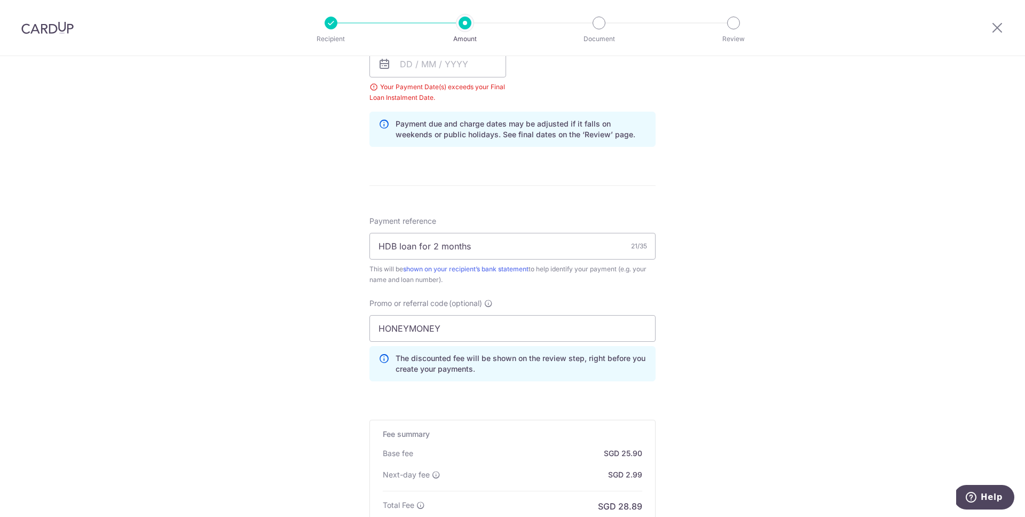
scroll to position [509, 0]
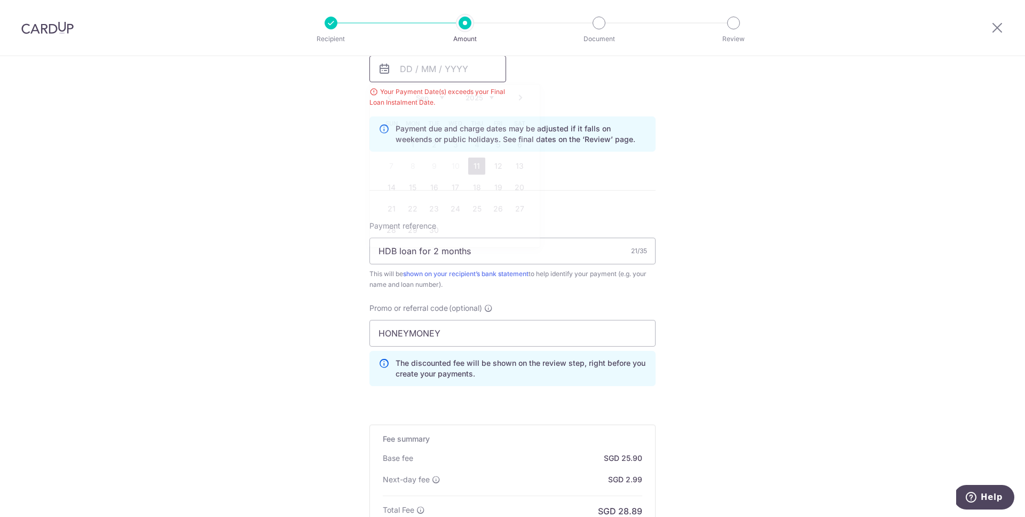
click at [418, 81] on input "text" at bounding box center [437, 69] width 137 height 27
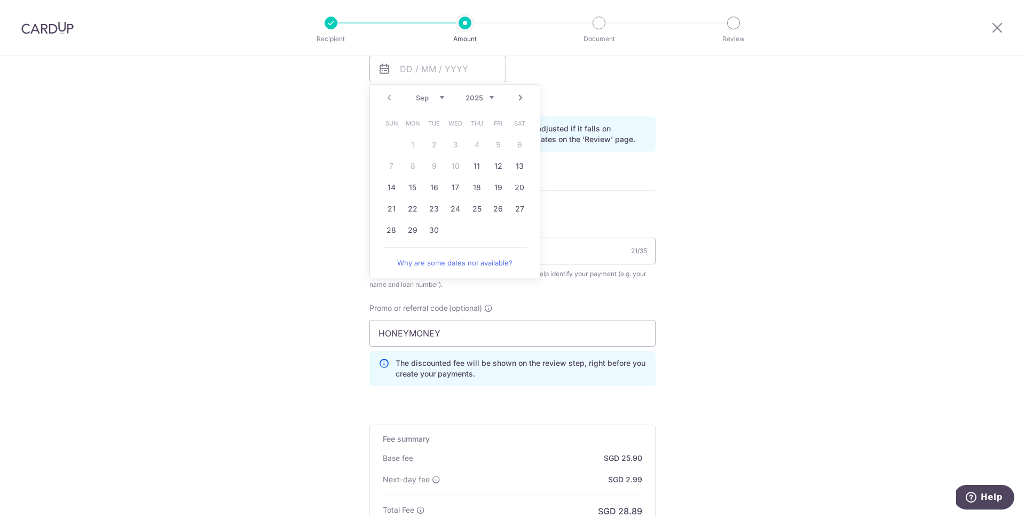
click at [293, 203] on div "Tell us more about your payment Enter payment amount SGD 996.00 996.00 Select C…" at bounding box center [512, 107] width 1025 height 1120
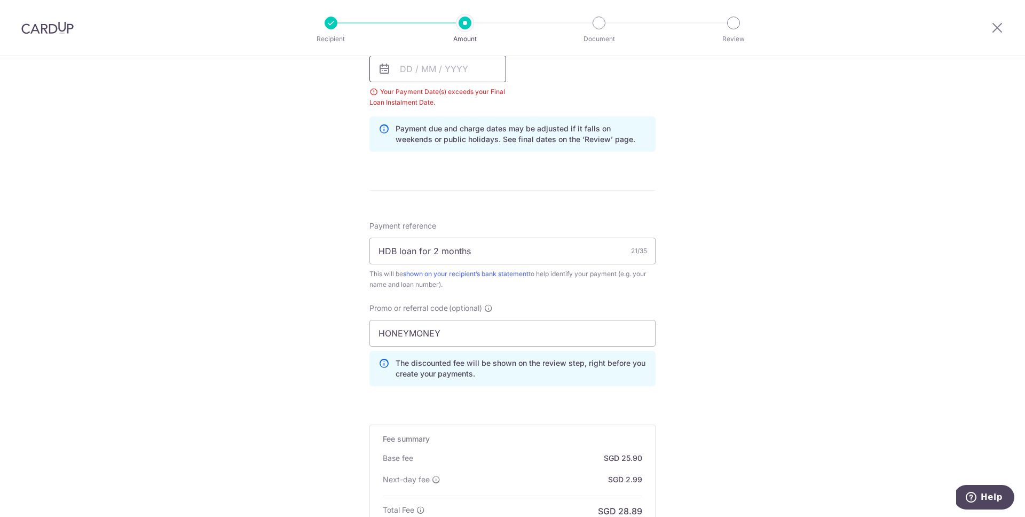
click at [427, 76] on input "text" at bounding box center [437, 69] width 137 height 27
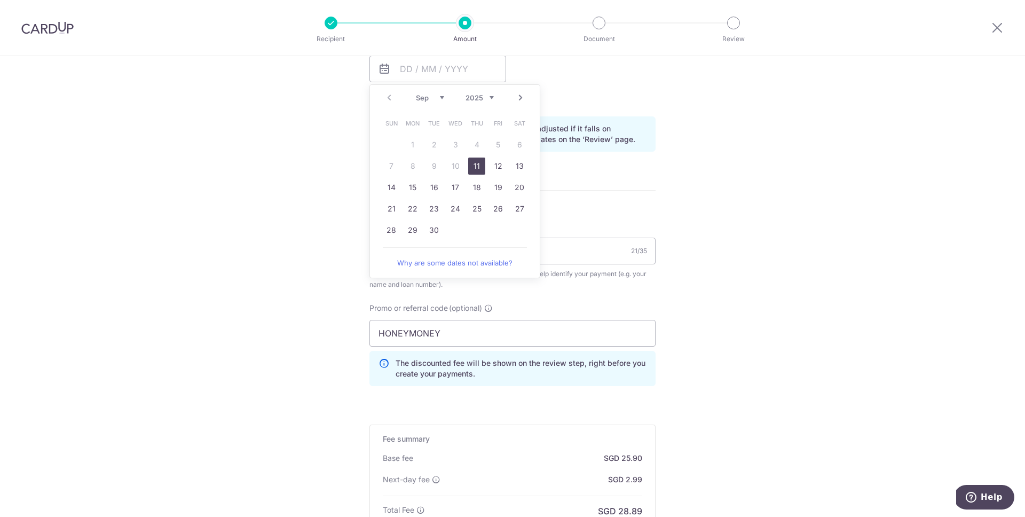
click at [480, 163] on link "11" at bounding box center [476, 165] width 17 height 17
type input "11/09/2025"
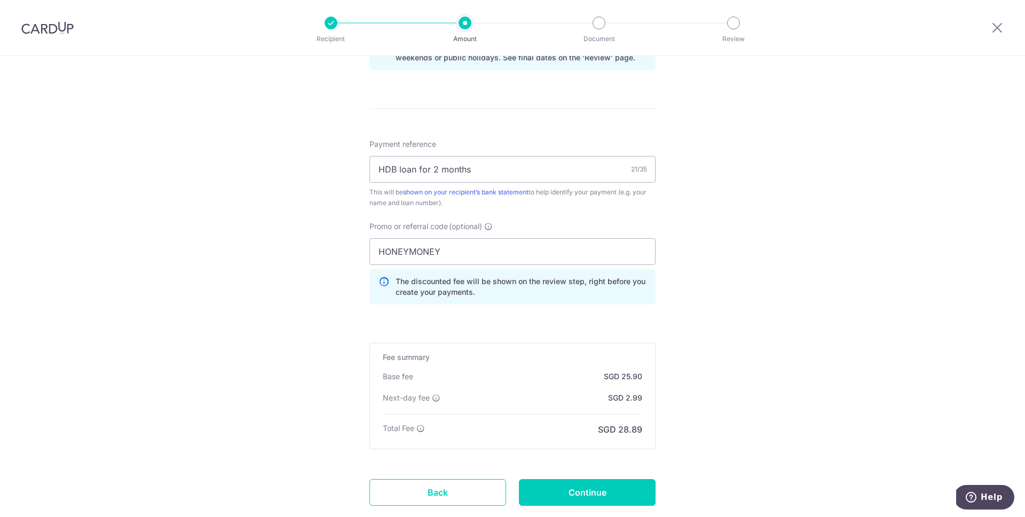
scroll to position [623, 0]
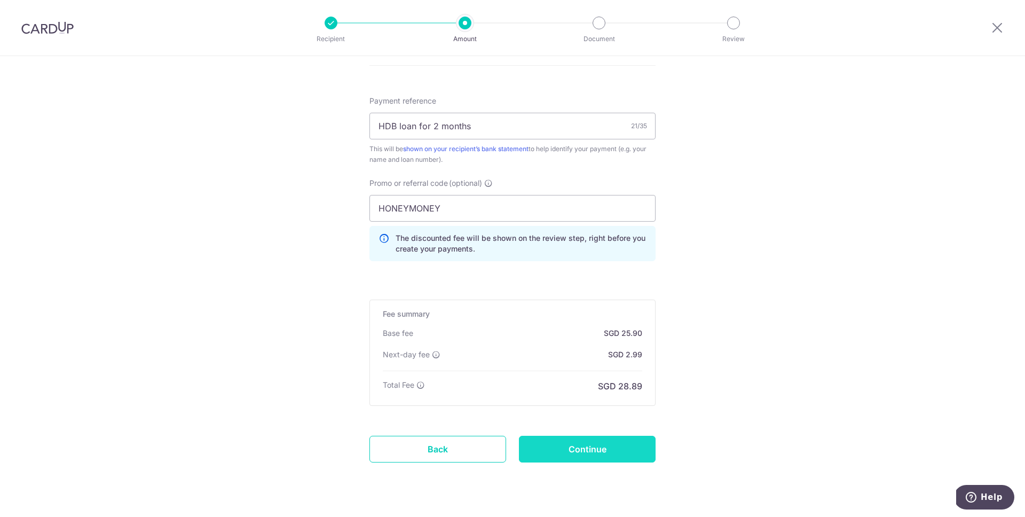
click at [579, 453] on input "Continue" at bounding box center [587, 448] width 137 height 27
type input "Create Schedule"
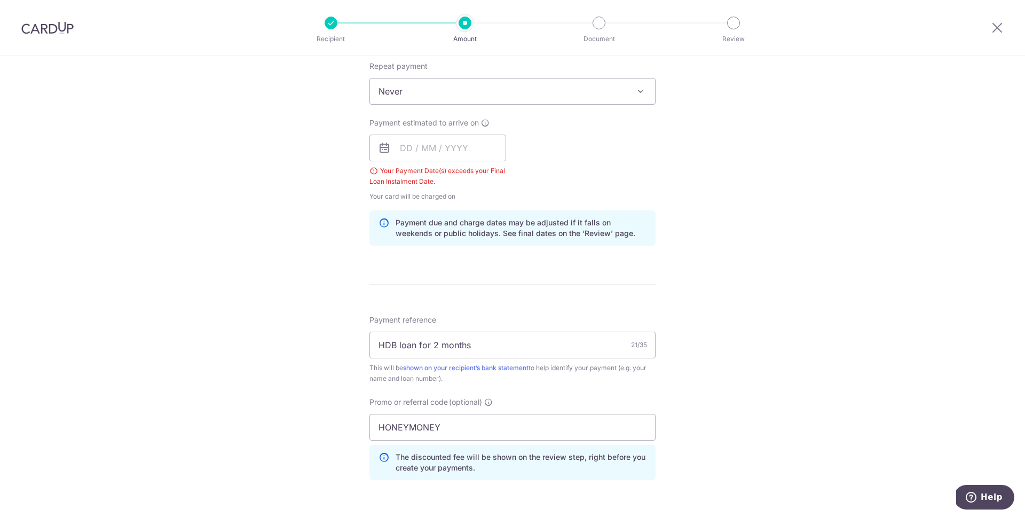
scroll to position [415, 0]
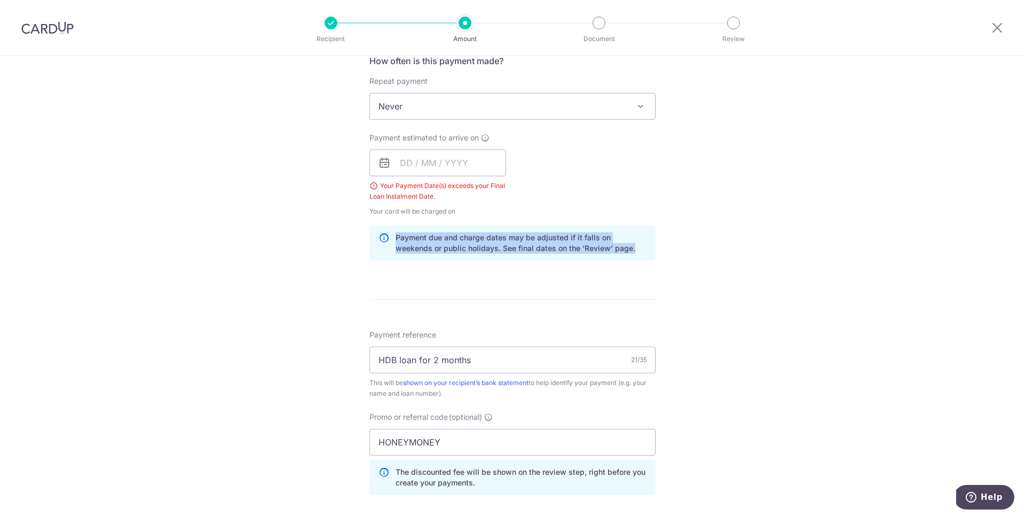
drag, startPoint x: 598, startPoint y: 248, endPoint x: 390, endPoint y: 237, distance: 207.8
click at [391, 237] on div "Payment due and charge dates may be adjusted if it falls on weekends or public …" at bounding box center [512, 242] width 286 height 35
click at [373, 237] on div "Payment due and charge dates may be adjusted if it falls on weekends or public …" at bounding box center [512, 242] width 286 height 35
click at [374, 237] on div "Payment due and charge dates may be adjusted if it falls on weekends or public …" at bounding box center [512, 242] width 286 height 35
click at [378, 237] on icon at bounding box center [383, 242] width 11 height 21
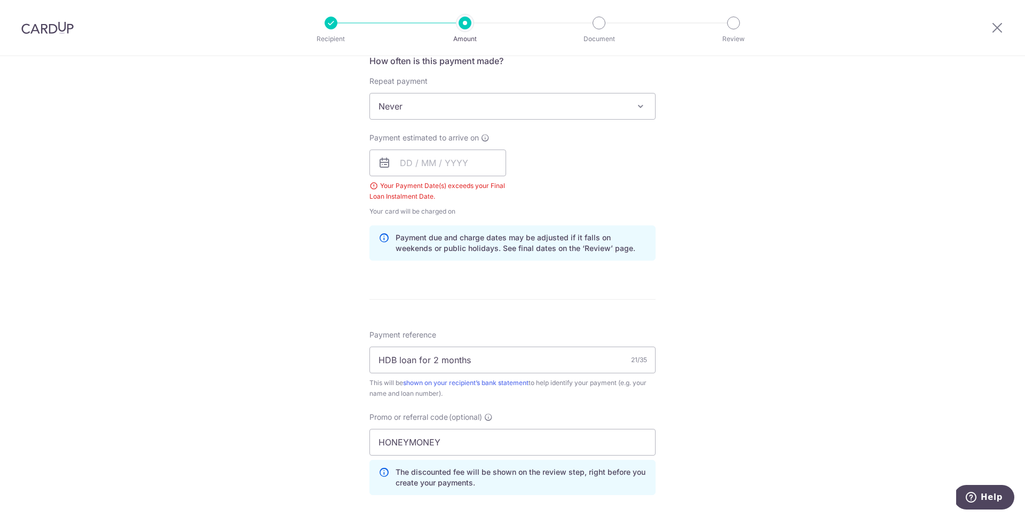
click at [400, 181] on div "Your Payment Date(s) exceeds your Final Loan Instalment Date." at bounding box center [437, 190] width 137 height 21
click at [412, 156] on input "text" at bounding box center [437, 162] width 137 height 27
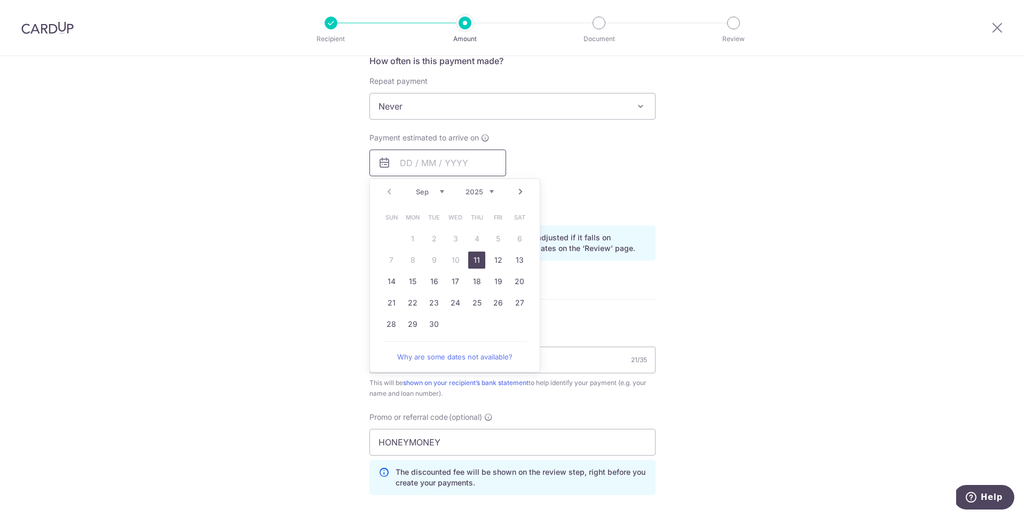
scroll to position [407, 0]
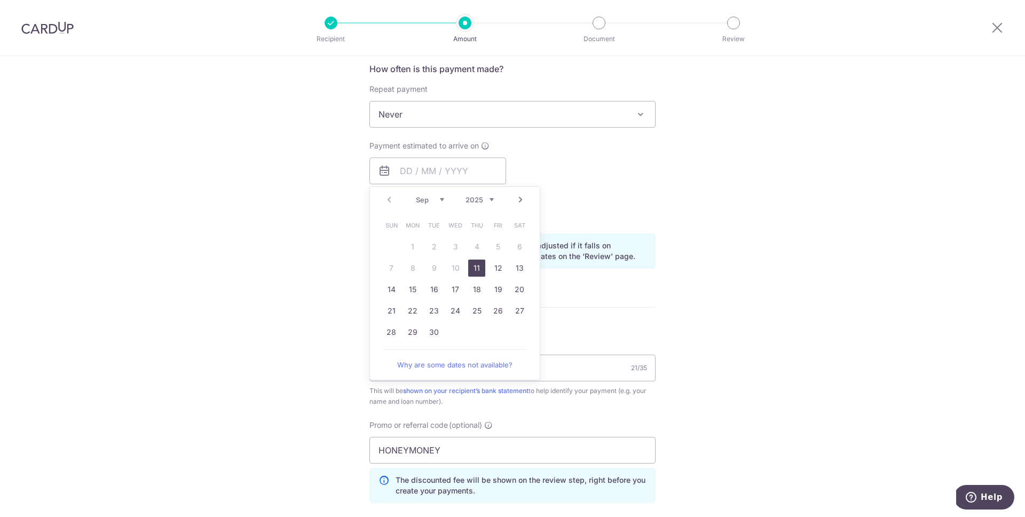
click at [320, 243] on div "Tell us more about your payment Enter payment amount SGD 996.00 996.00 Select C…" at bounding box center [512, 216] width 1025 height 1135
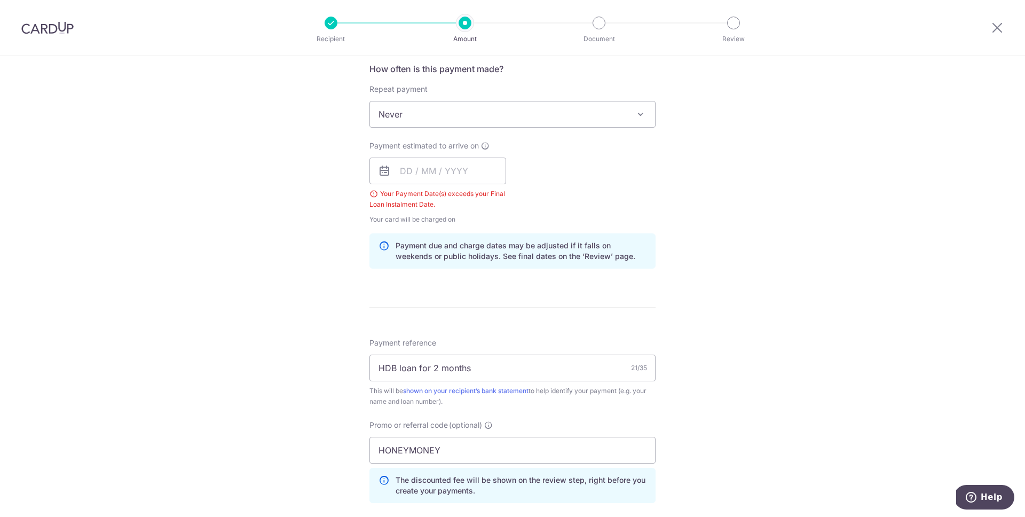
click at [433, 193] on div "Your Payment Date(s) exceeds your Final Loan Instalment Date." at bounding box center [437, 198] width 137 height 21
click at [433, 177] on input "text" at bounding box center [437, 170] width 137 height 27
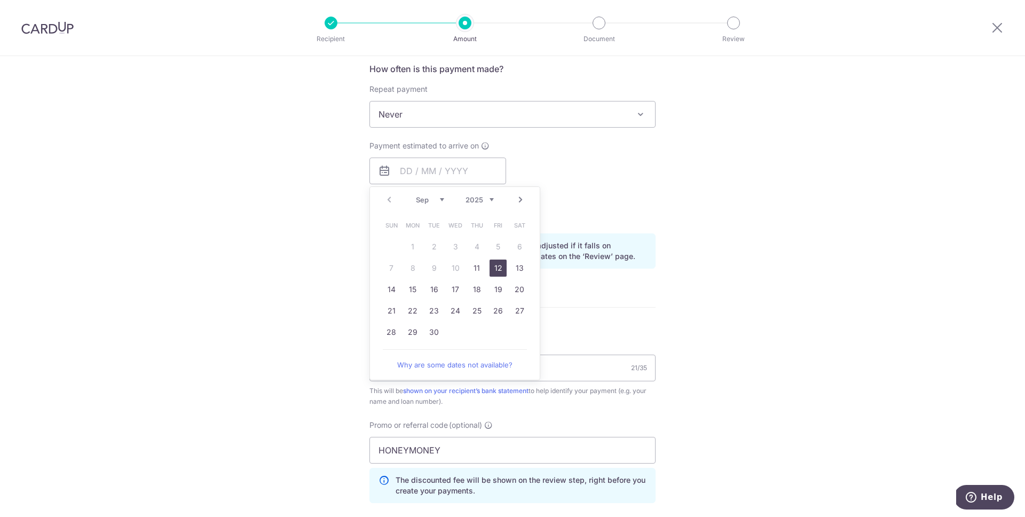
click at [498, 271] on link "12" at bounding box center [497, 267] width 17 height 17
type input "12/09/2025"
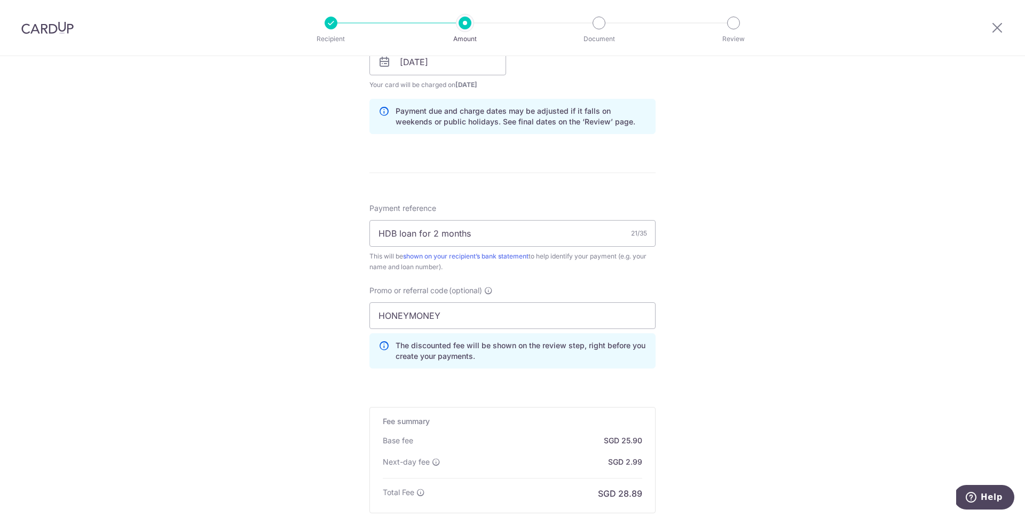
scroll to position [640, 0]
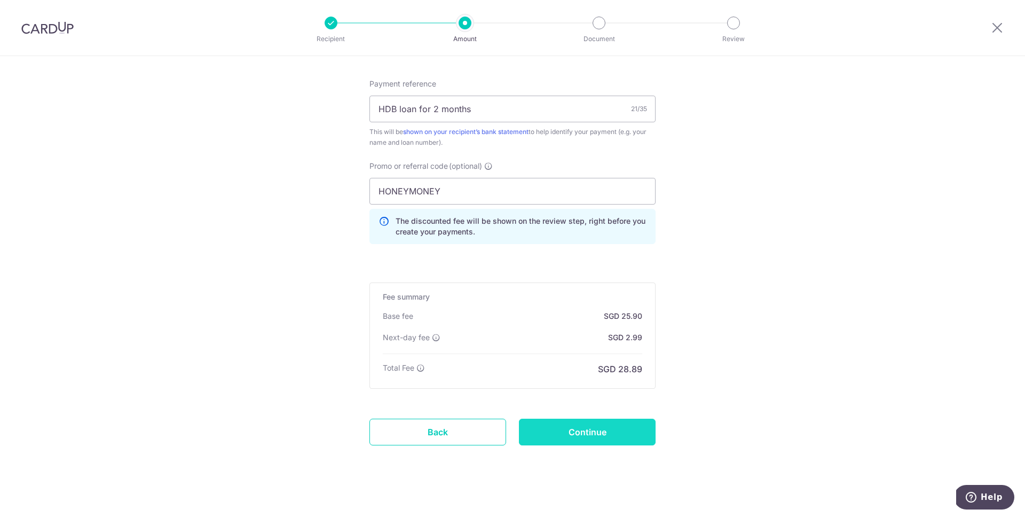
click at [568, 431] on input "Continue" at bounding box center [587, 431] width 137 height 27
type input "Create Schedule"
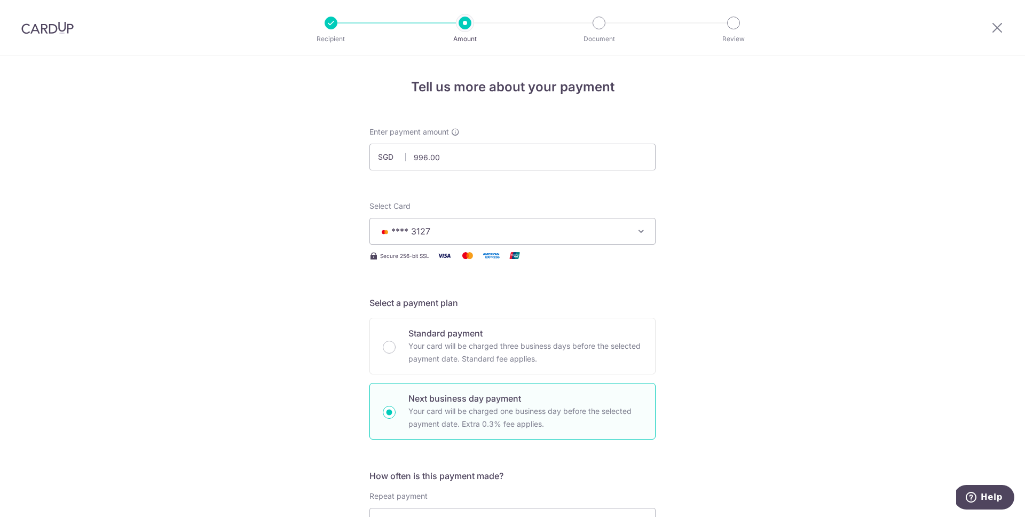
click at [327, 23] on div at bounding box center [330, 23] width 13 height 13
click at [460, 29] on div "Amount" at bounding box center [464, 23] width 13 height 13
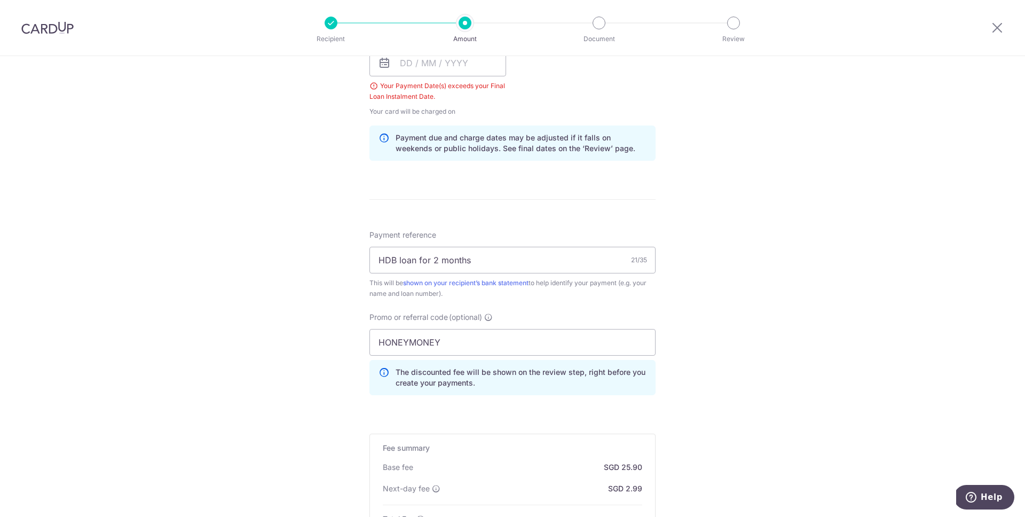
scroll to position [674, 0]
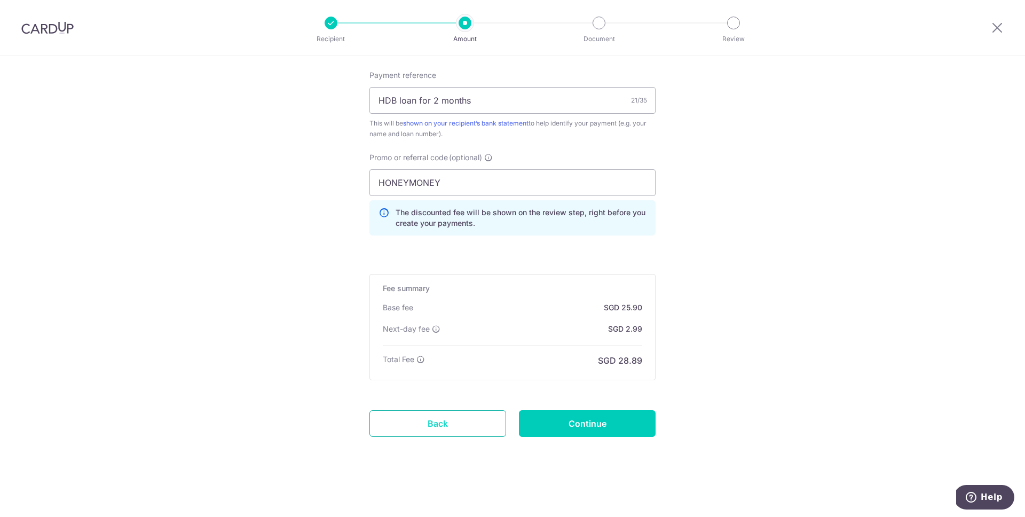
click at [445, 427] on link "Back" at bounding box center [437, 423] width 137 height 27
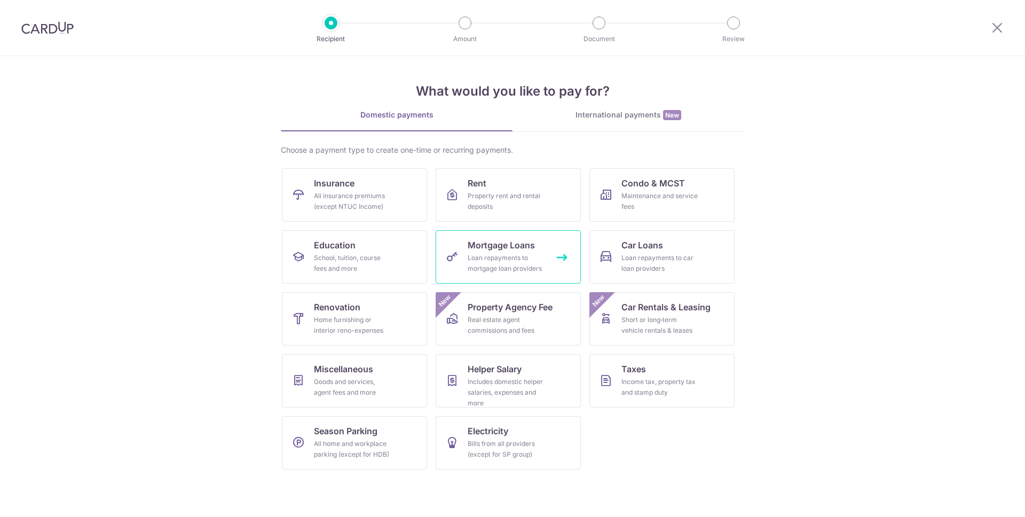
click at [527, 248] on span "Mortgage Loans" at bounding box center [501, 245] width 67 height 13
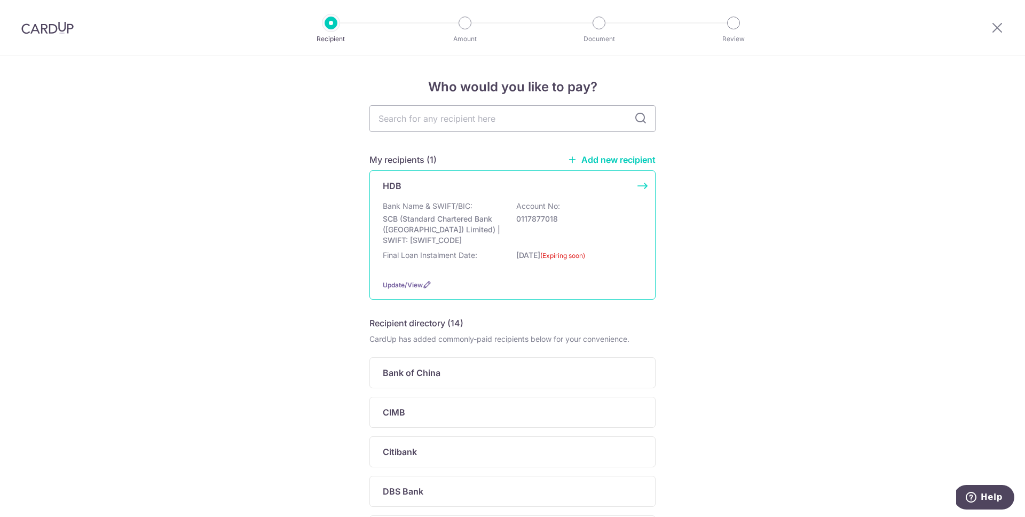
click at [503, 194] on div "HDB Bank Name & SWIFT/BIC: SCB (Standard Chartered Bank (Singapore) Limited) | …" at bounding box center [512, 234] width 286 height 129
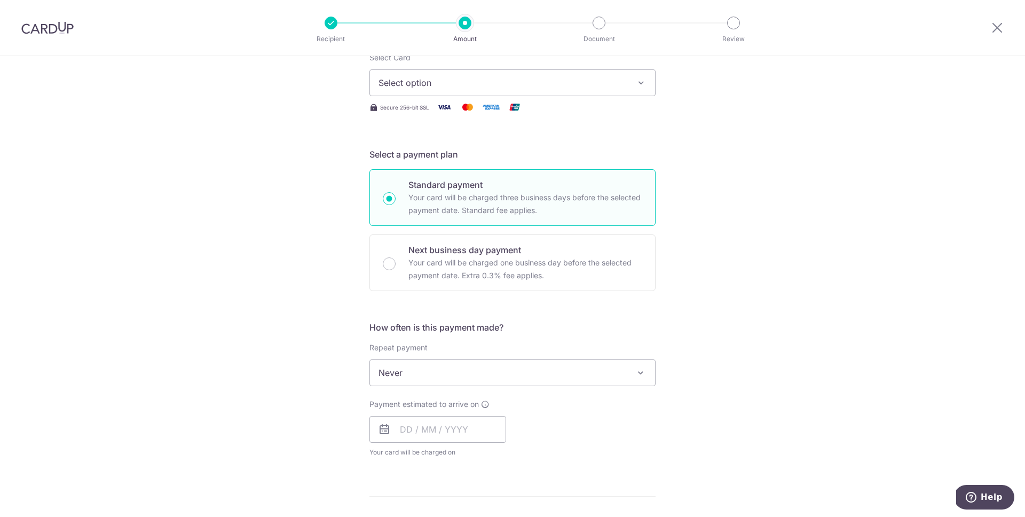
scroll to position [161, 0]
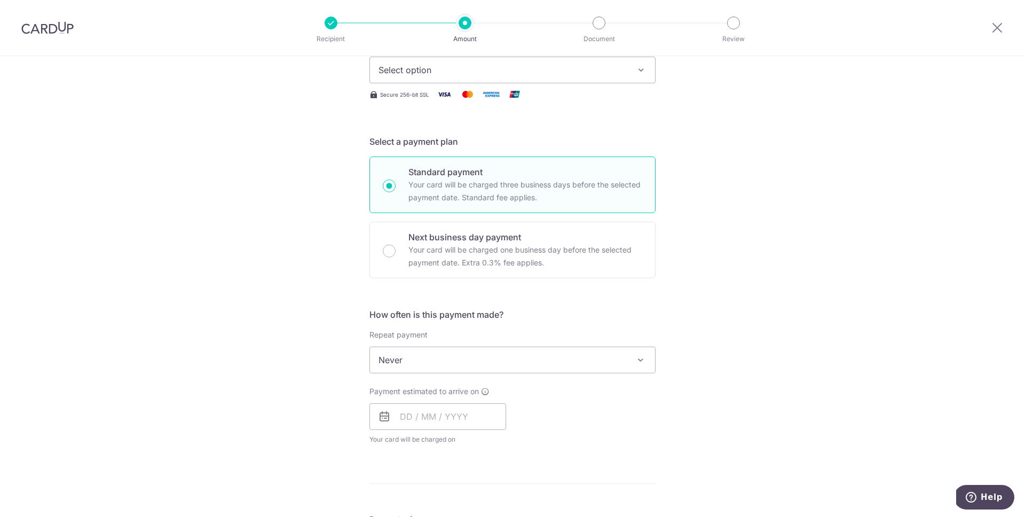
click at [531, 245] on p "Your card will be charged one business day before the selected payment date. Ex…" at bounding box center [525, 256] width 234 height 26
click at [395, 245] on input "Next business day payment Your card will be charged one business day before the…" at bounding box center [389, 250] width 13 height 13
radio input "false"
radio input "true"
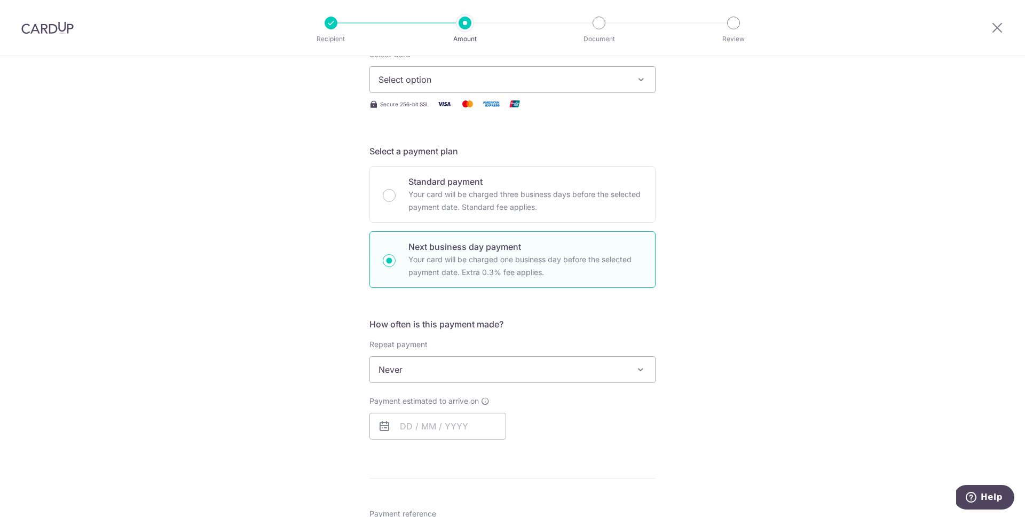
scroll to position [0, 0]
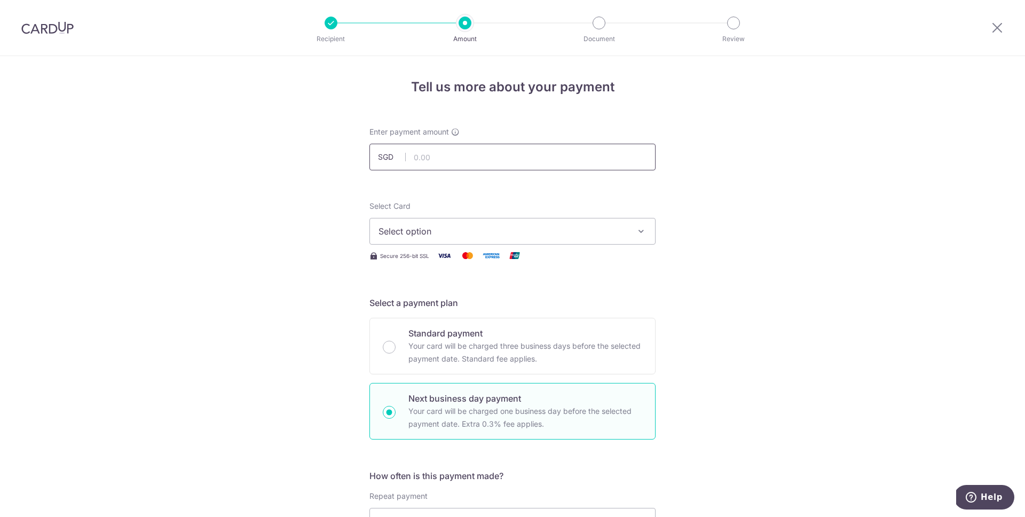
click at [447, 150] on input "text" at bounding box center [512, 157] width 286 height 27
type input "996.00"
click at [437, 234] on span "Select option" at bounding box center [502, 231] width 249 height 13
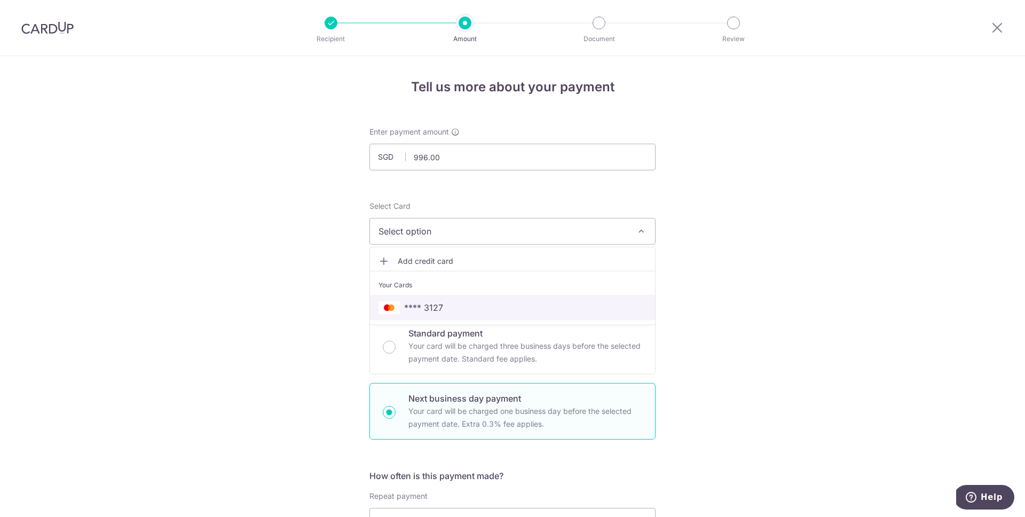
click at [438, 310] on span "**** 3127" at bounding box center [423, 307] width 39 height 13
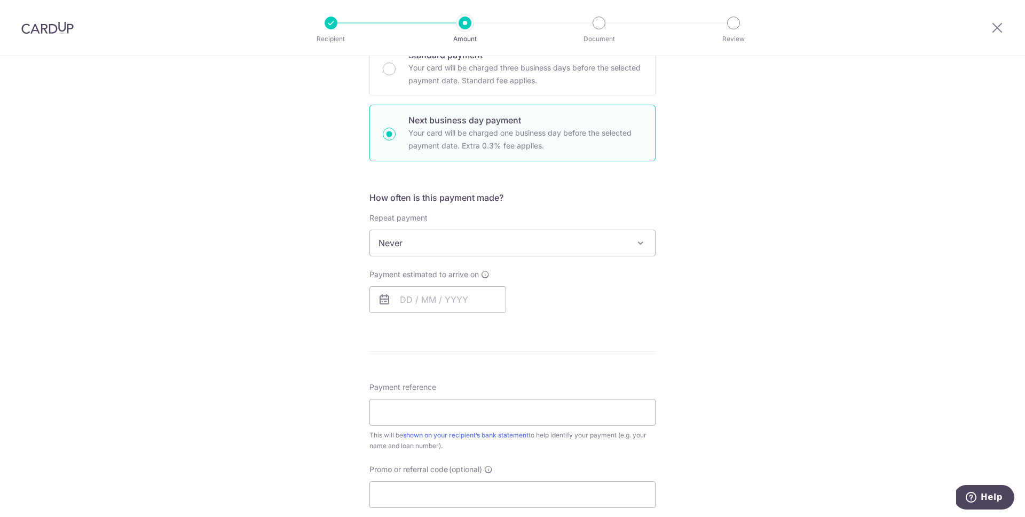
scroll to position [294, 0]
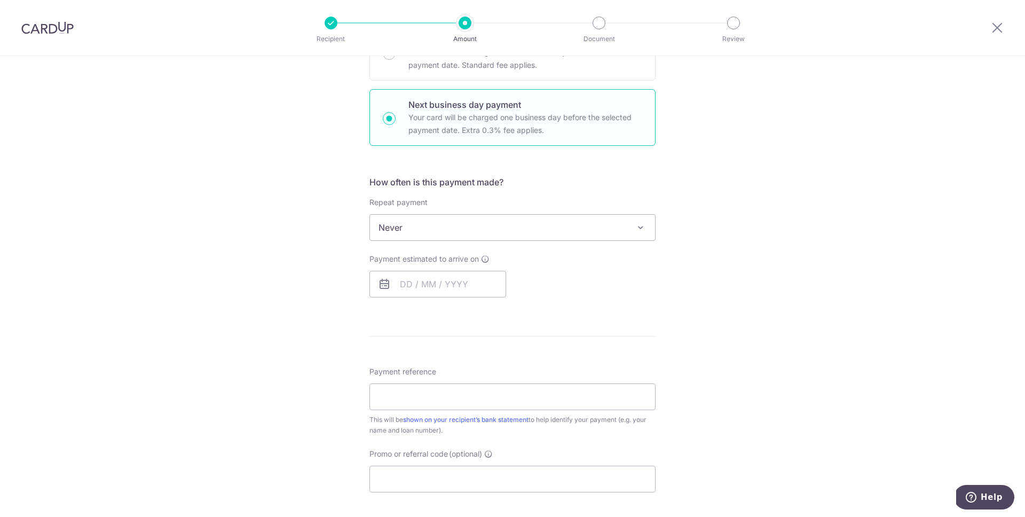
click at [398, 241] on div "How often is this payment made? Repeat payment Never Every week Every month Eve…" at bounding box center [512, 241] width 286 height 130
click at [398, 228] on span "Never" at bounding box center [512, 228] width 285 height 26
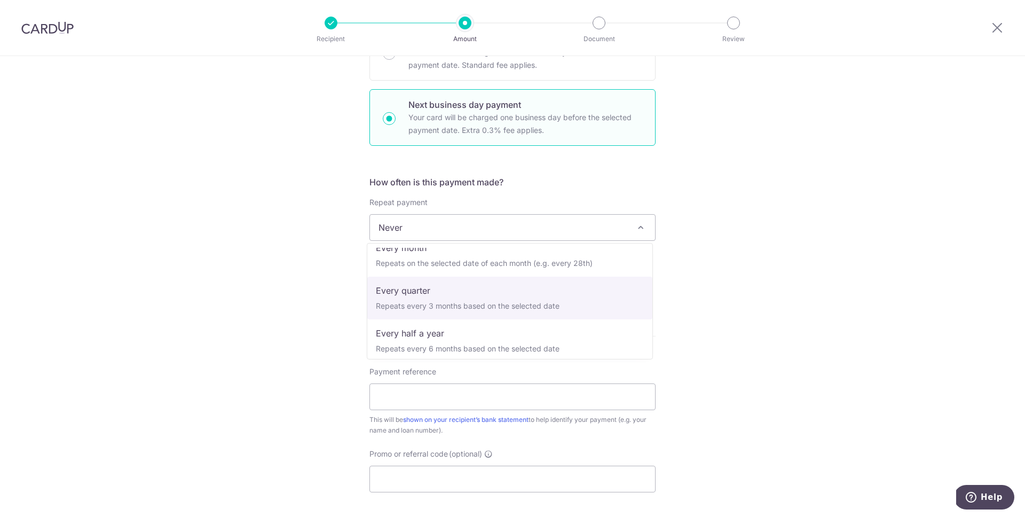
scroll to position [107, 0]
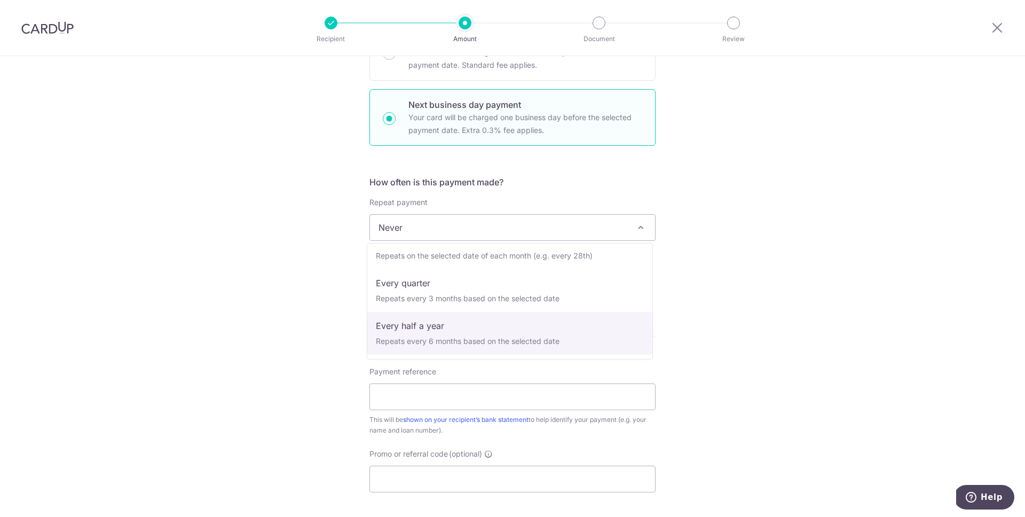
click at [305, 304] on div "Tell us more about your payment Enter payment amount SGD 996.00 996.00 Select C…" at bounding box center [512, 264] width 1025 height 1002
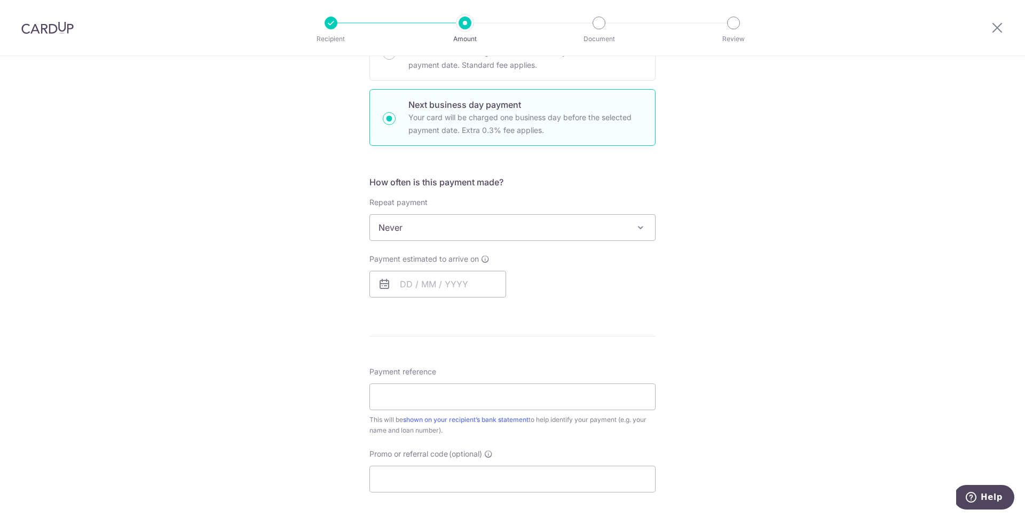
scroll to position [325, 0]
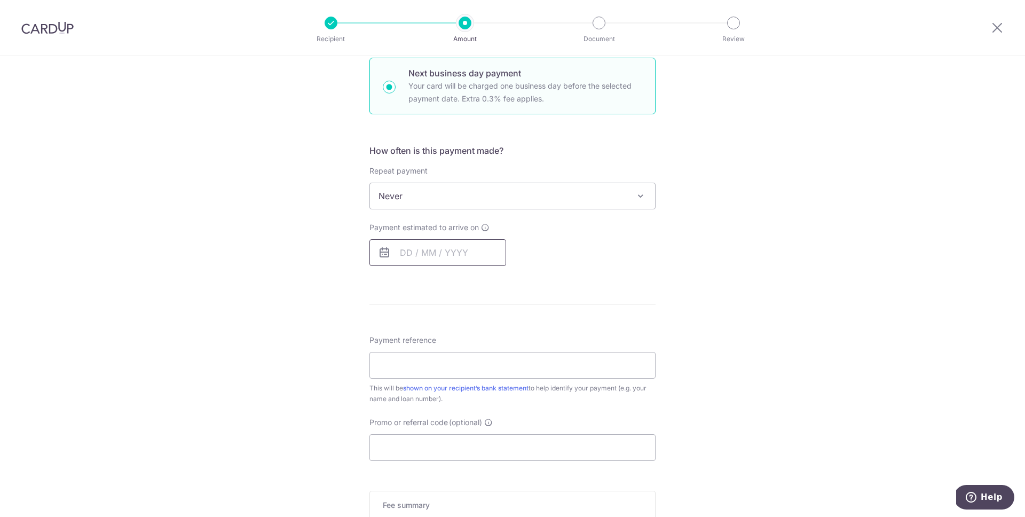
click at [402, 263] on input "text" at bounding box center [437, 252] width 137 height 27
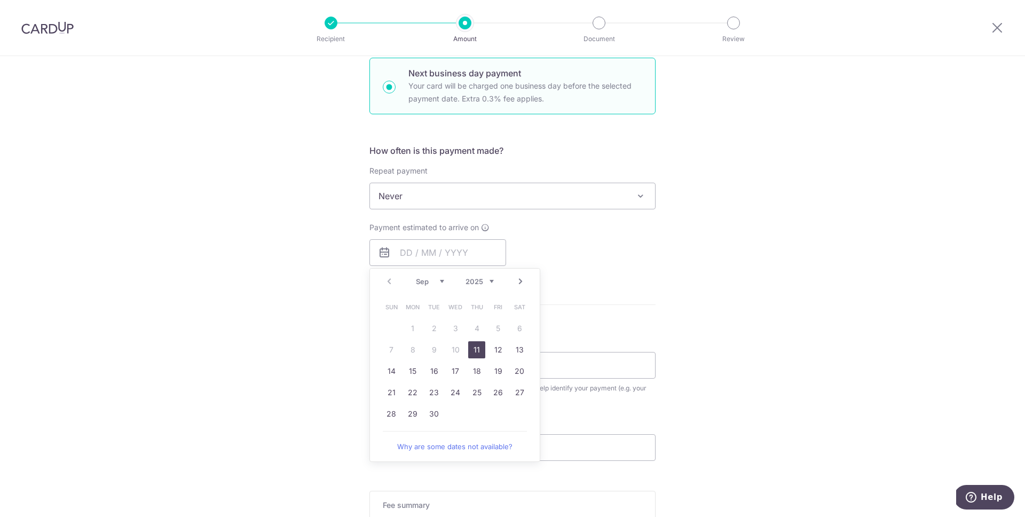
click at [471, 353] on link "11" at bounding box center [476, 349] width 17 height 17
type input "[DATE]"
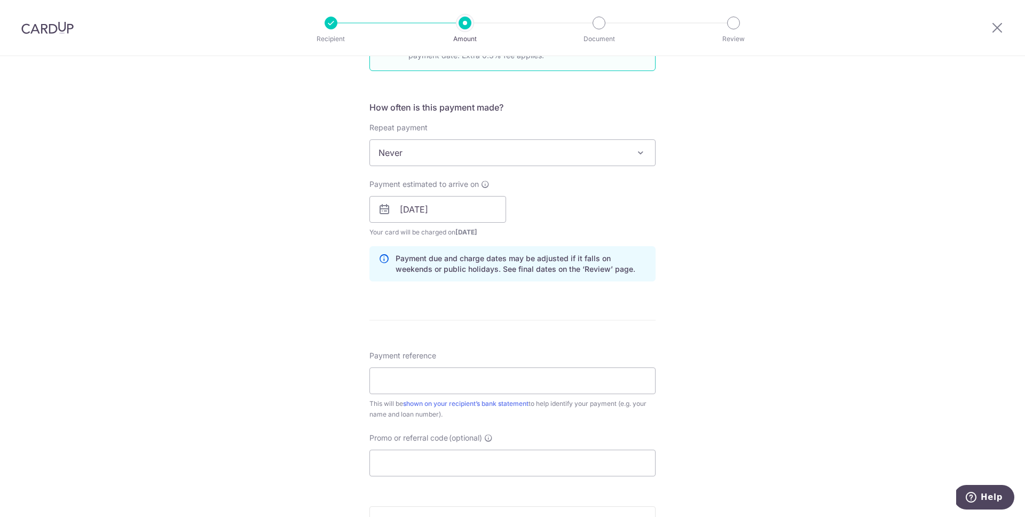
click at [304, 318] on div "Tell us more about your payment Enter payment amount SGD 996.00 996.00 Select C…" at bounding box center [512, 218] width 1025 height 1061
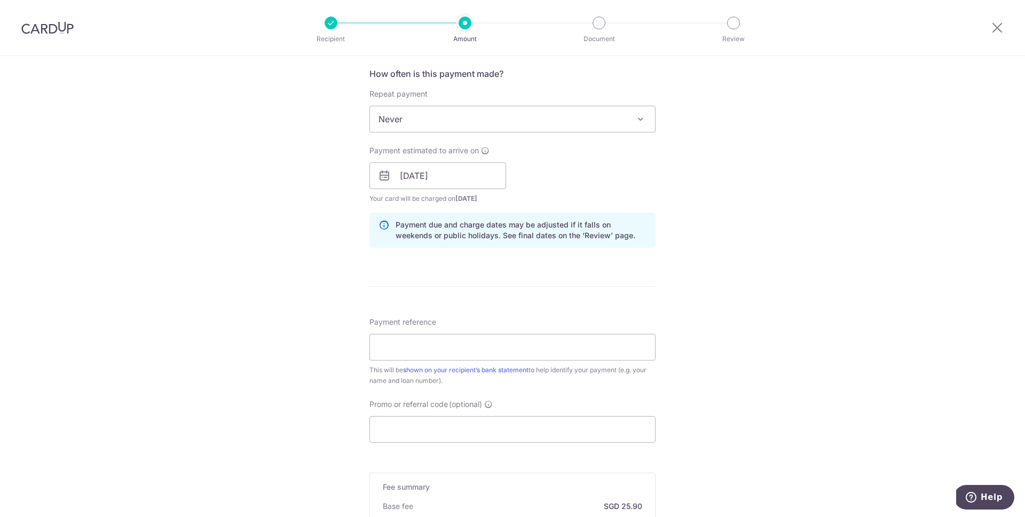
scroll to position [413, 0]
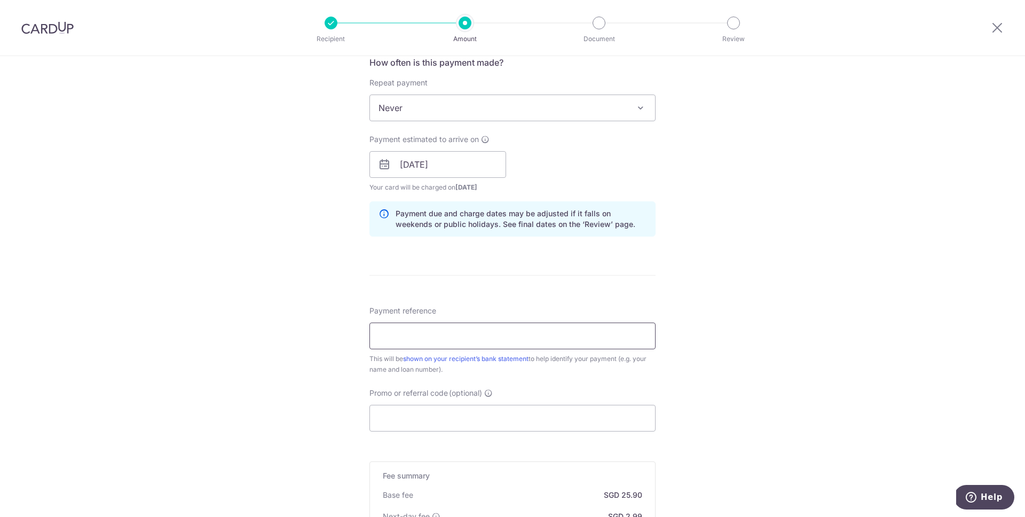
click at [385, 329] on input "Payment reference" at bounding box center [512, 335] width 286 height 27
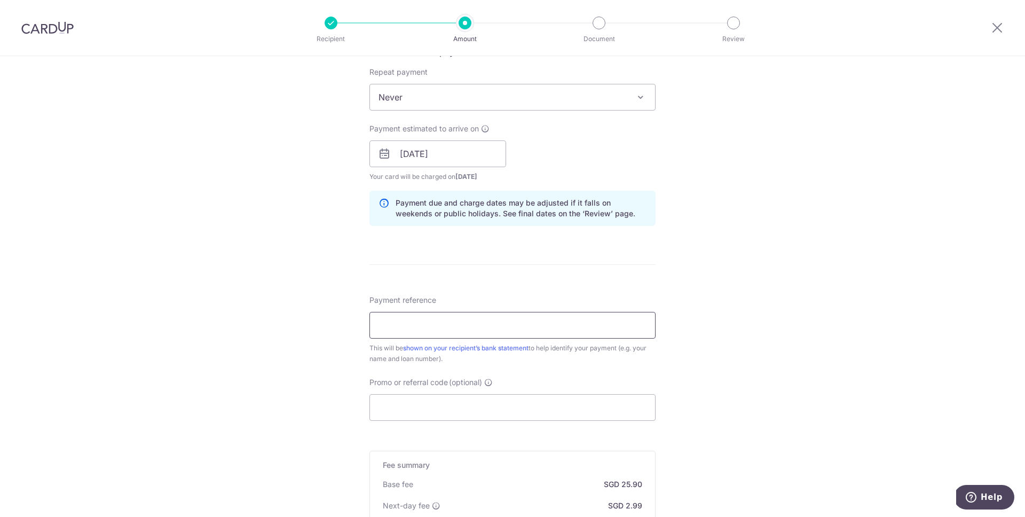
click at [397, 323] on input "Payment reference" at bounding box center [512, 325] width 286 height 27
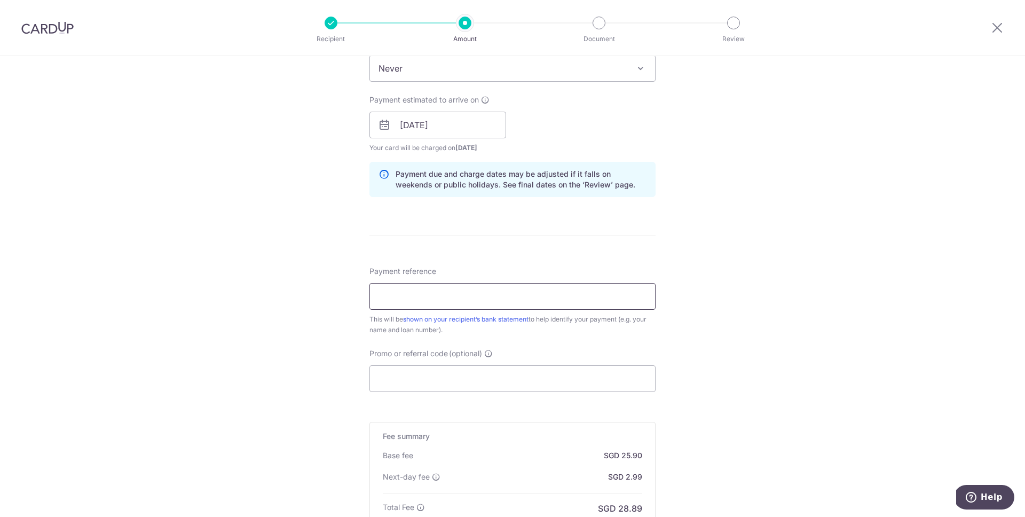
scroll to position [460, 0]
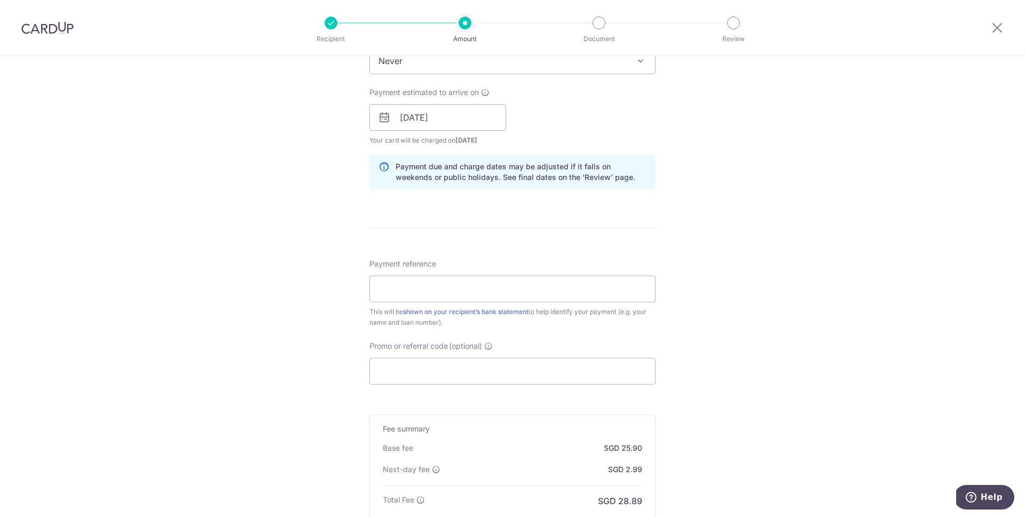
click at [318, 310] on div "Tell us more about your payment Enter payment amount SGD 996.00 996.00 Select C…" at bounding box center [512, 126] width 1025 height 1061
click at [405, 296] on input "Payment reference" at bounding box center [512, 288] width 286 height 27
type input "h"
type input "HDB"
click at [405, 373] on input "Promo or referral code (optional)" at bounding box center [512, 371] width 286 height 27
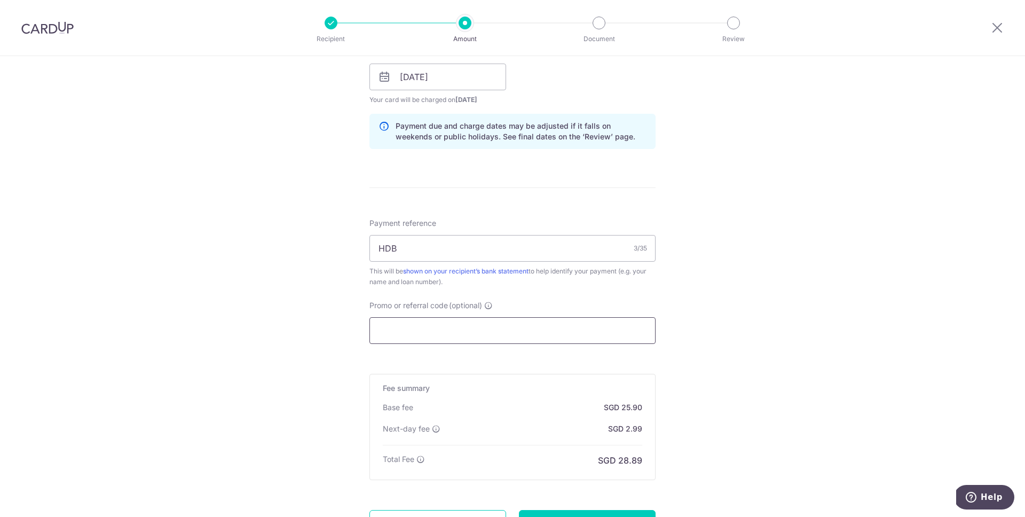
type input "v"
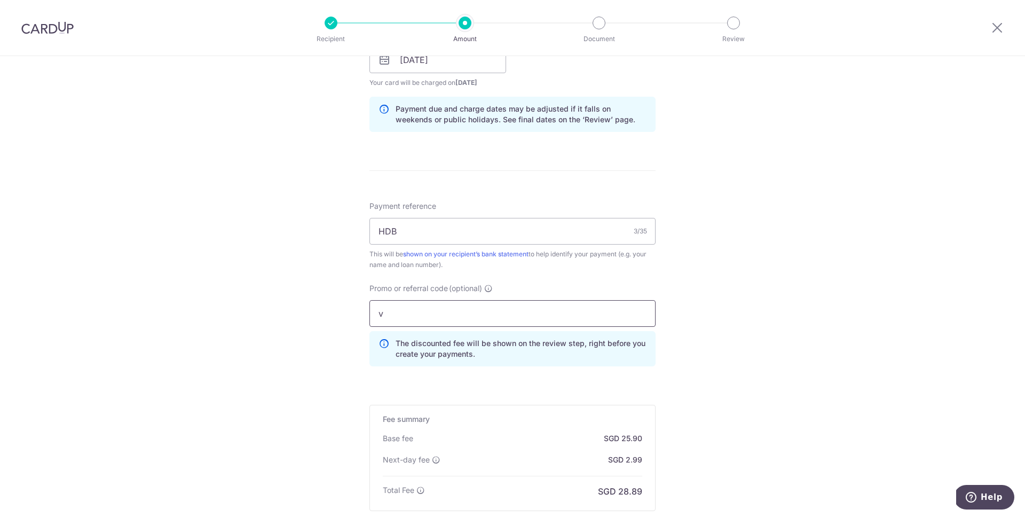
scroll to position [519, 0]
paste input "Your Payment Date(s) exceeds your Final Loan Instalment Date."
type input "Your Payment Date(s) exceeds your Final Loan Instalment Date."
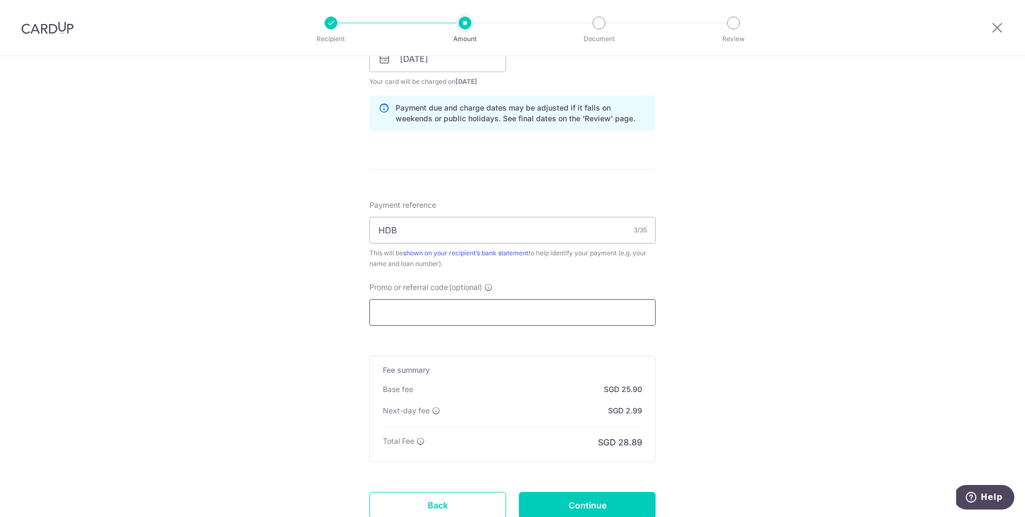
scroll to position [600, 0]
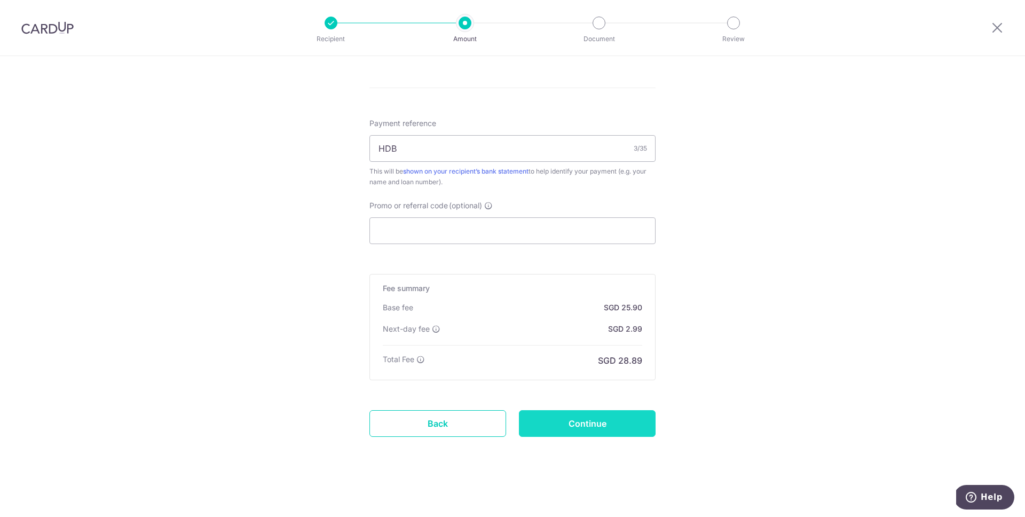
click at [597, 422] on input "Continue" at bounding box center [587, 423] width 137 height 27
type input "Create Schedule"
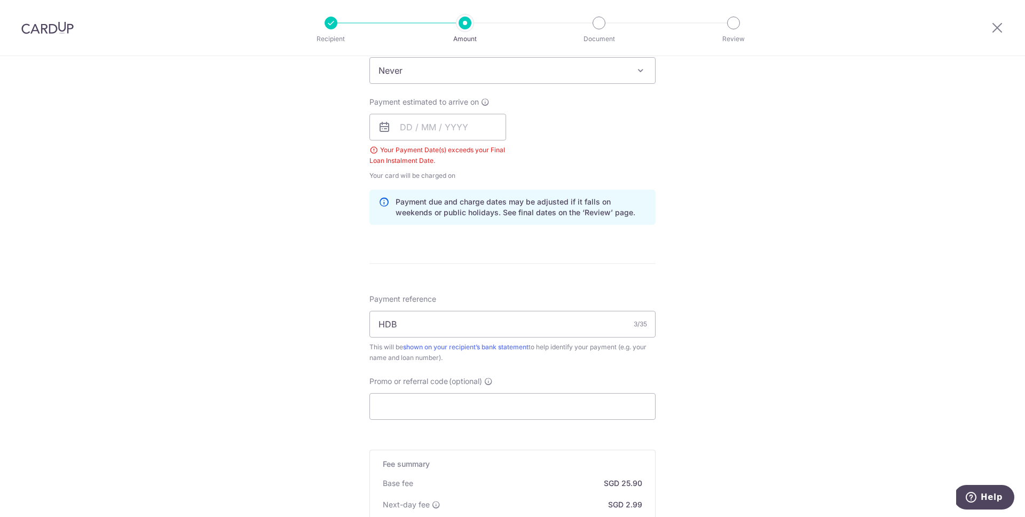
scroll to position [443, 0]
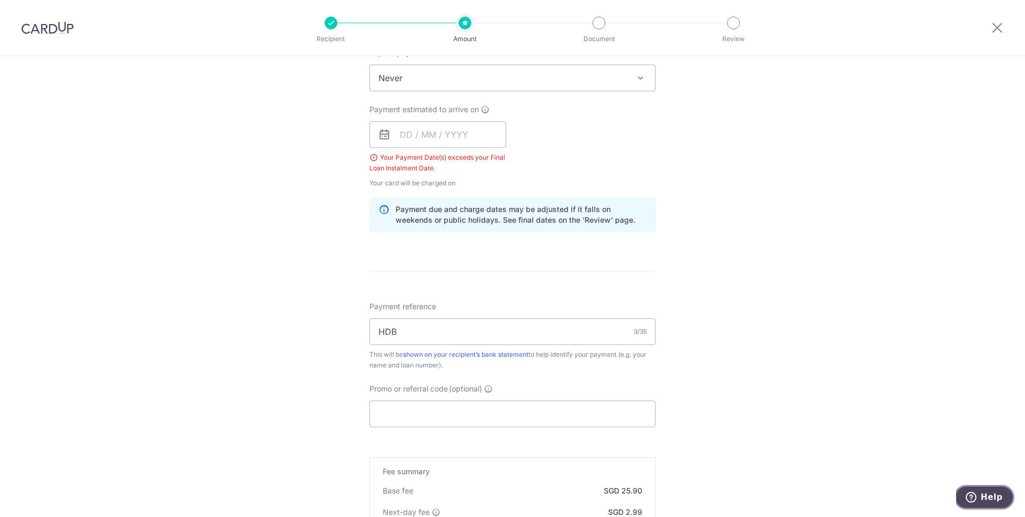
click at [993, 495] on span "Help" at bounding box center [991, 497] width 22 height 10
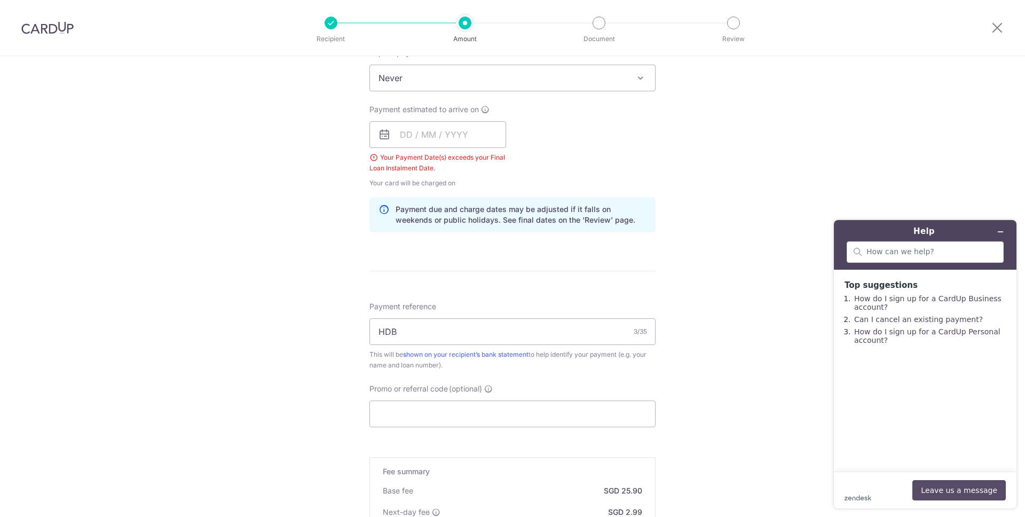
click at [932, 482] on button "Leave us a message" at bounding box center [958, 490] width 93 height 20
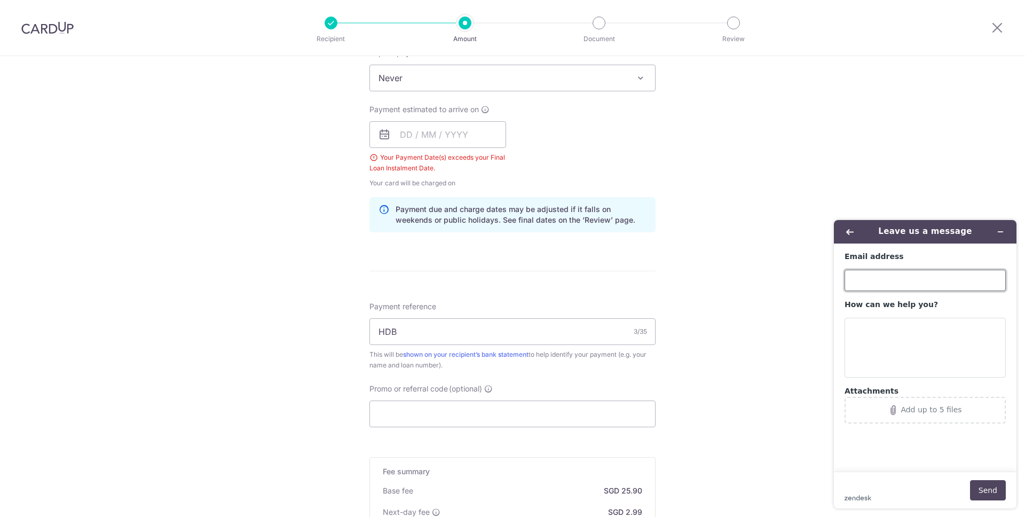
click at [853, 278] on input "Email address" at bounding box center [924, 280] width 161 height 21
type input "[EMAIL_ADDRESS][DOMAIN_NAME]"
drag, startPoint x: 417, startPoint y: 164, endPoint x: 367, endPoint y: 159, distance: 50.4
click at [369, 160] on div "Your Payment Date(s) exceeds your Final Loan Instalment Date." at bounding box center [437, 162] width 137 height 21
copy div "Your Payment Date(s) exceeds your Final Loan Instalment Date."
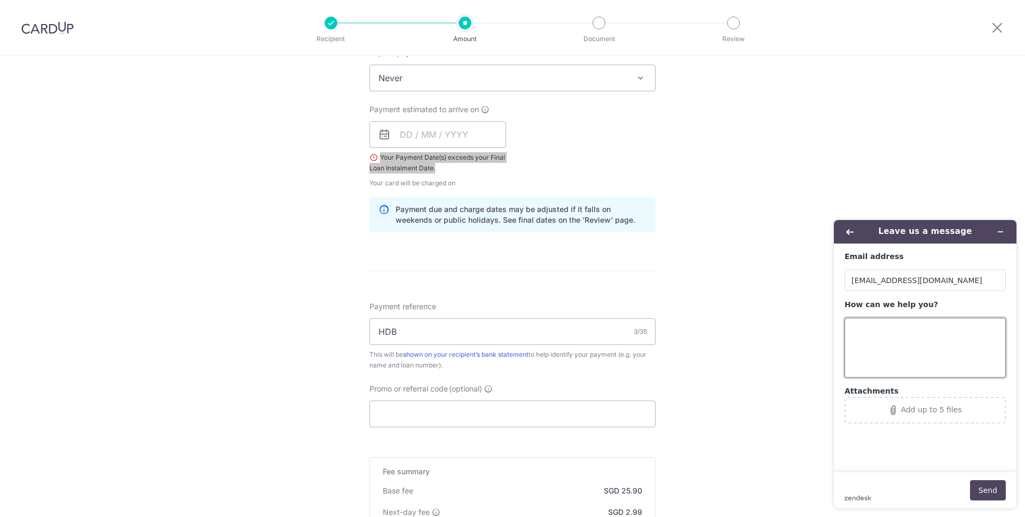
click at [919, 342] on textarea "How can we help you?" at bounding box center [924, 348] width 161 height 60
click at [919, 341] on textarea "How can we help you?" at bounding box center [924, 348] width 161 height 60
paste textarea "Your Payment Date(s) exceeds your Final Loan Instalment Date."
type textarea "keep having error Your Payment Date(s) exceeds your Final Loan Instalment Date."
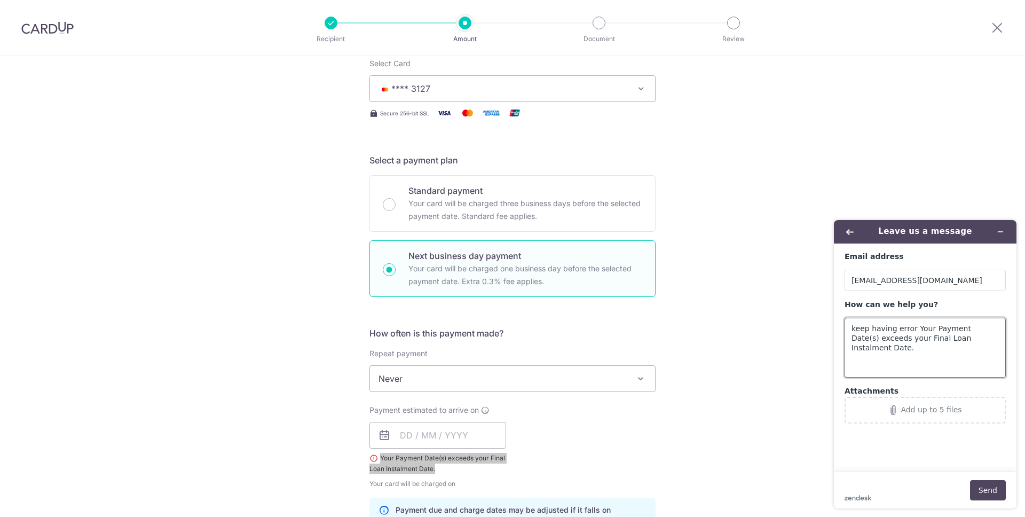
scroll to position [128, 0]
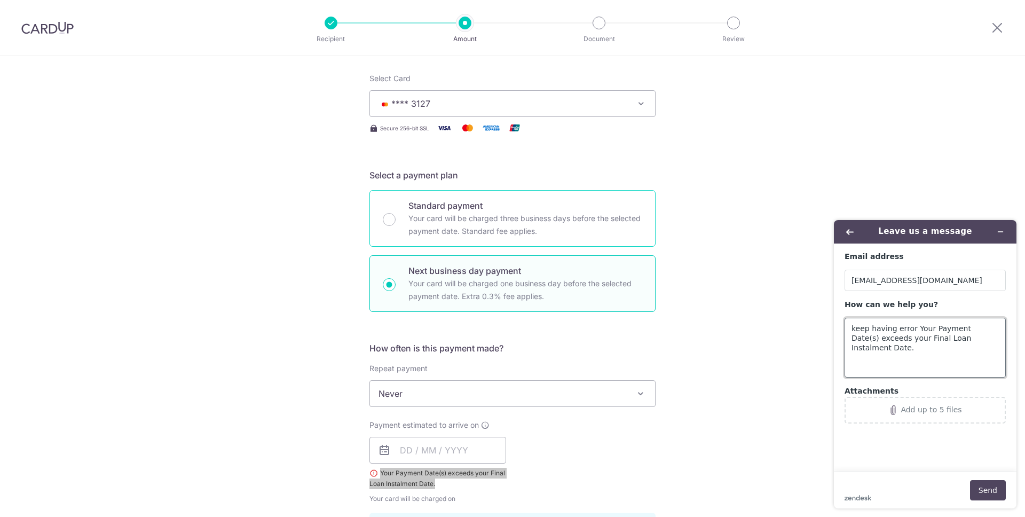
type textarea "keep having error Your Payment Date(s) exceeds your Final Loan Instalment Date."
click at [565, 220] on p "Your card will be charged three business days before the selected payment date.…" at bounding box center [525, 225] width 234 height 26
click at [395, 220] on input "Standard payment Your card will be charged three business days before the selec…" at bounding box center [389, 219] width 13 height 13
radio input "true"
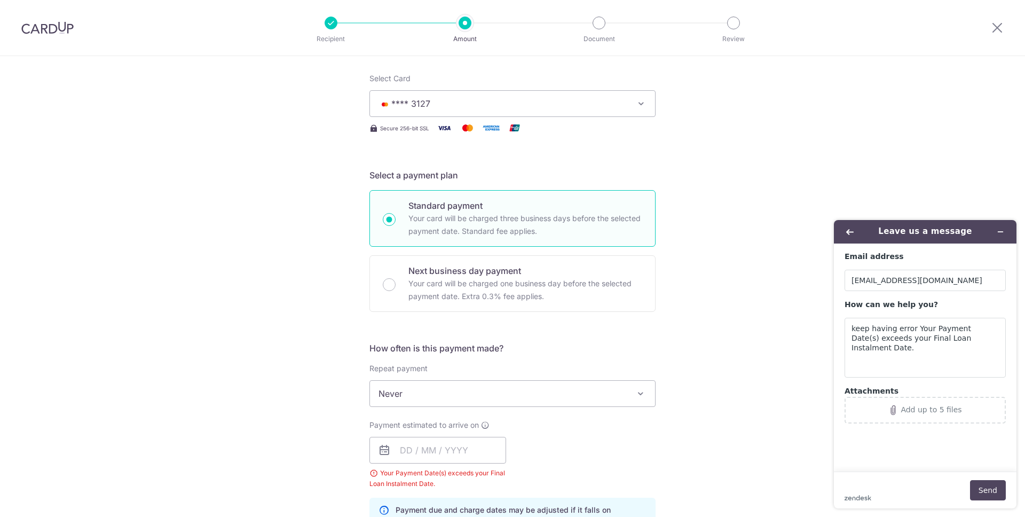
click at [565, 220] on p "Your card will be charged three business days before the selected payment date.…" at bounding box center [525, 225] width 234 height 26
click at [395, 220] on input "Standard payment Your card will be charged three business days before the selec…" at bounding box center [389, 219] width 13 height 13
radio input "true"
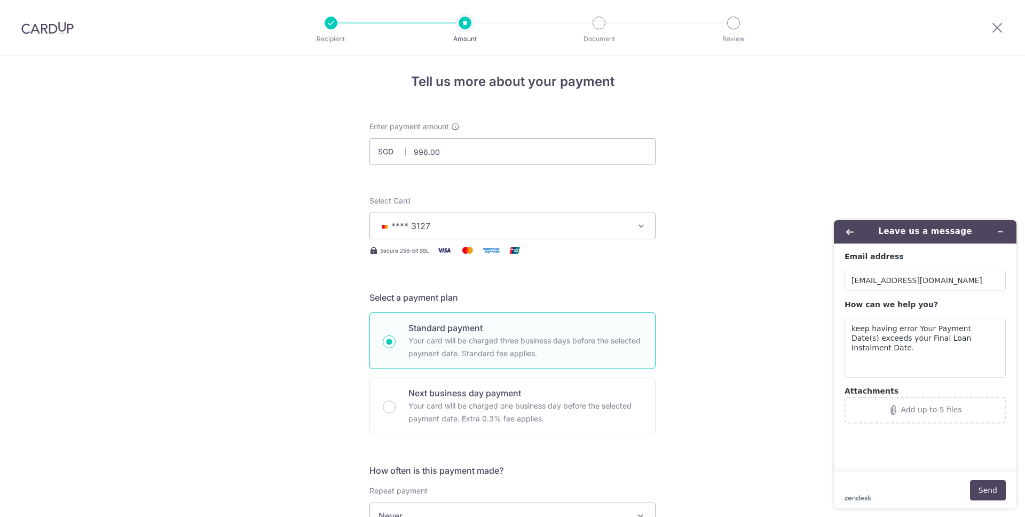
scroll to position [0, 0]
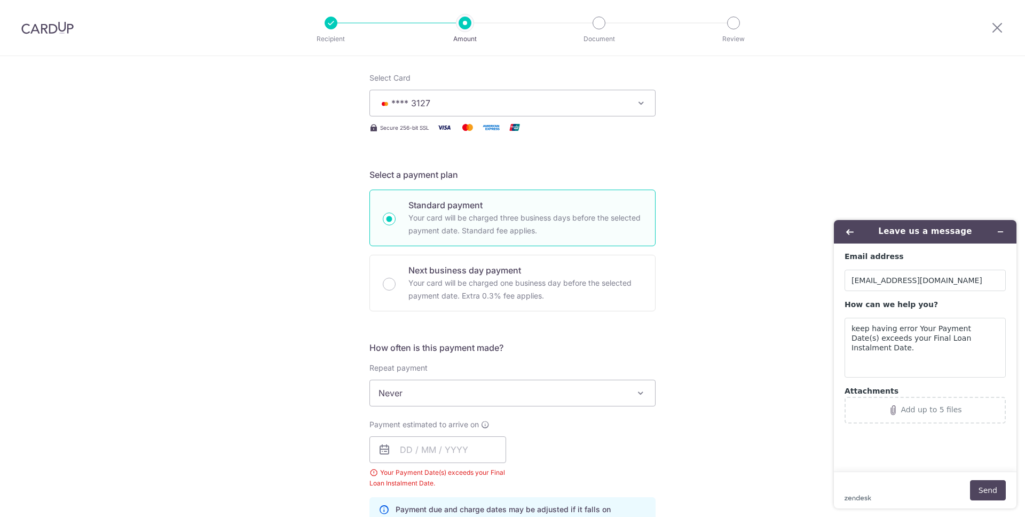
click at [695, 199] on div "Tell us more about your payment Enter payment amount SGD 996.00 996.00 Select C…" at bounding box center [512, 438] width 1025 height 1020
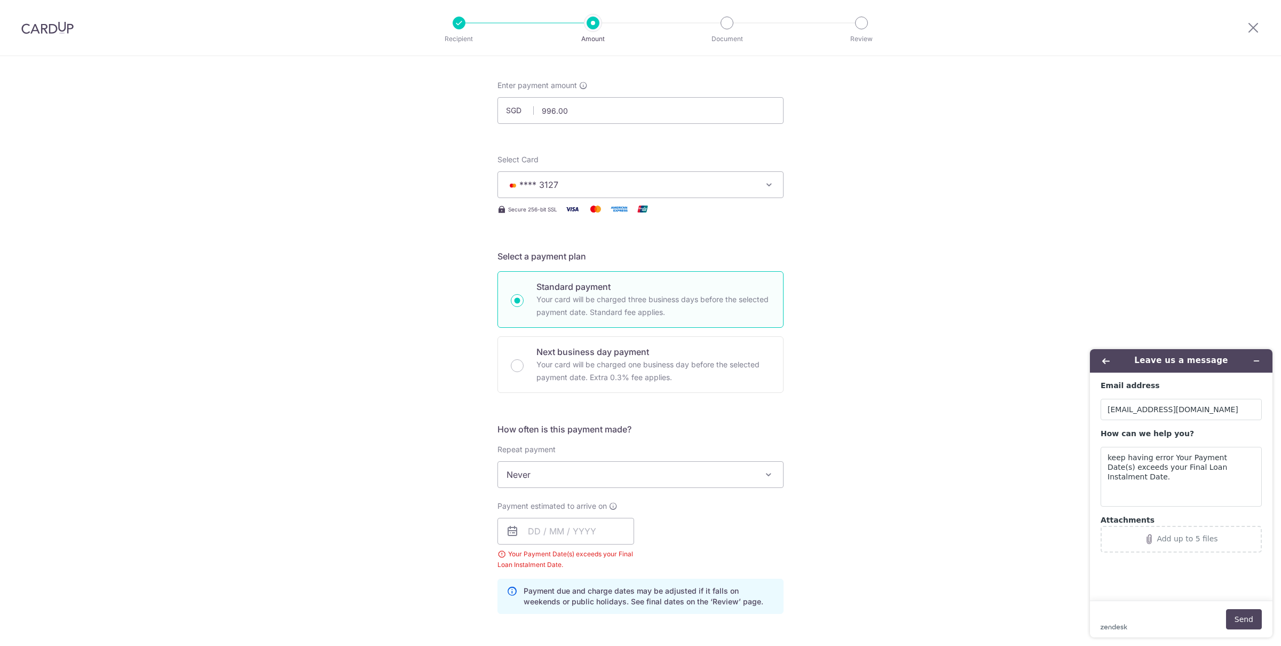
scroll to position [49, 0]
click at [595, 462] on span "Never" at bounding box center [640, 473] width 285 height 26
click at [551, 516] on input "text" at bounding box center [565, 529] width 137 height 27
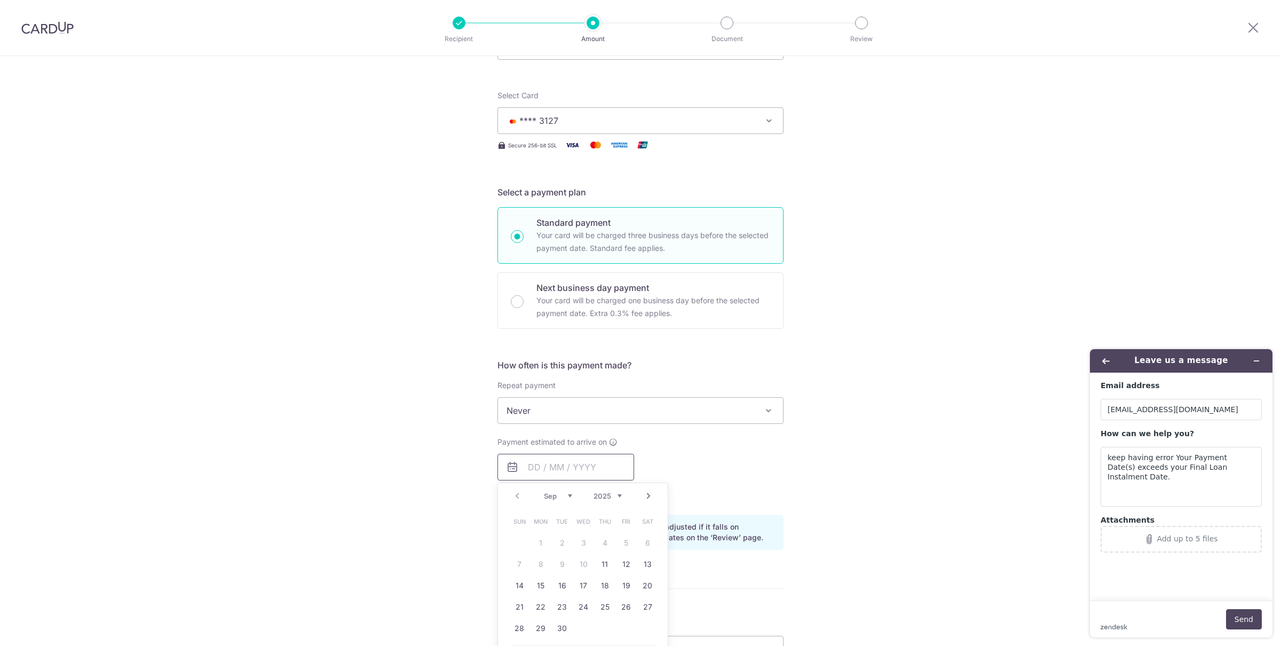
scroll to position [126, 0]
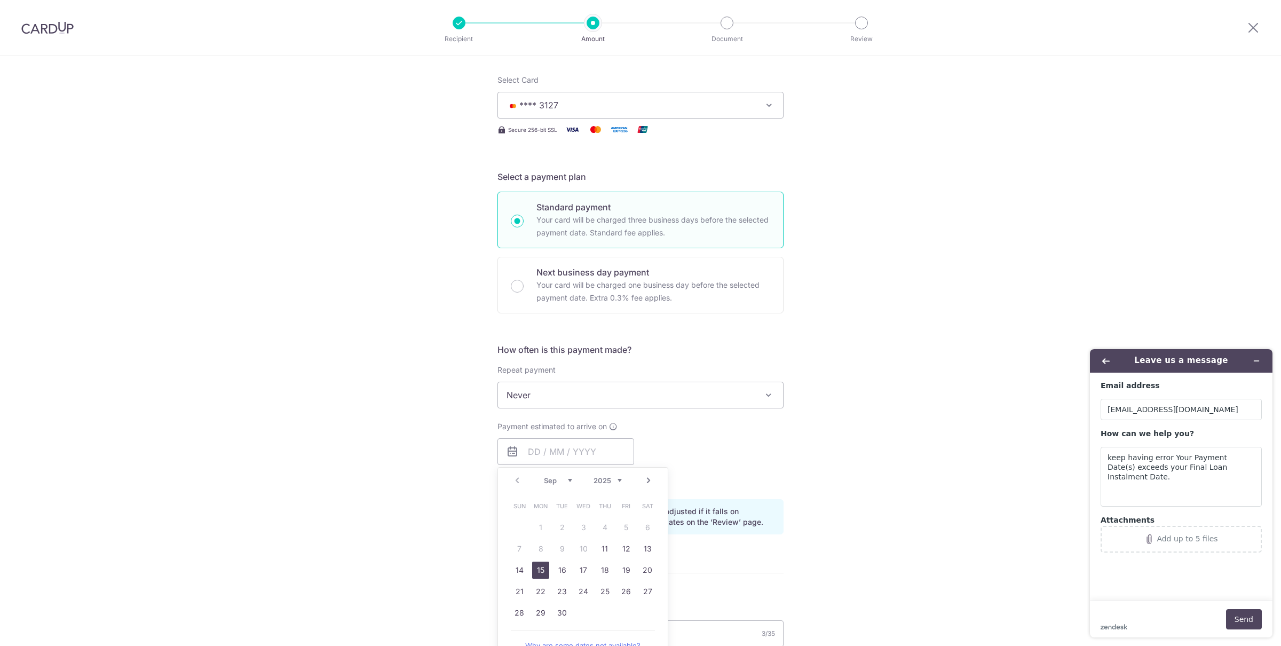
click at [540, 516] on link "15" at bounding box center [540, 569] width 17 height 17
type input "[DATE]"
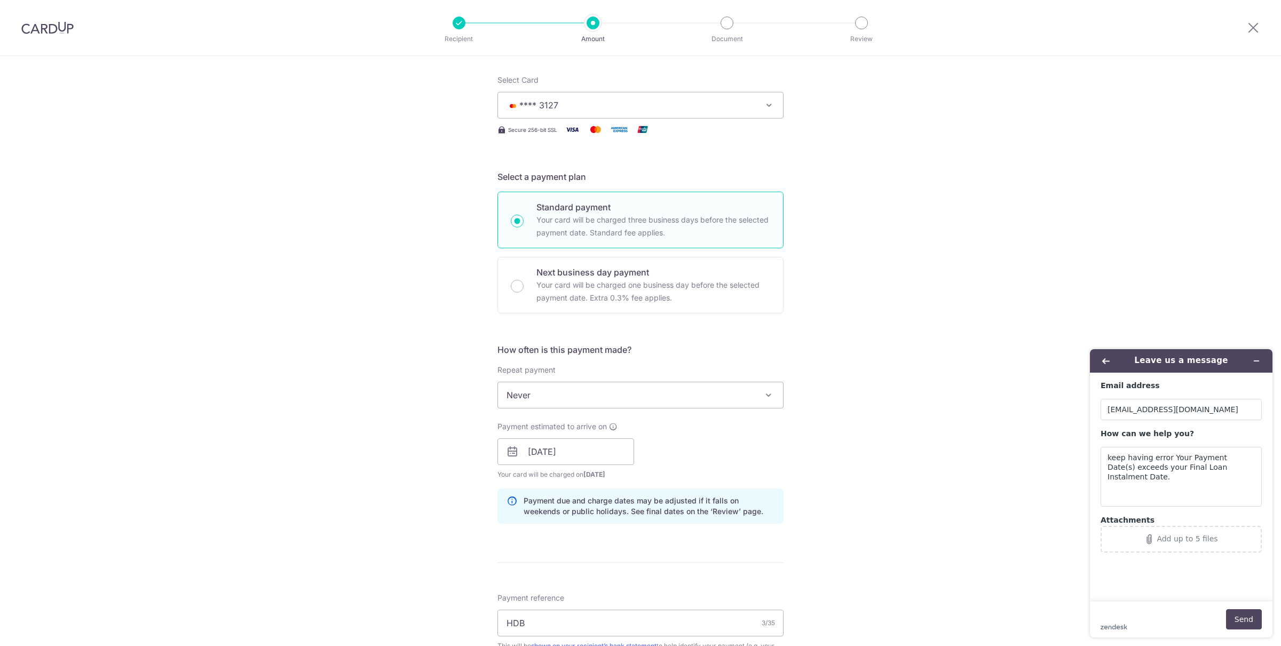
click at [764, 481] on div "How often is this payment made? Repeat payment Never Every week Every month Eve…" at bounding box center [640, 437] width 286 height 189
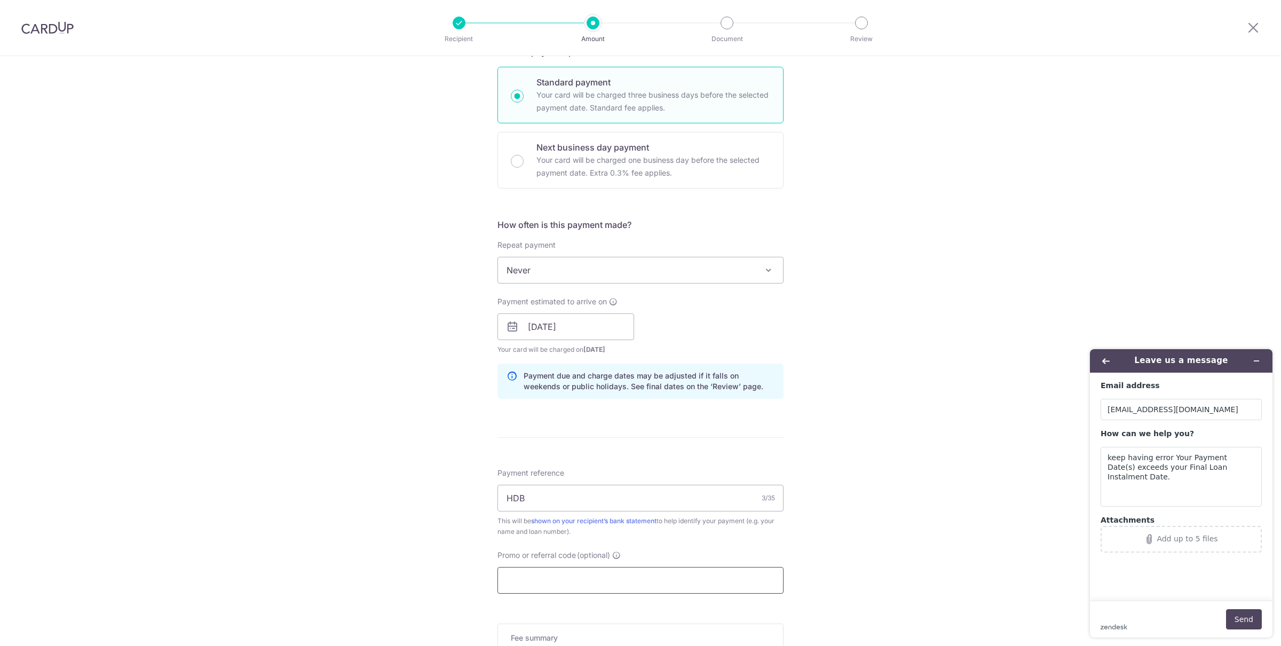
click at [687, 516] on input "Promo or referral code (optional)" at bounding box center [640, 580] width 286 height 27
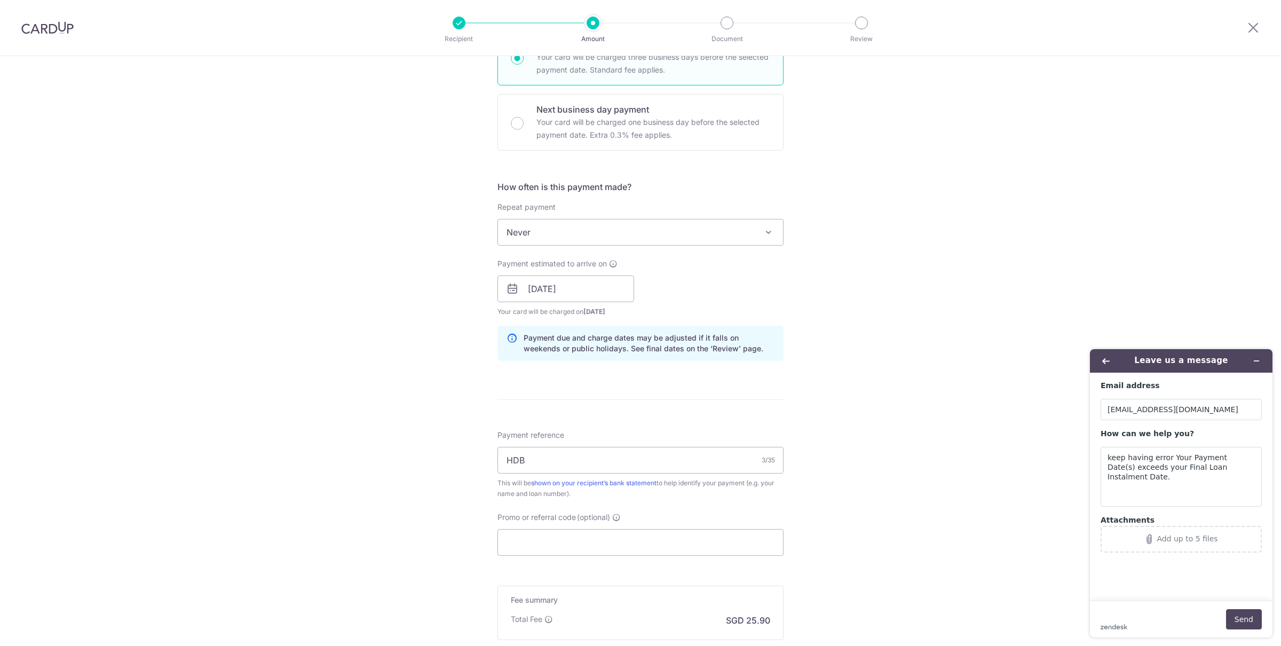
click at [836, 501] on div "Tell us more about your payment Enter payment amount SGD 996.00 996.00 Select C…" at bounding box center [640, 271] width 1281 height 1009
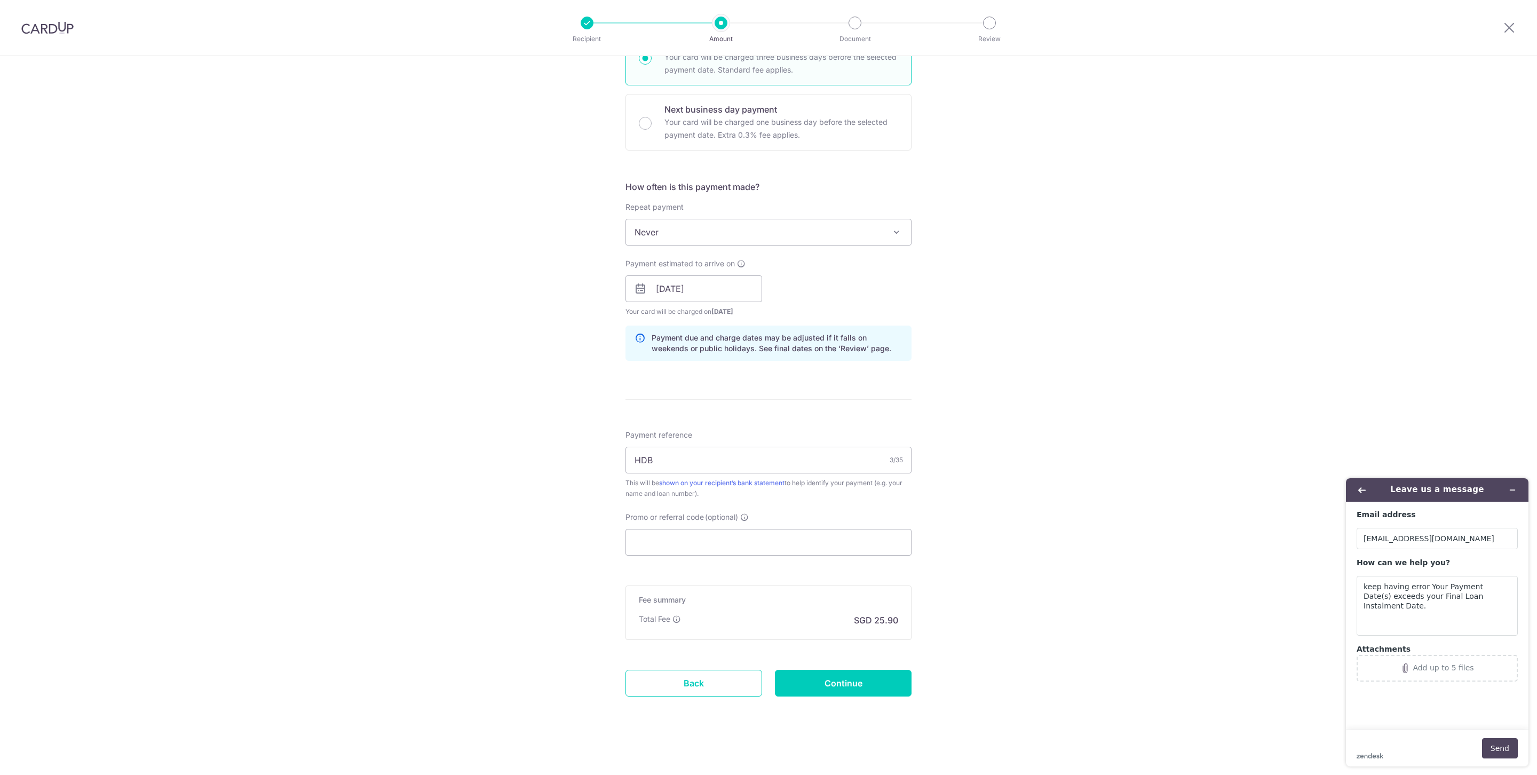
scroll to position [270, 0]
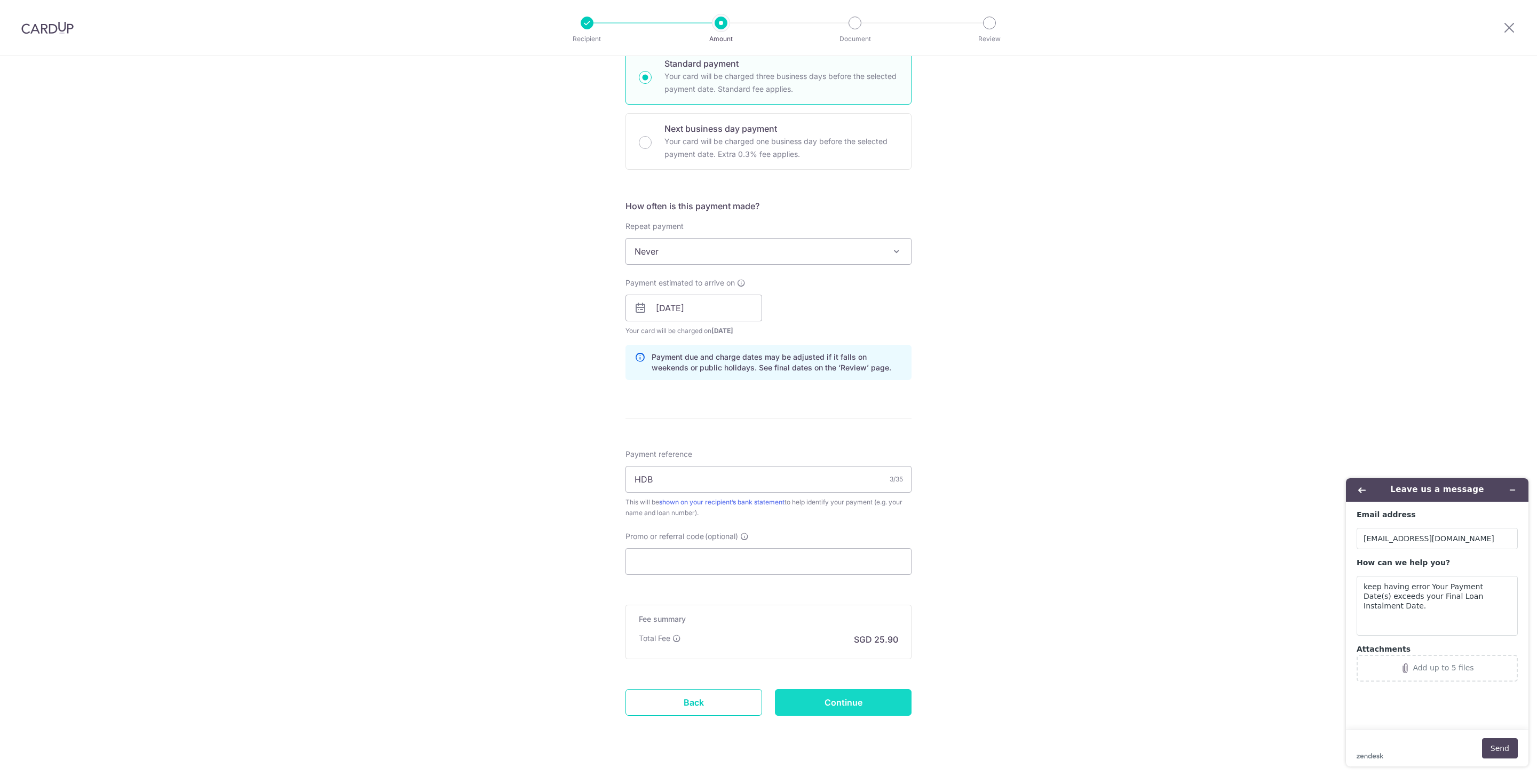
click at [882, 516] on input "Continue" at bounding box center [843, 702] width 137 height 27
type input "Create Schedule"
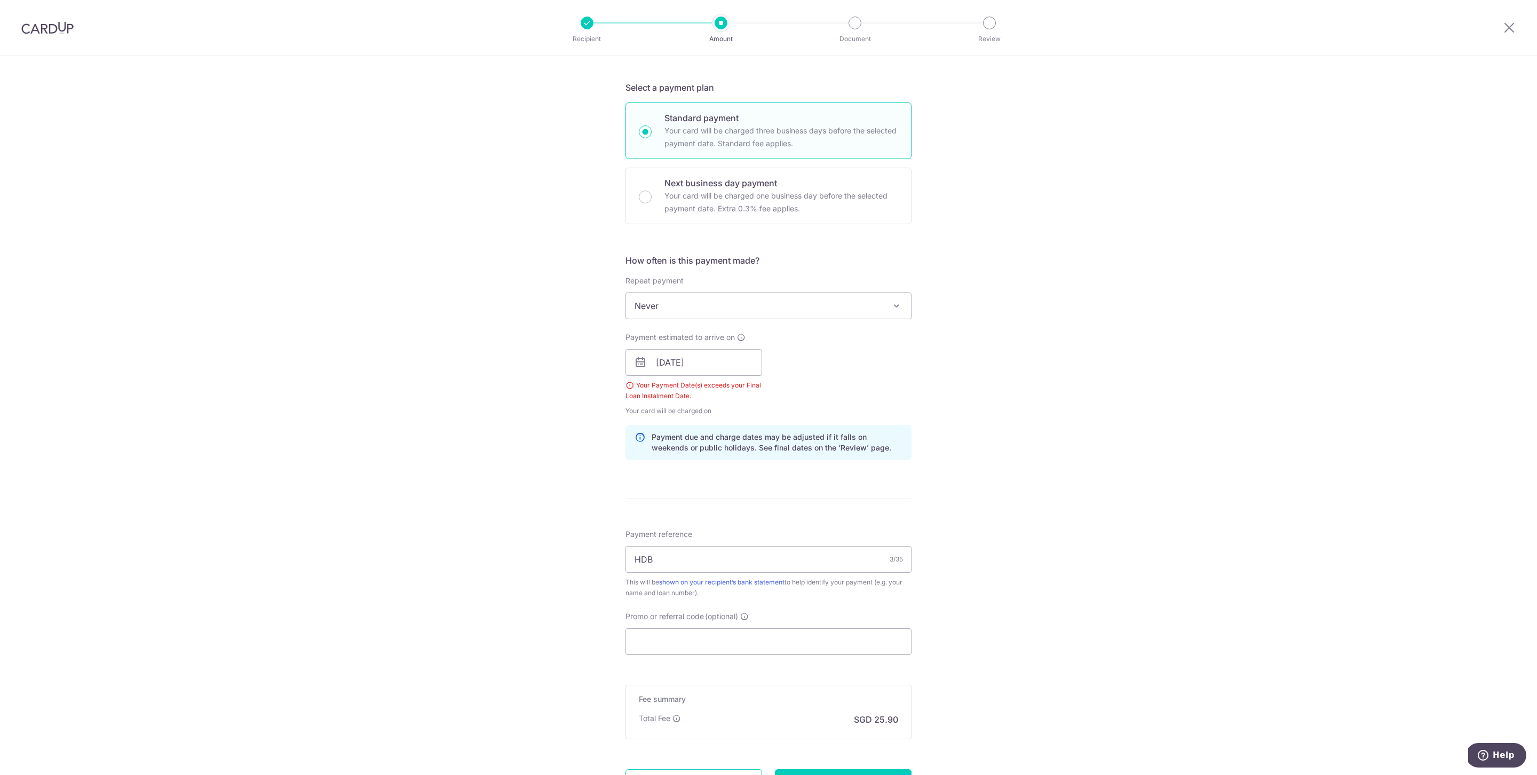
scroll to position [218, 0]
click at [1502, 750] on span "Help" at bounding box center [1504, 755] width 22 height 10
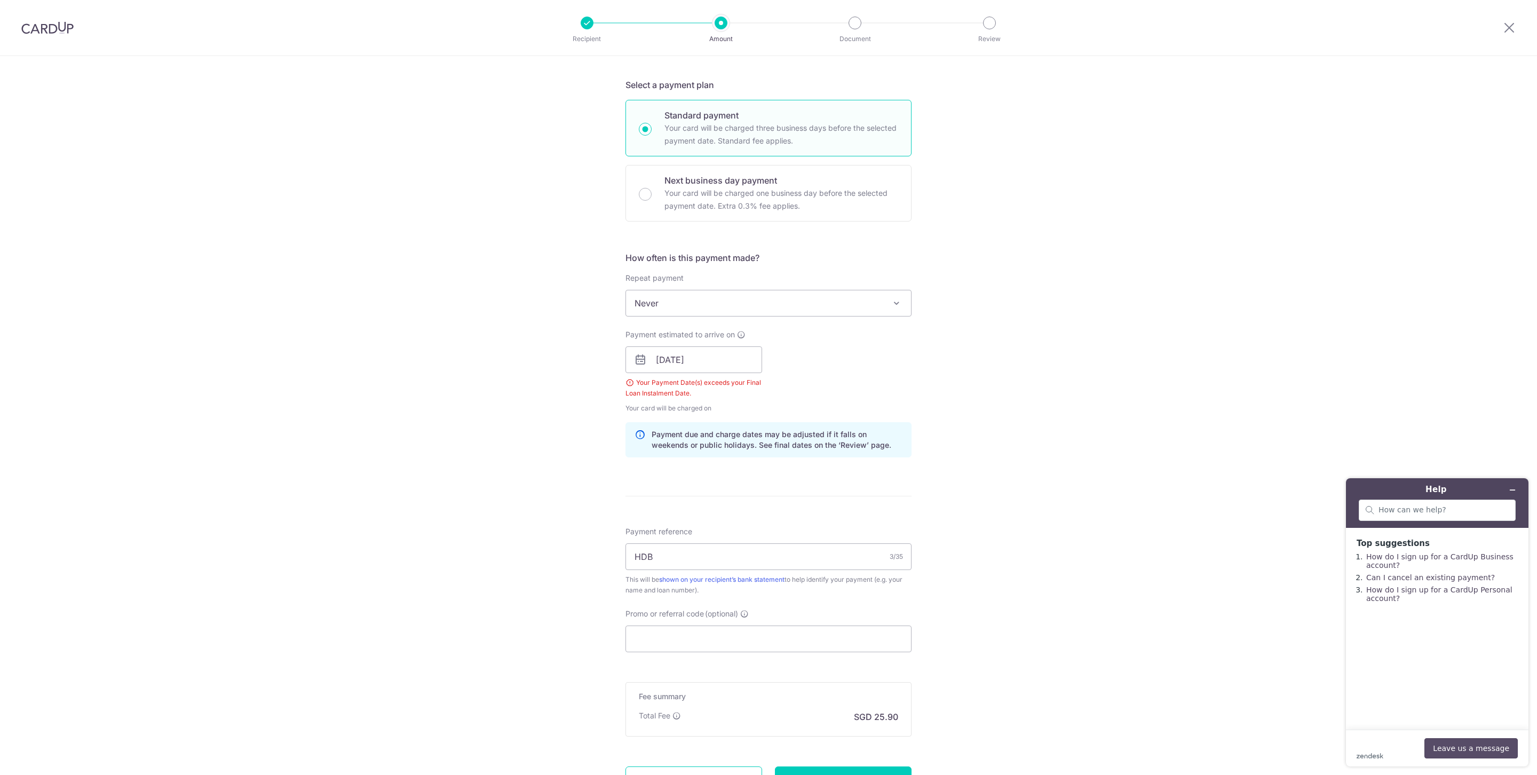
click at [1464, 744] on button "Leave us a message" at bounding box center [1470, 748] width 93 height 20
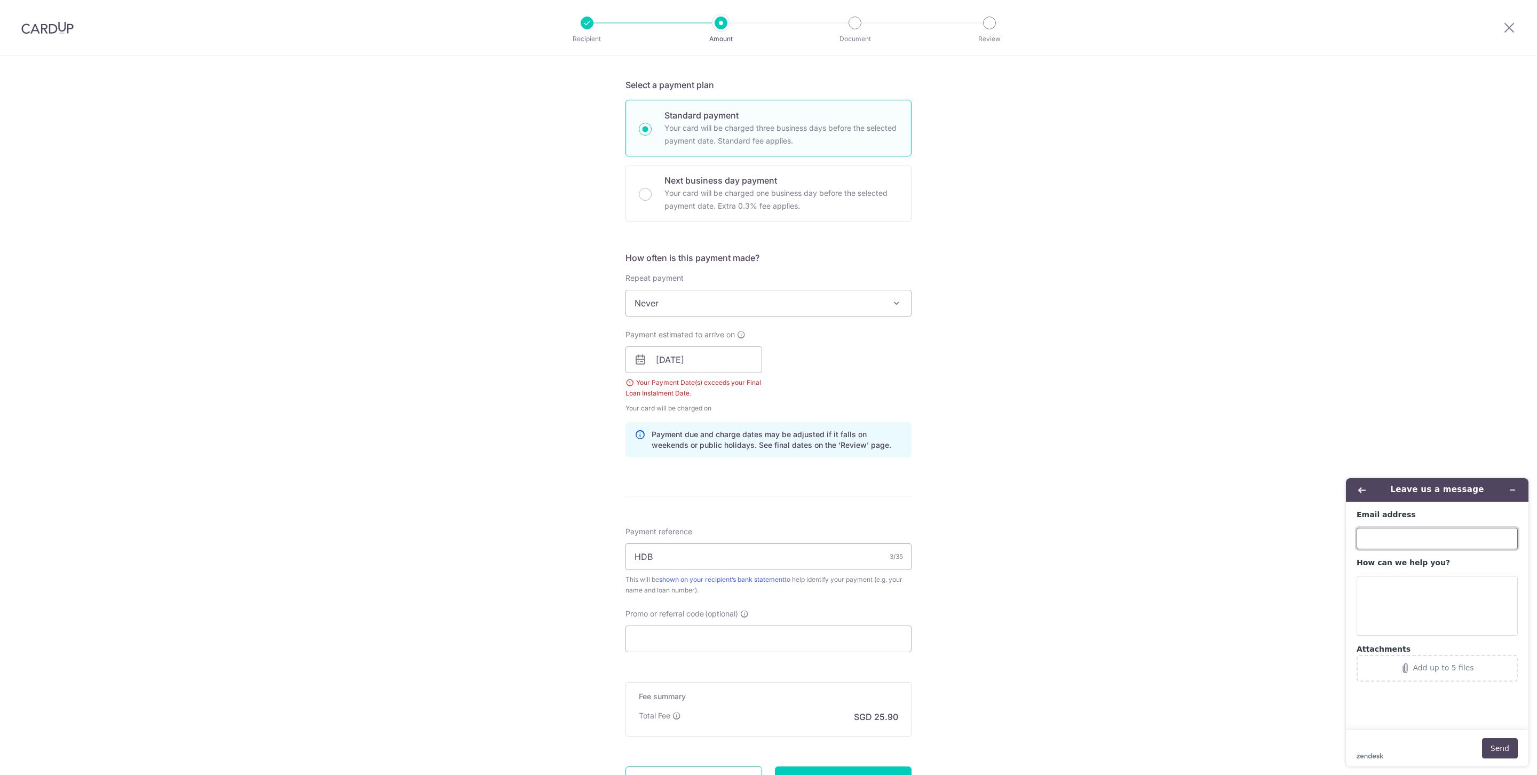
click at [1399, 544] on input "Email address" at bounding box center [1437, 538] width 161 height 21
type input "[EMAIL_ADDRESS][DOMAIN_NAME]"
click at [1409, 592] on textarea "How can we help you?" at bounding box center [1437, 606] width 161 height 60
click at [1449, 601] on textarea "Keep having the error" at bounding box center [1437, 606] width 161 height 60
paste textarea "Your Payment Date(s) exceeds your Final Loan Instalment Date."
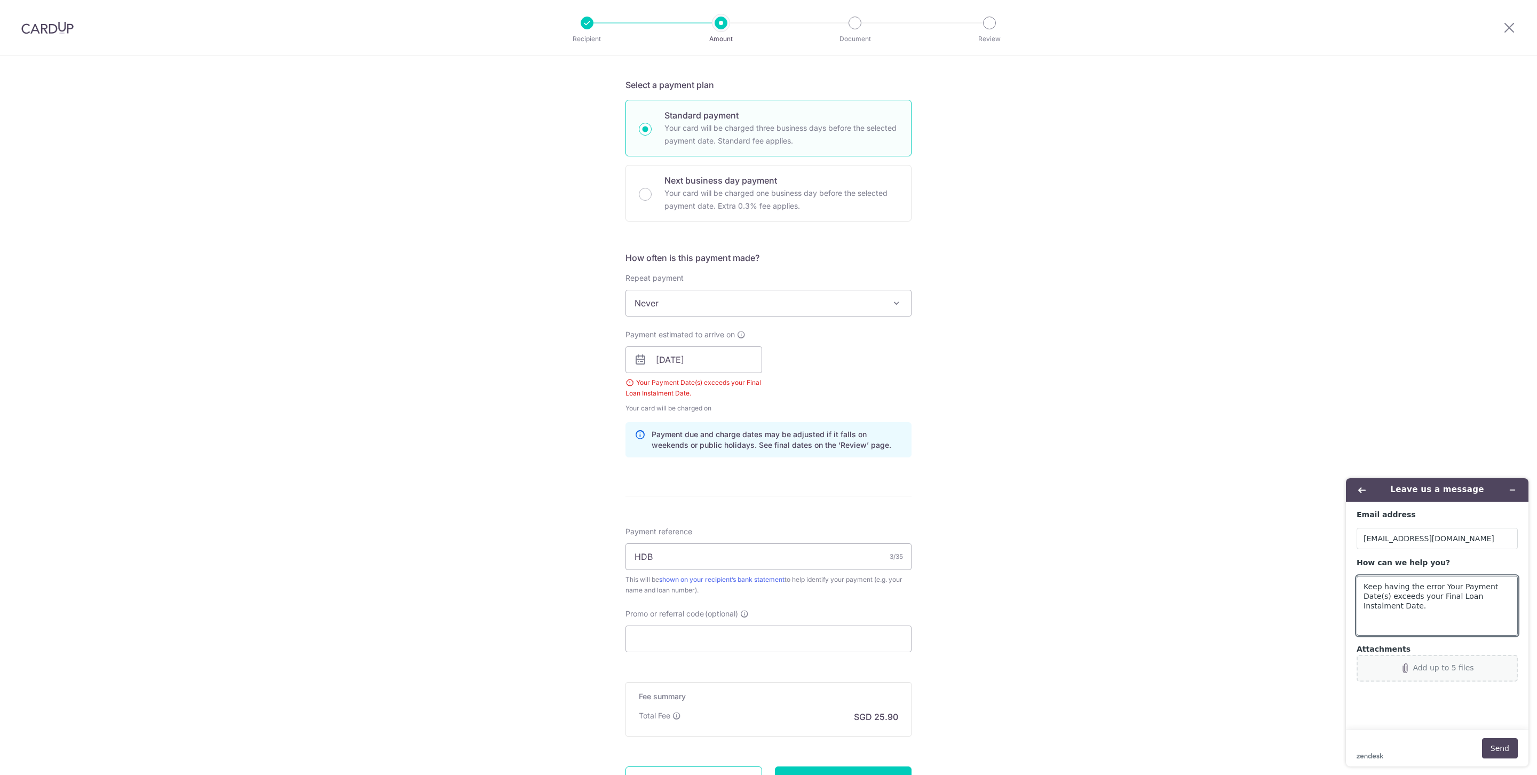
click at [1453, 671] on div "Add up to 5 files" at bounding box center [1443, 667] width 61 height 9
click at [1462, 613] on textarea "Keep having the error Your Payment Date(s) exceeds your Final Loan Instalment D…" at bounding box center [1437, 606] width 161 height 60
type textarea "Keep having the error Your Payment Date(s) exceeds your Final Loan Instalment D…"
click at [1503, 746] on button "Send" at bounding box center [1500, 748] width 36 height 20
